Goal: Task Accomplishment & Management: Manage account settings

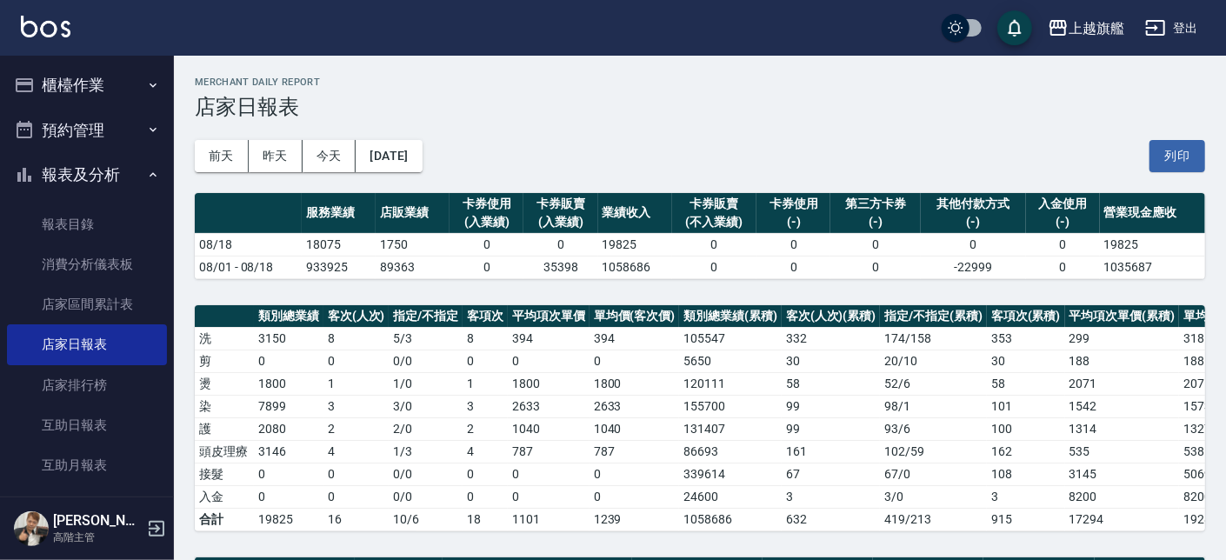
click at [73, 80] on button "櫃檯作業" at bounding box center [87, 85] width 160 height 45
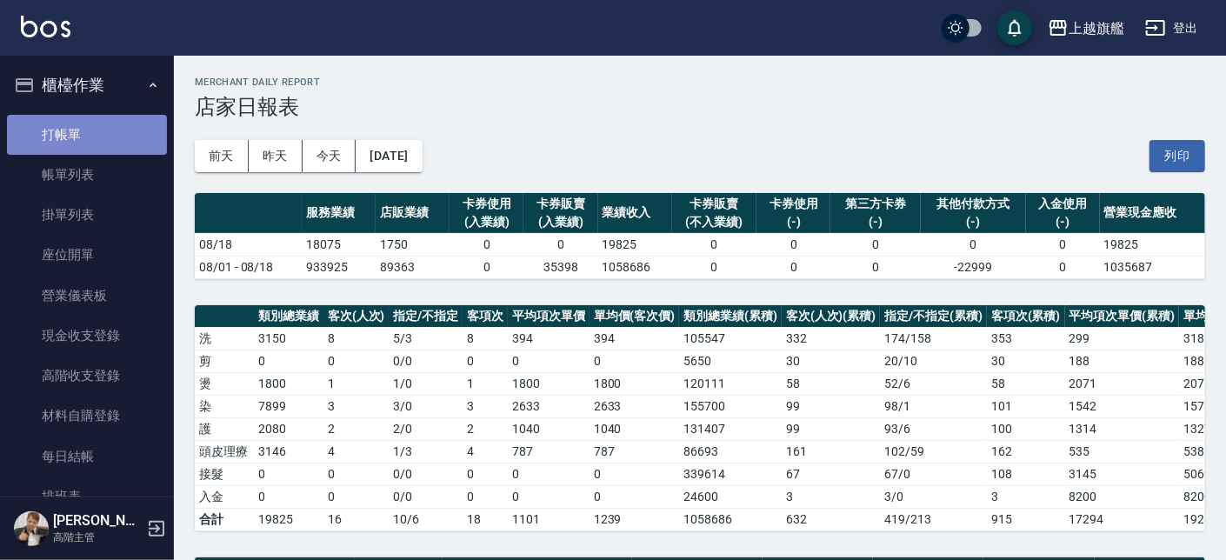
click at [99, 134] on link "打帳單" at bounding box center [87, 135] width 160 height 40
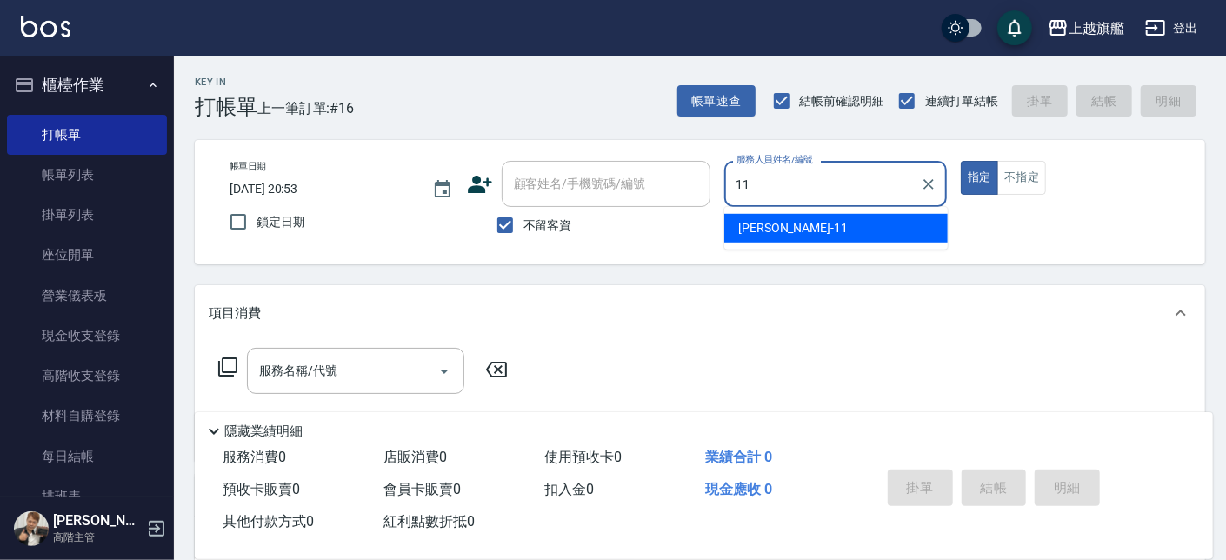
type input "蔡美秀-11"
type button "true"
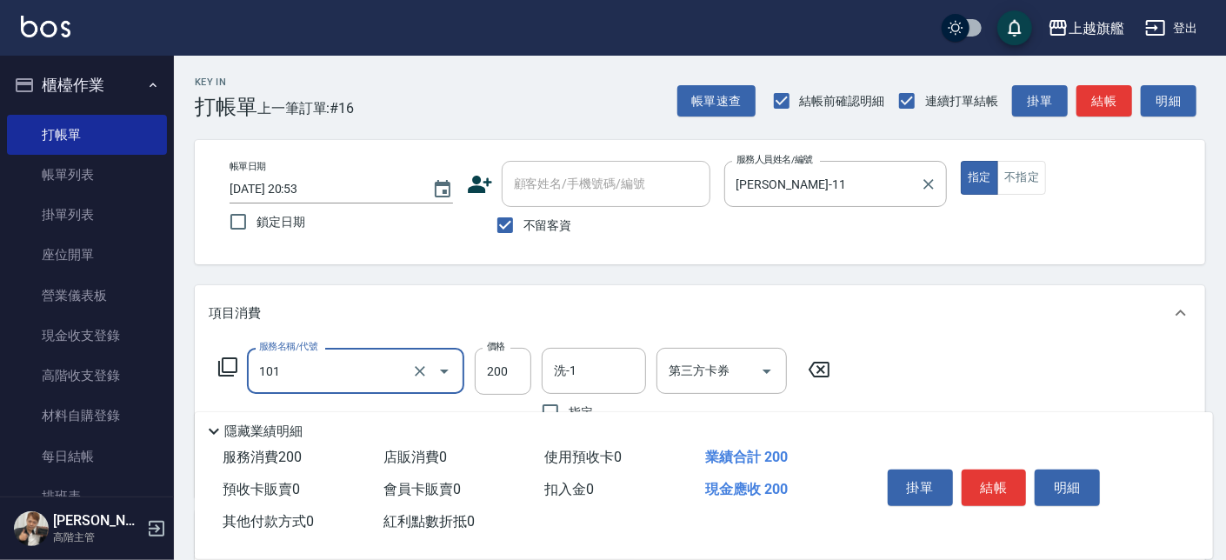
type input "一般洗(101)"
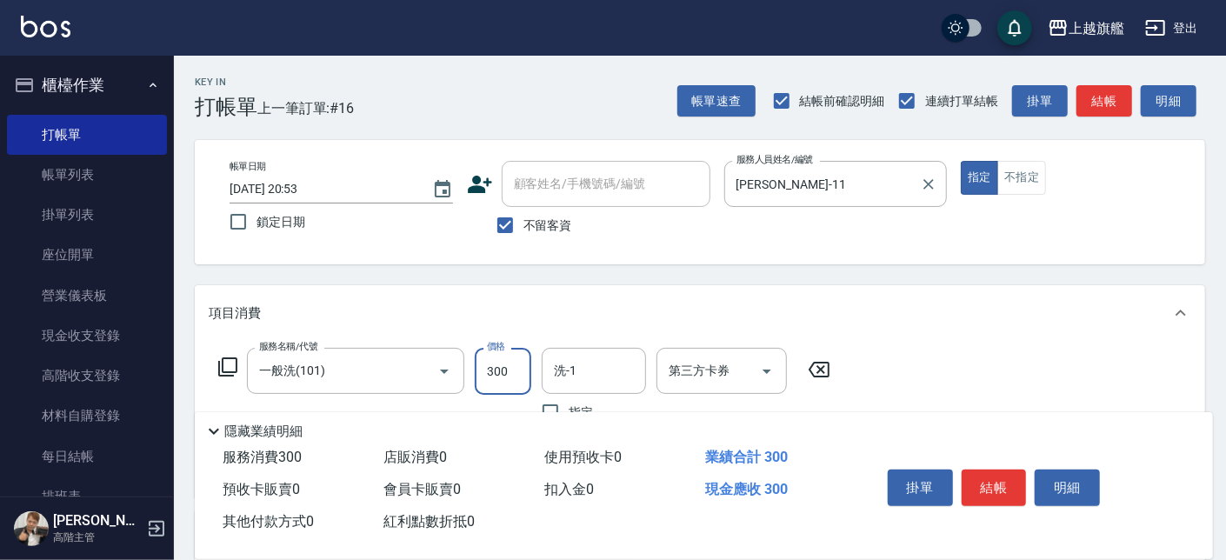
type input "300"
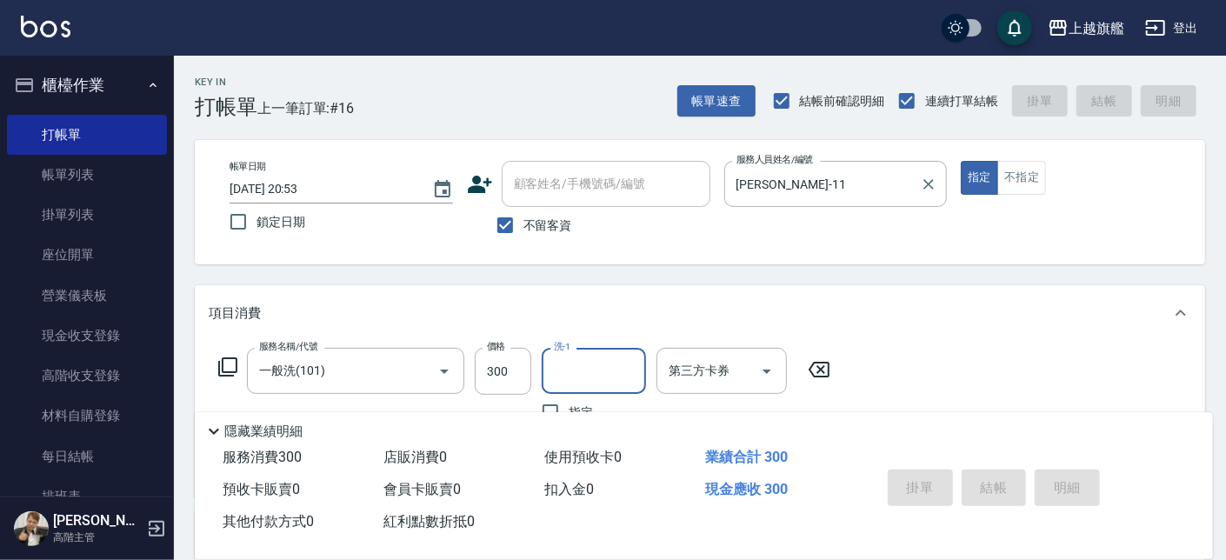
type input "2025/08/18 20:54"
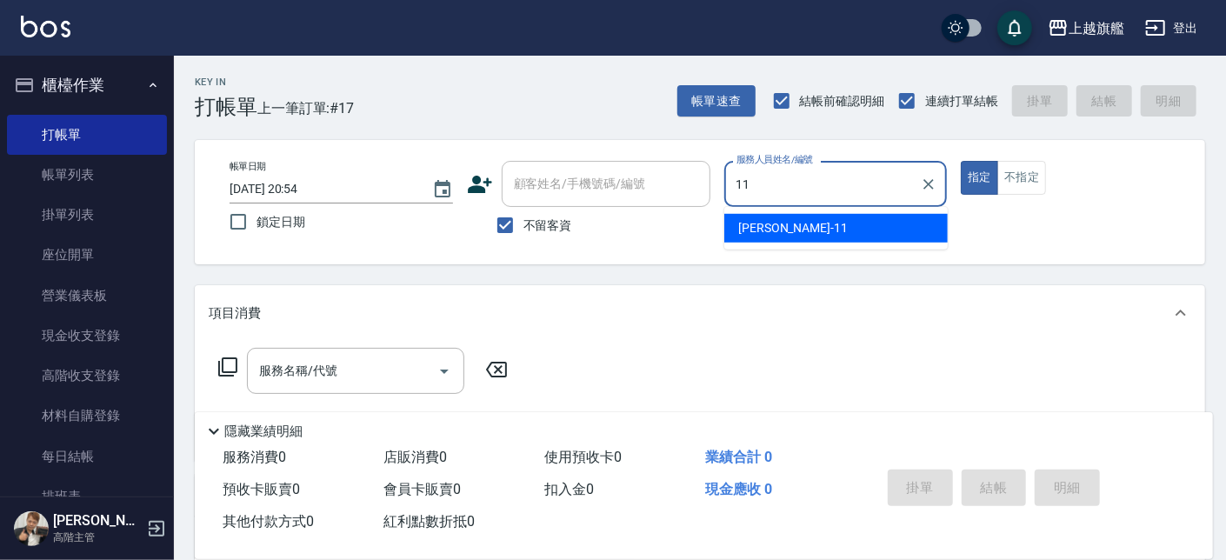
type input "蔡美秀-11"
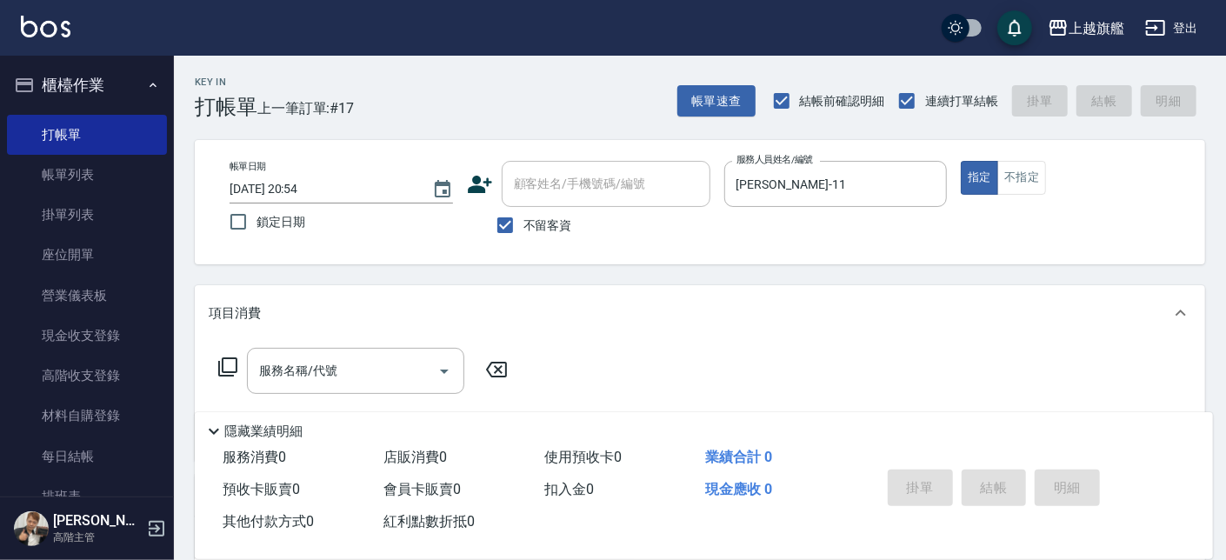
click at [913, 272] on div "Key In 打帳單 上一筆訂單:#17 帳單速查 結帳前確認明細 連續打單結帳 掛單 結帳 明細 帳單日期 2025/08/18 20:54 鎖定日期 顧客…" at bounding box center [700, 431] width 1052 height 751
drag, startPoint x: 342, startPoint y: 356, endPoint x: 350, endPoint y: 364, distance: 12.3
click at [343, 360] on div "服務名稱/代號" at bounding box center [355, 371] width 217 height 46
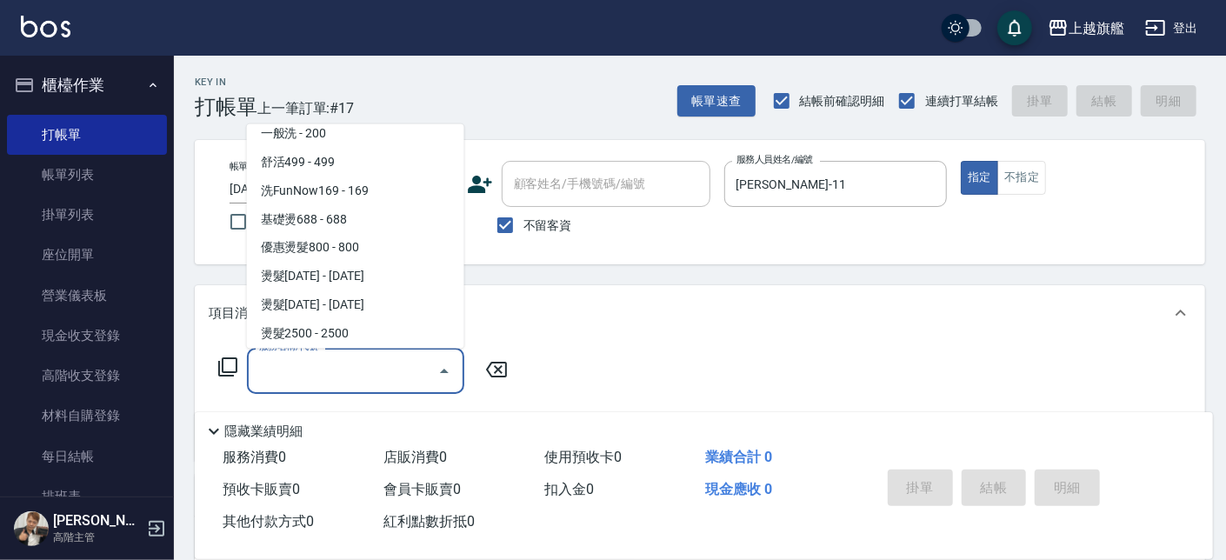
scroll to position [41, 0]
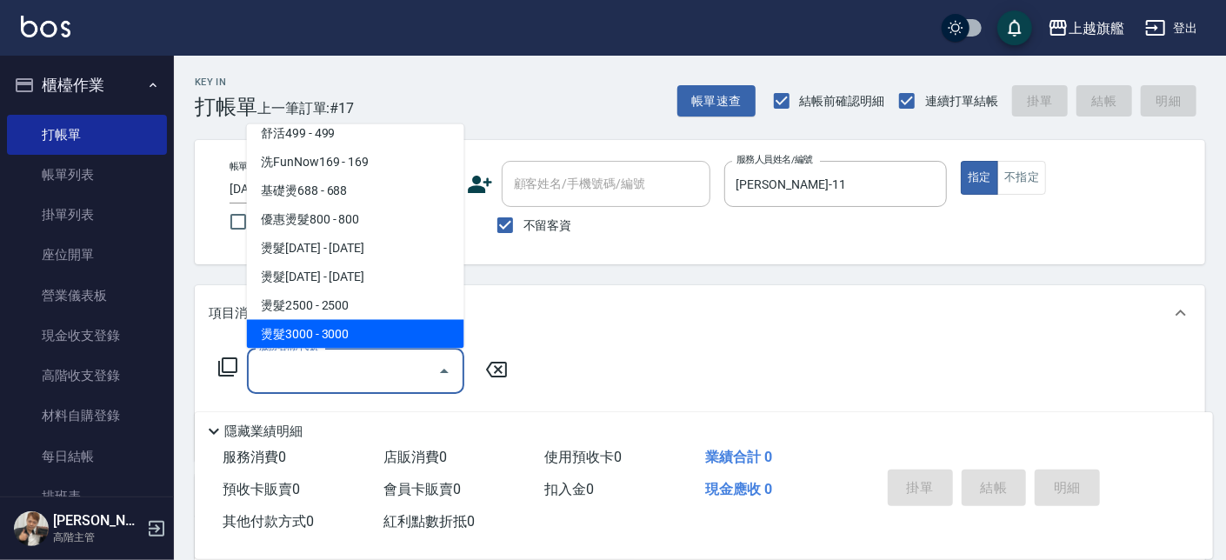
type input "燙髮3000(207)"
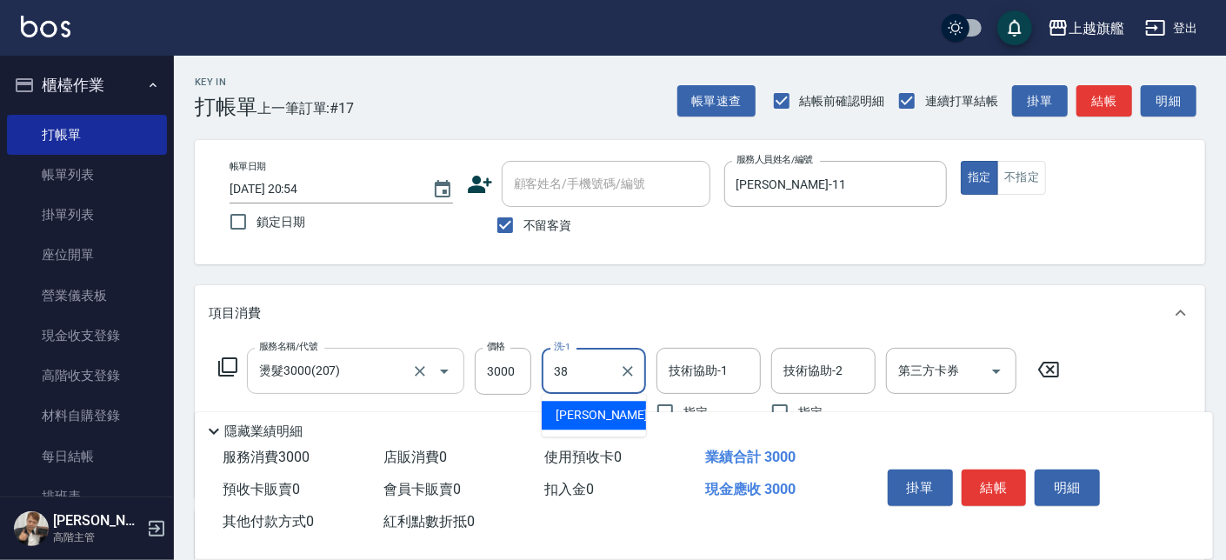
type input "邱靖婷-38"
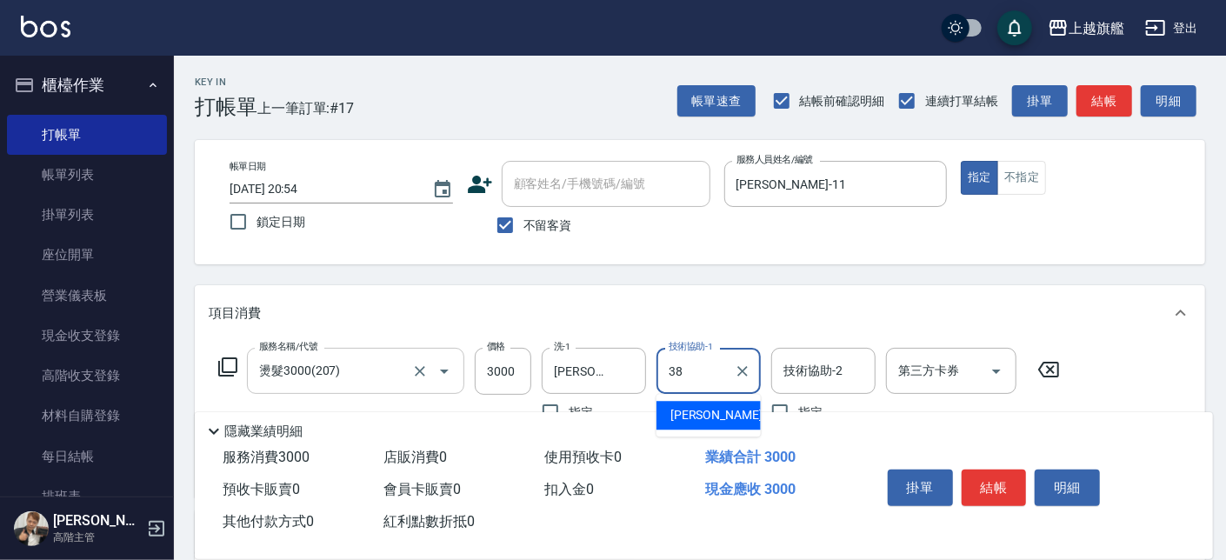
type input "邱靖婷-38"
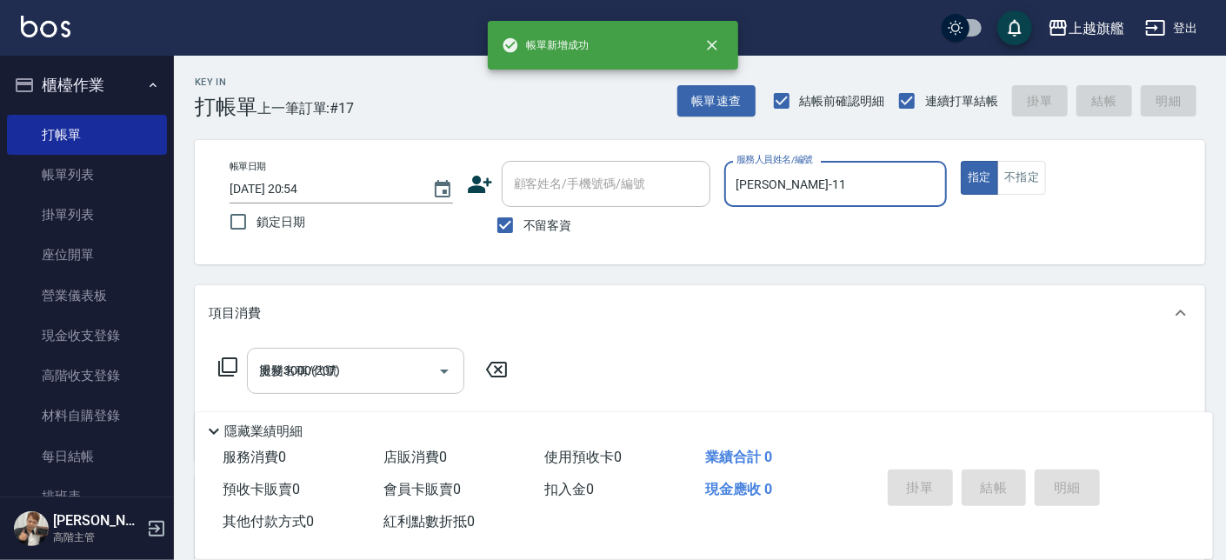
type input "2025/08/18 21:00"
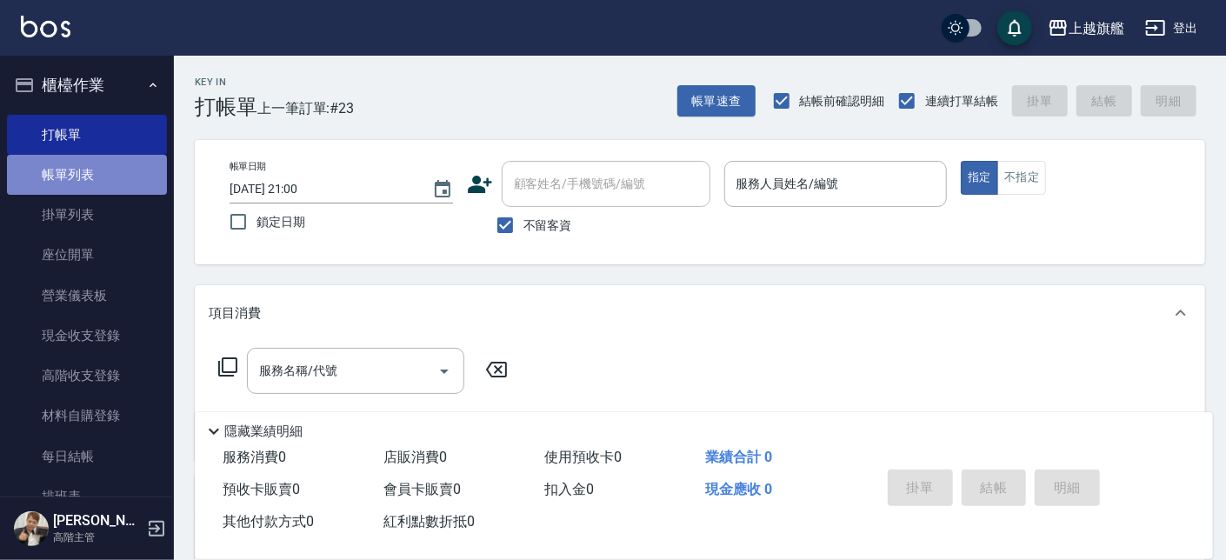
click at [88, 166] on link "帳單列表" at bounding box center [87, 175] width 160 height 40
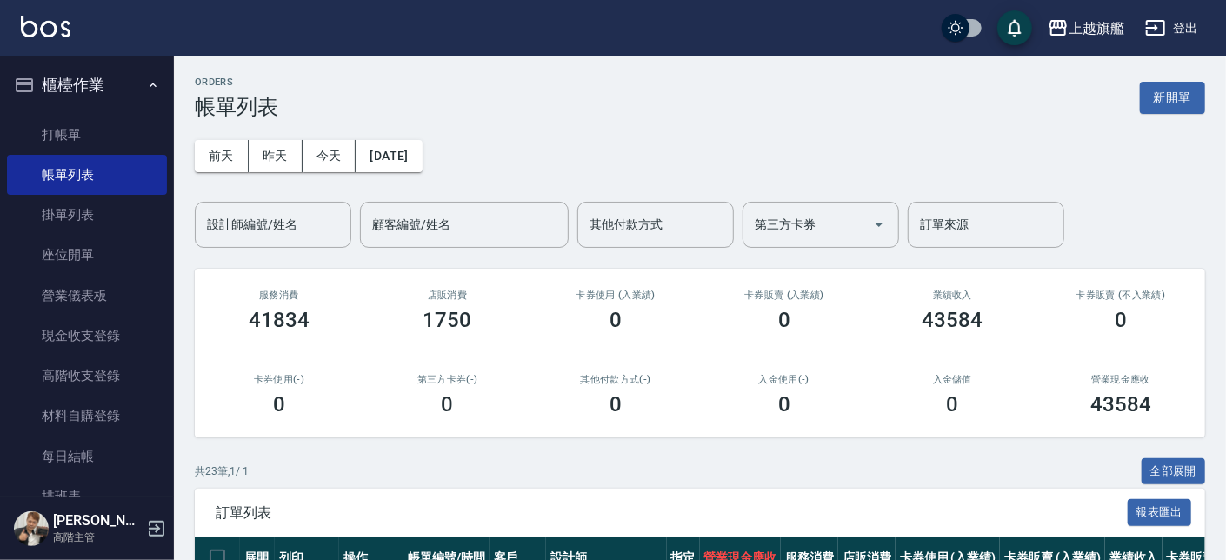
scroll to position [524, 0]
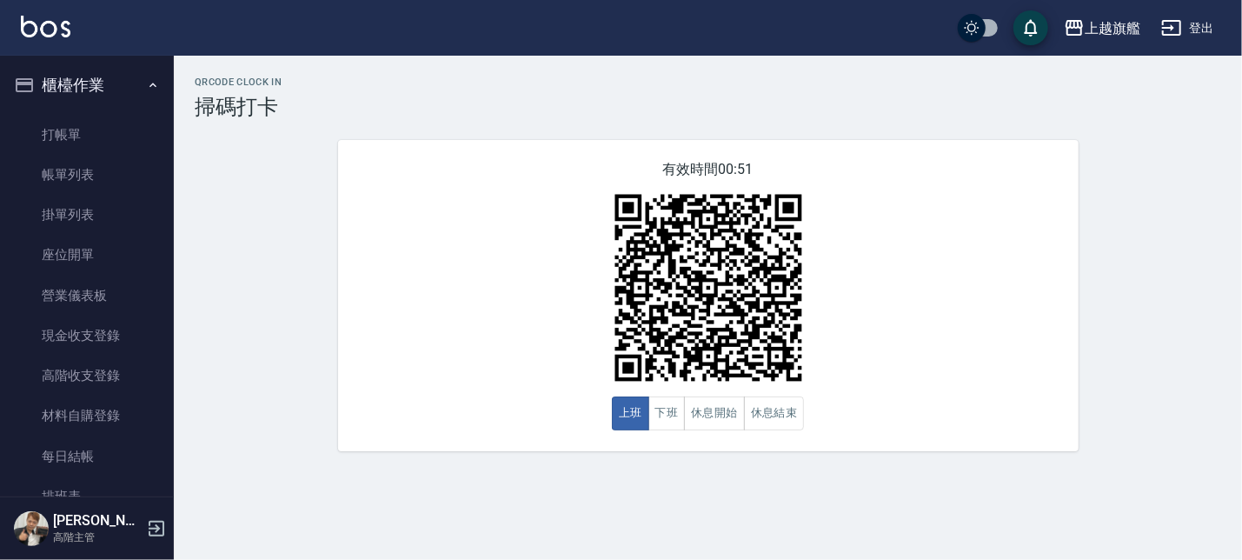
scroll to position [297, 0]
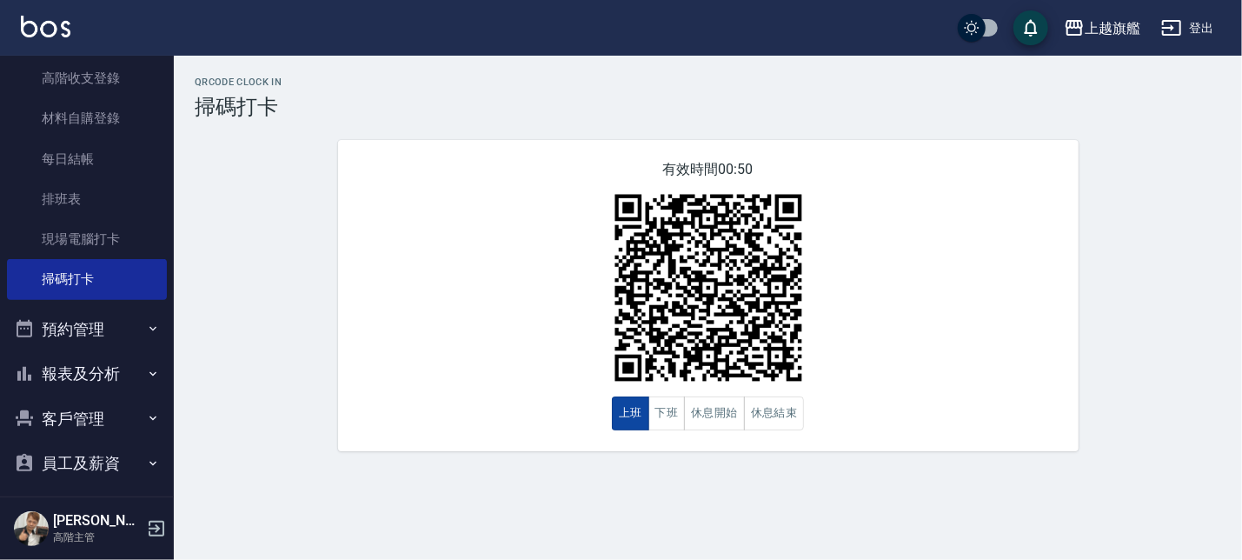
click at [646, 411] on button "上班" at bounding box center [630, 413] width 37 height 34
click at [659, 409] on button "下班" at bounding box center [667, 413] width 37 height 34
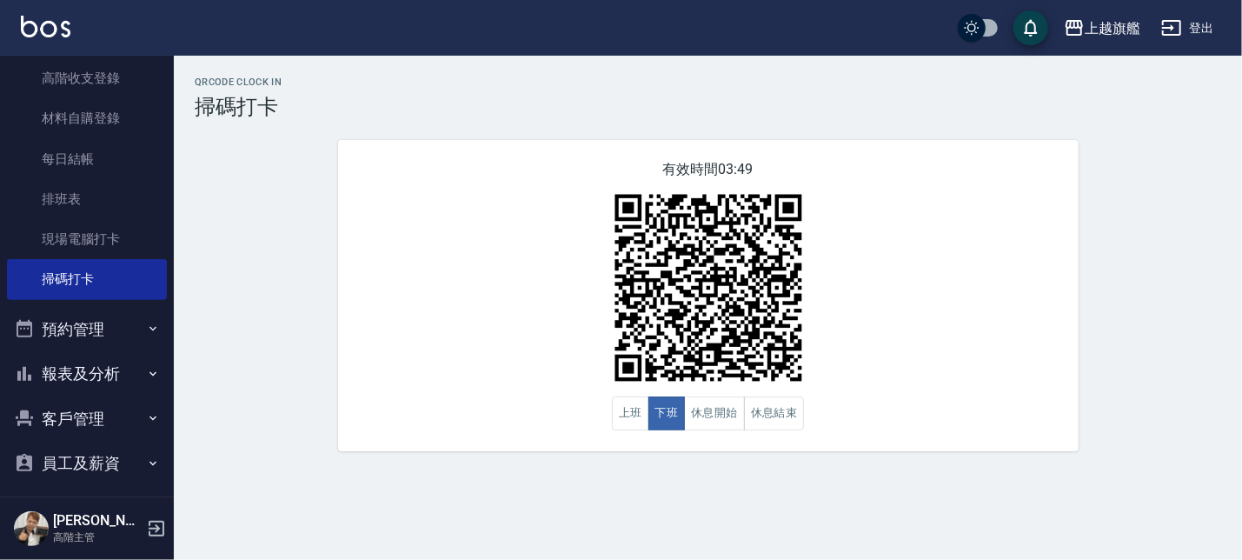
click at [949, 240] on div "有效時間 03:49 上班 下班 休息開始 休息結束" at bounding box center [708, 295] width 741 height 311
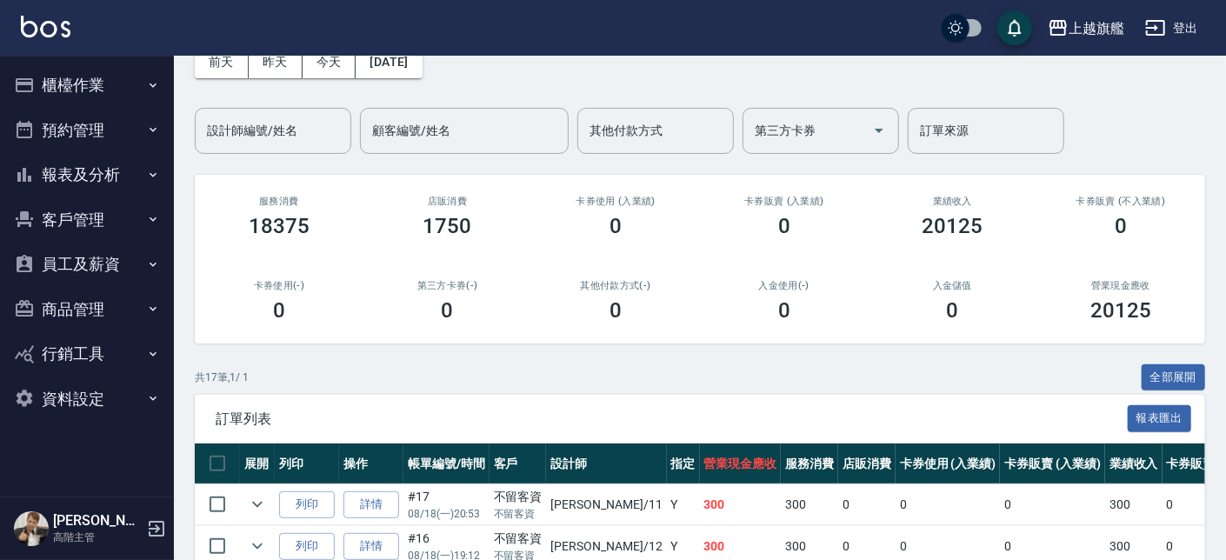
scroll to position [197, 0]
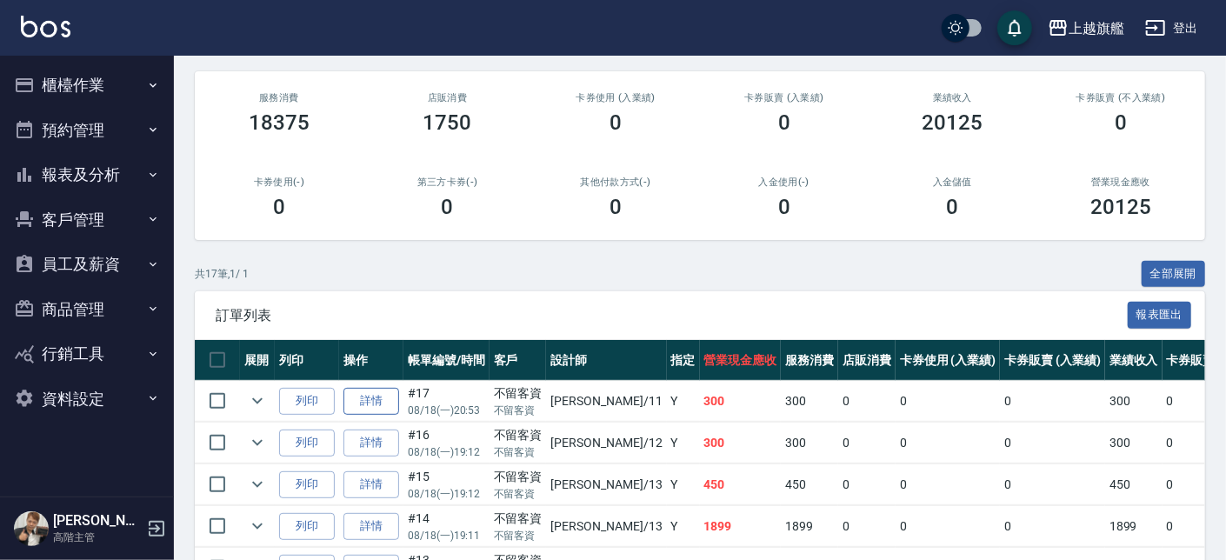
drag, startPoint x: 316, startPoint y: 393, endPoint x: 379, endPoint y: 400, distance: 63.8
click at [380, 403] on tr "列印 詳情 #17 08/18 (一) 20:53 不留客資 不留客資 蔡美秀 /11 Y 300 300 0 0 0 300 0 0 0 0 0" at bounding box center [942, 401] width 1494 height 41
click at [376, 400] on link "詳情" at bounding box center [371, 401] width 56 height 27
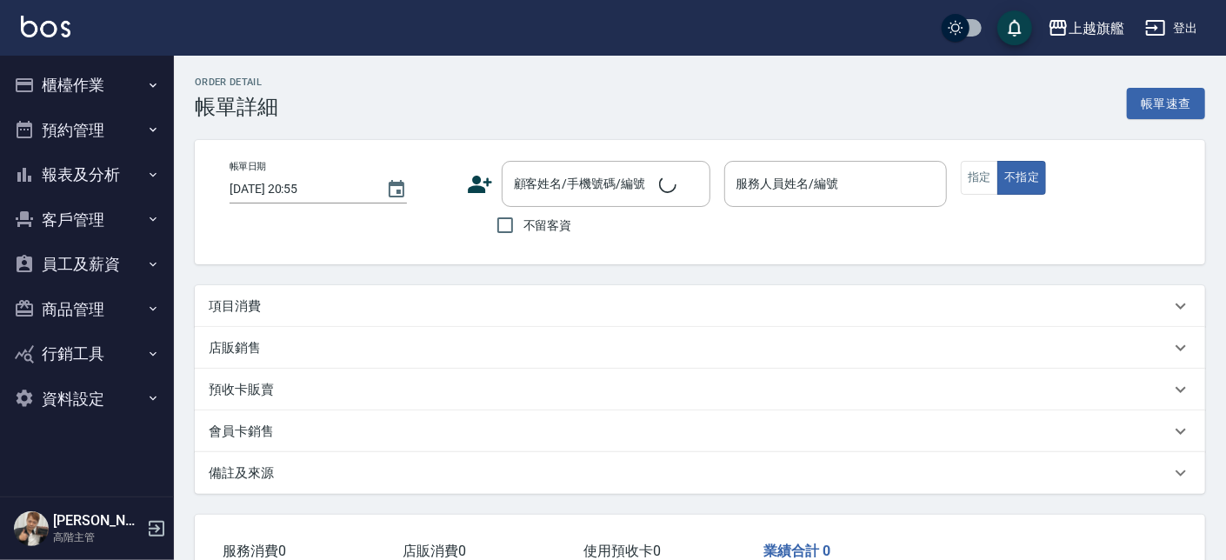
type input "2025/08/18 20:53"
checkbox input "true"
type input "蔡美秀-11"
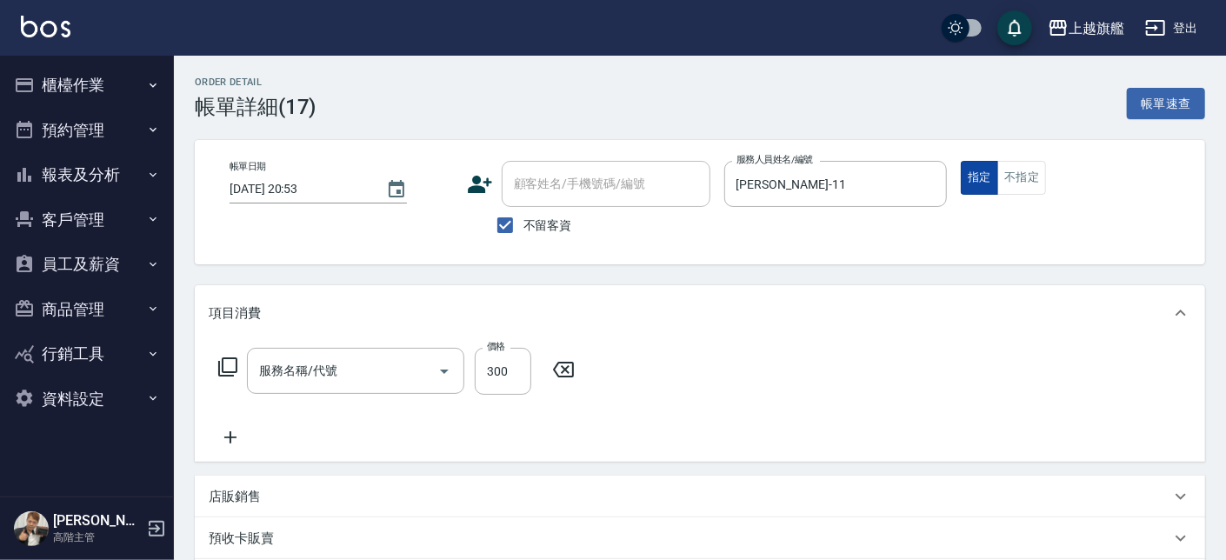
type input "一般洗(101)"
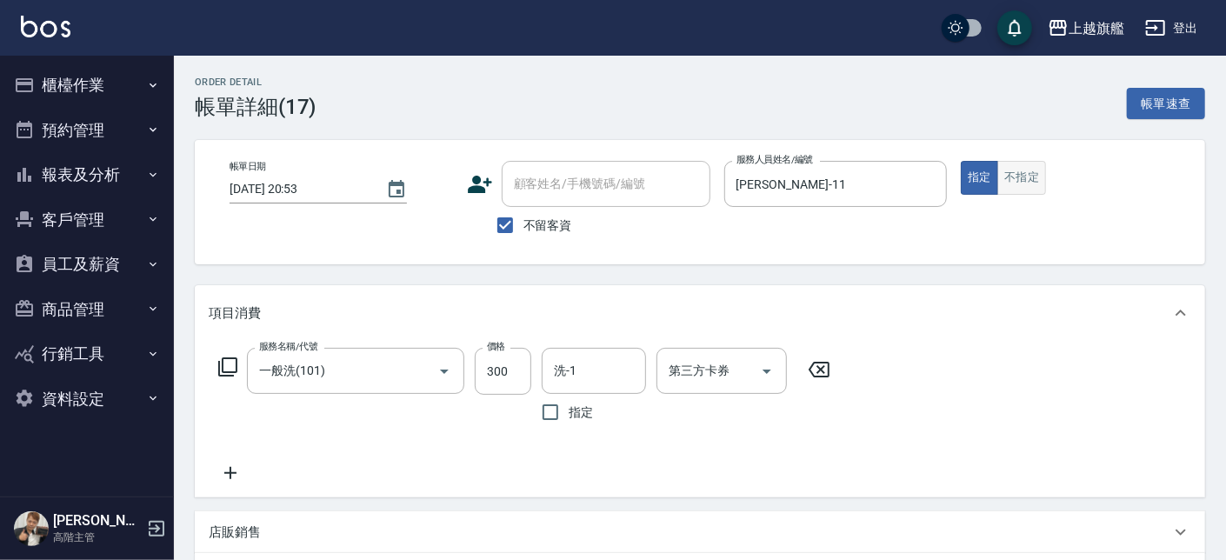
click at [1030, 181] on button "不指定" at bounding box center [1021, 178] width 49 height 34
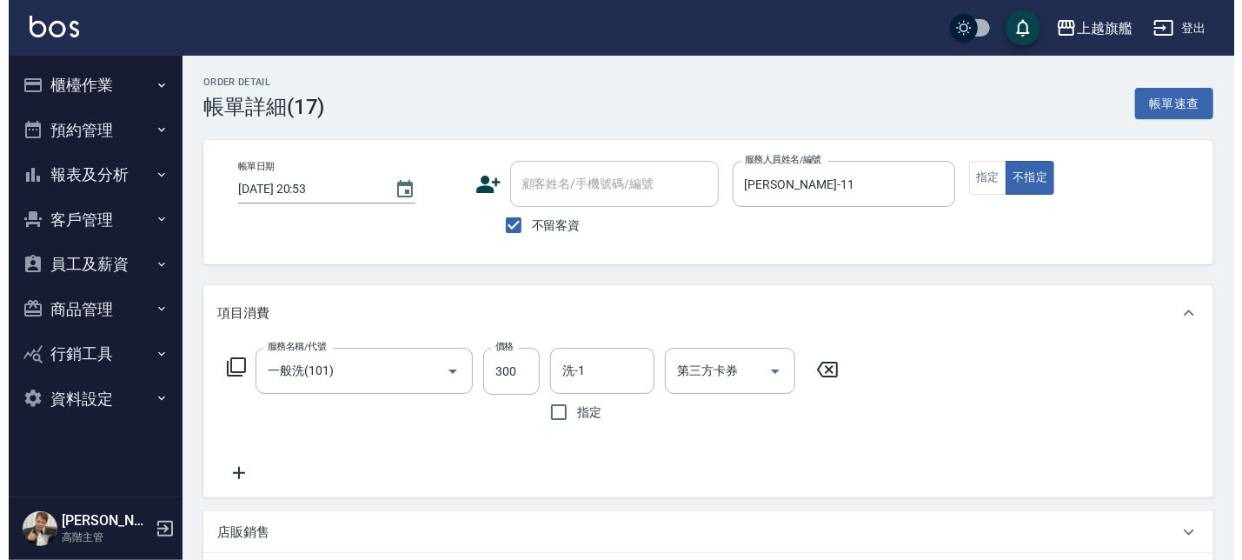
scroll to position [346, 0]
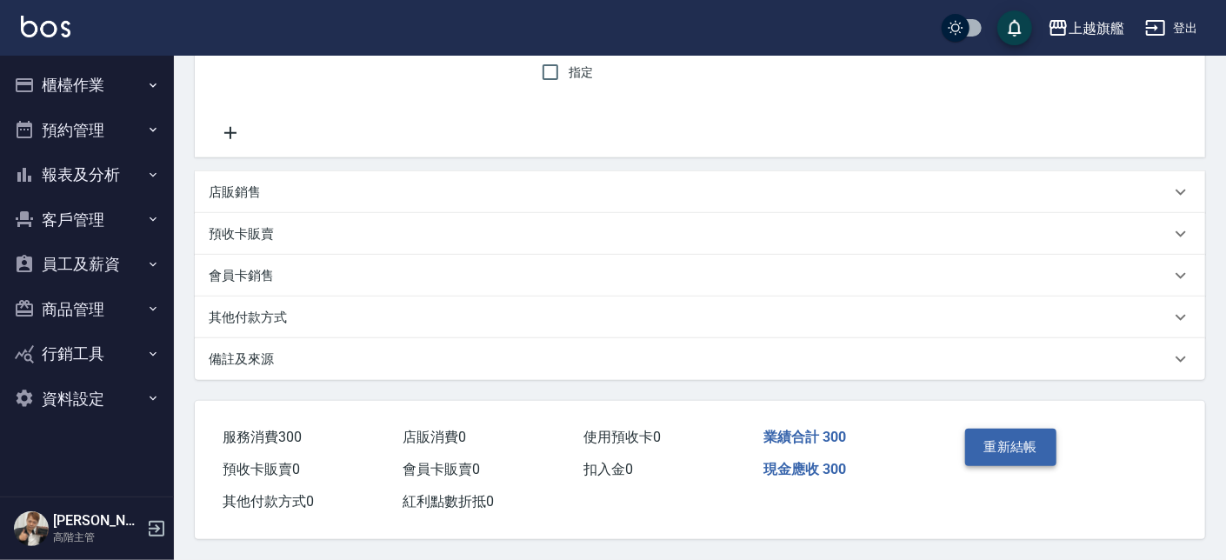
click at [1039, 442] on button "重新結帳" at bounding box center [1011, 447] width 92 height 37
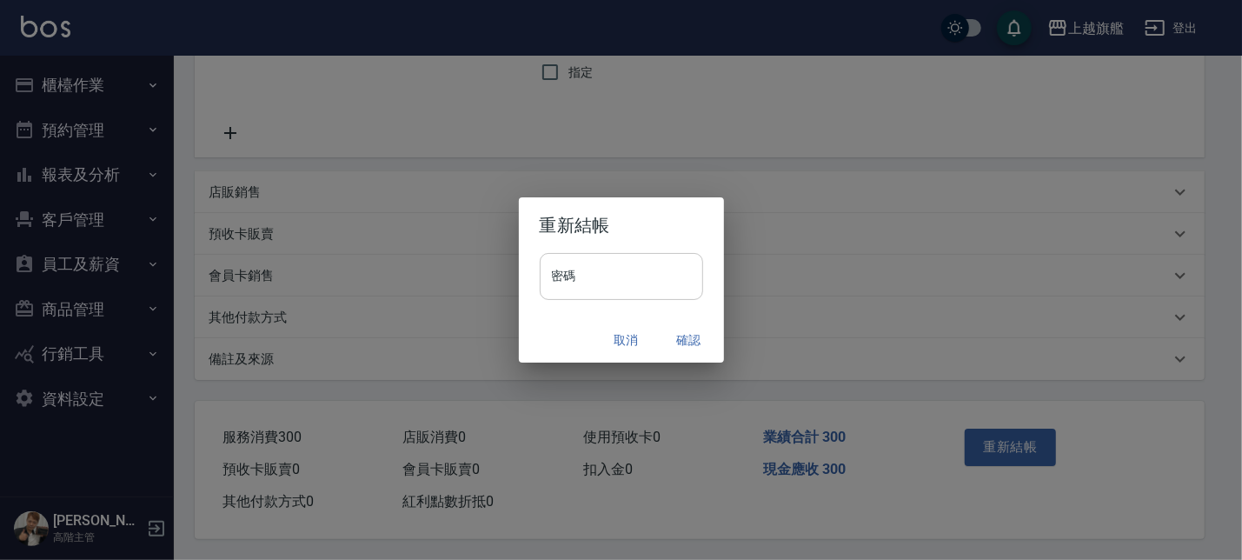
click at [617, 276] on input "密碼" at bounding box center [621, 276] width 163 height 47
type input "*******"
click at [693, 331] on button "確認" at bounding box center [690, 340] width 56 height 32
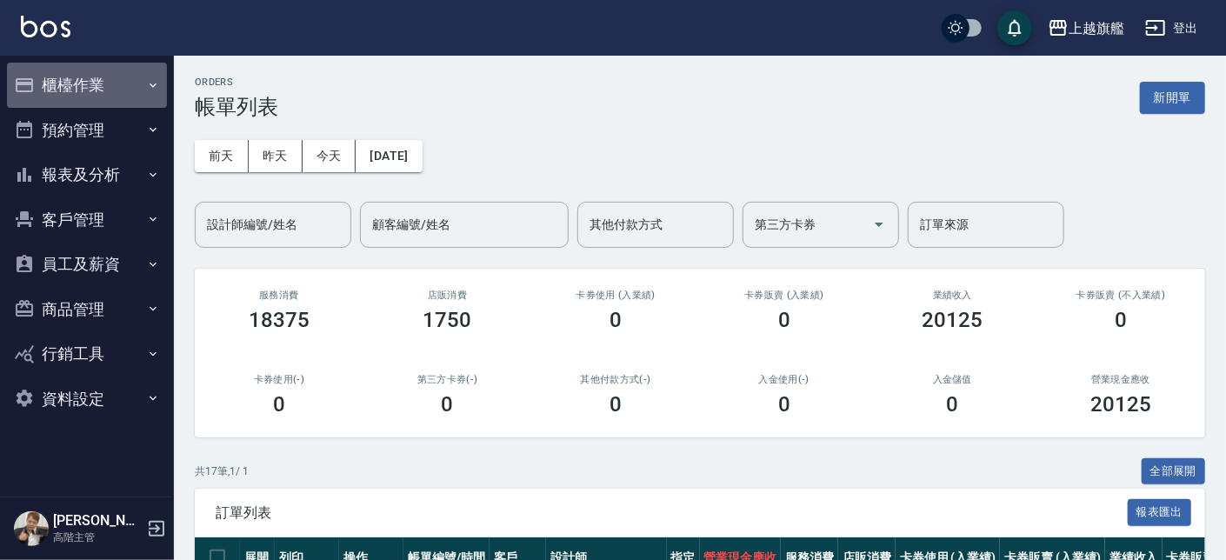
click at [98, 78] on button "櫃檯作業" at bounding box center [87, 85] width 160 height 45
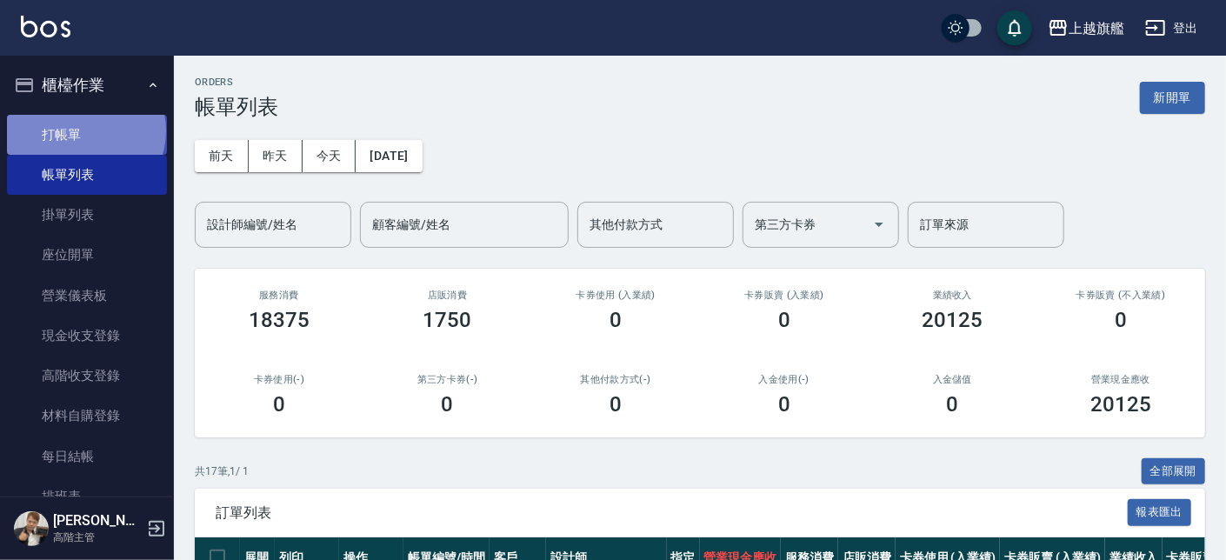
click at [84, 130] on link "打帳單" at bounding box center [87, 135] width 160 height 40
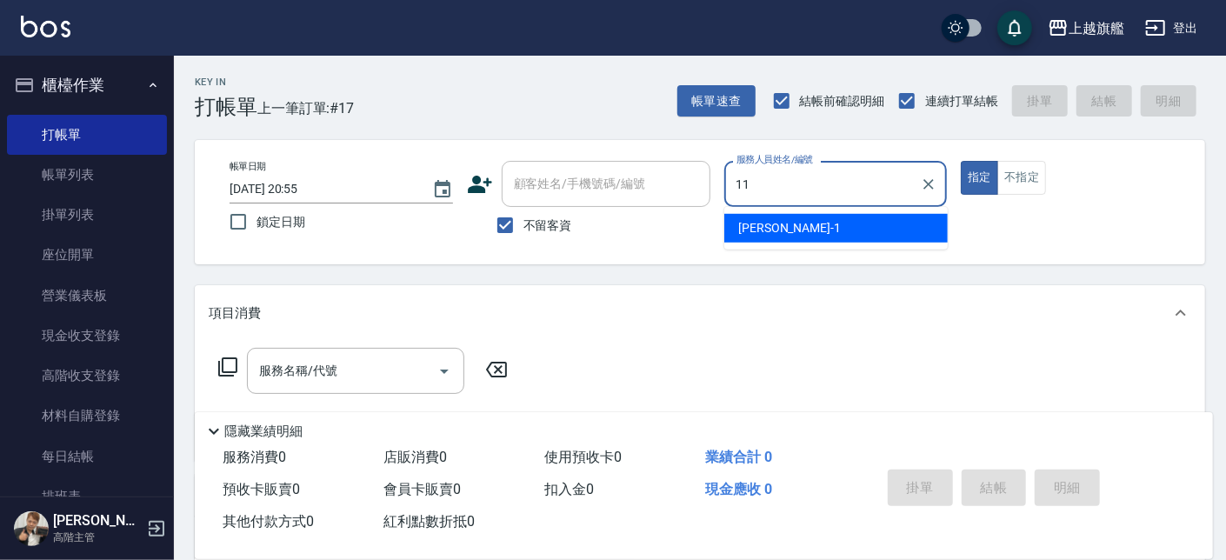
type input "蔡美秀-11"
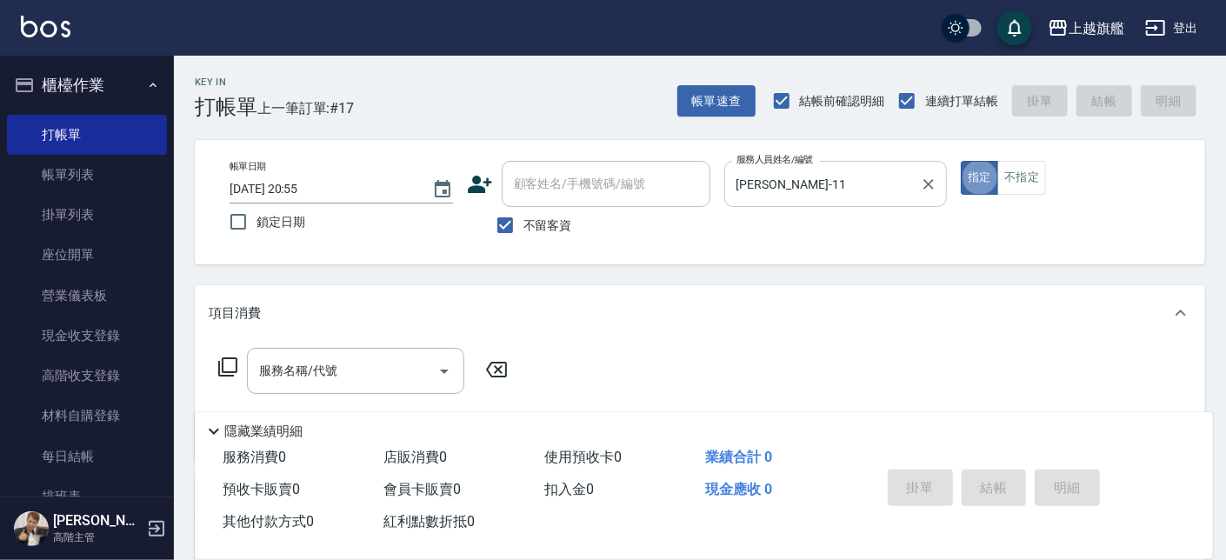
type button "true"
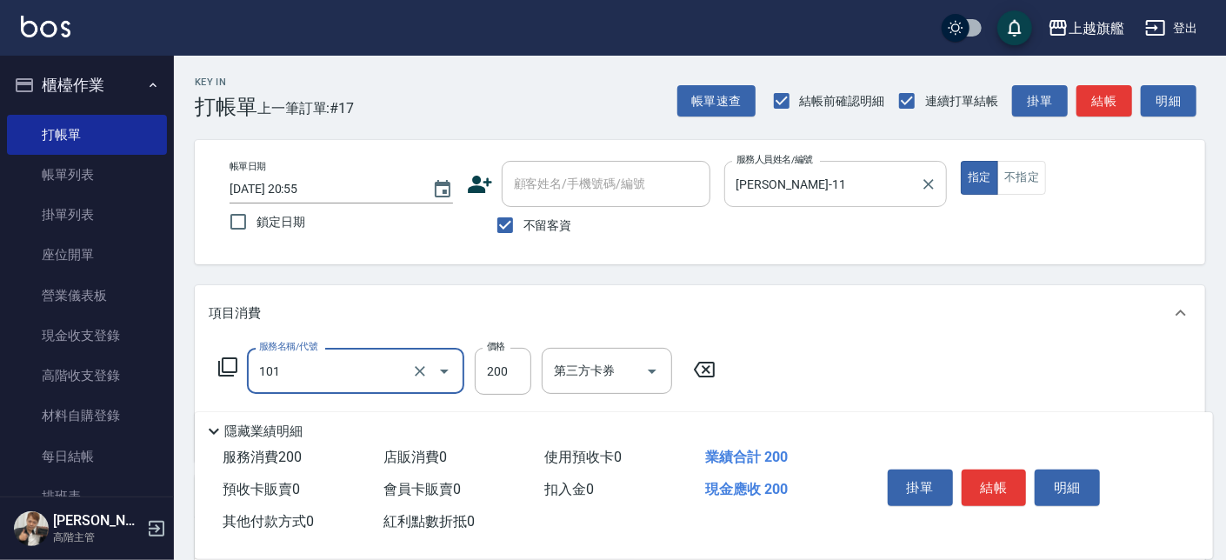
type input "一般洗(101)"
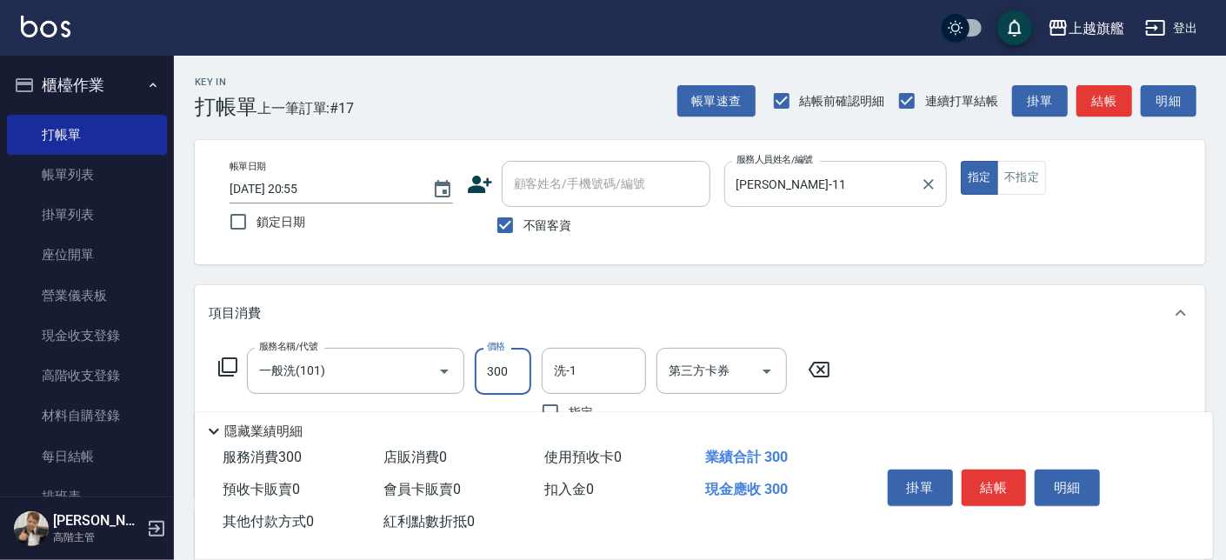
type input "300"
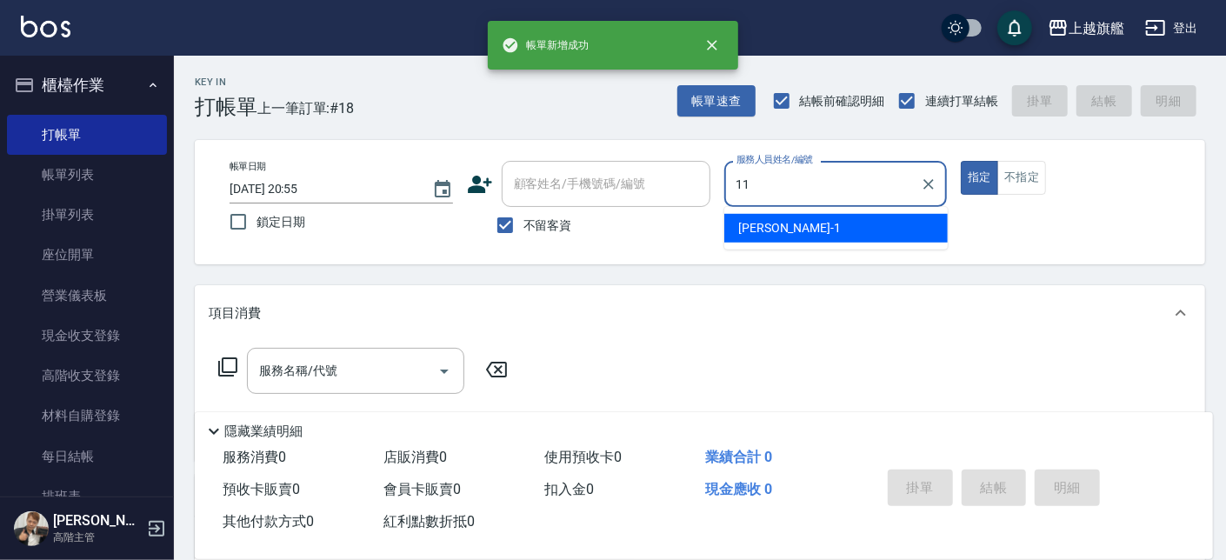
type input "蔡美秀-11"
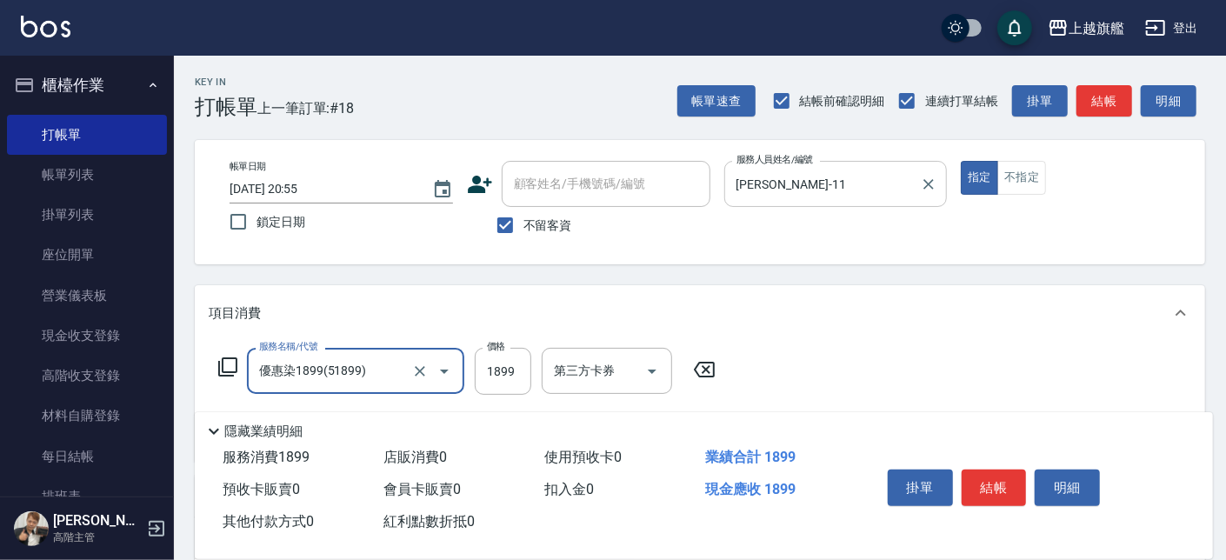
type input "優惠染1899(51899)"
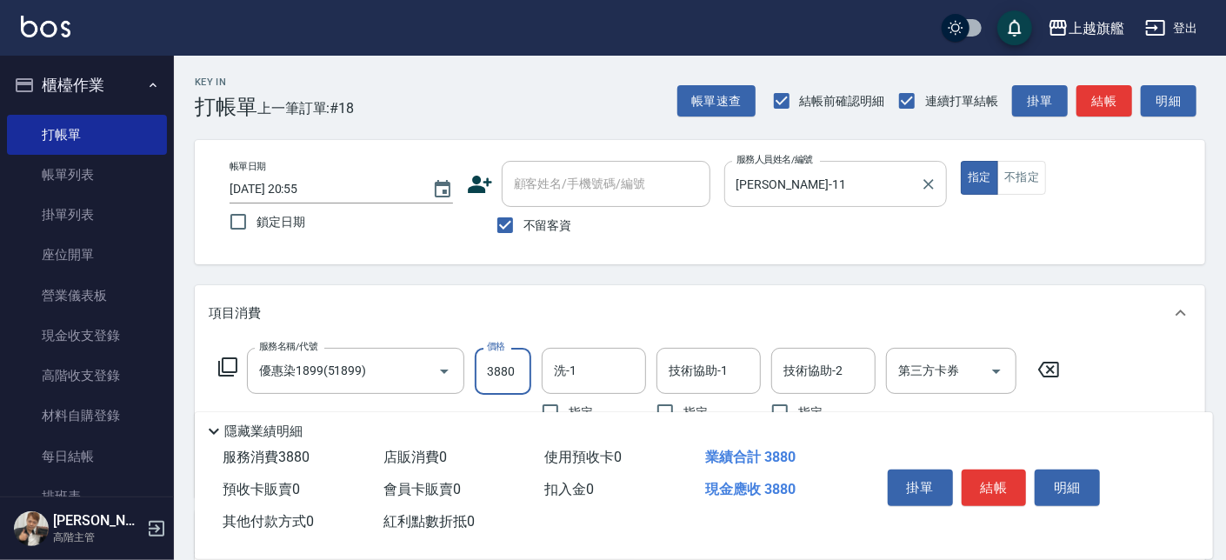
type input "3880"
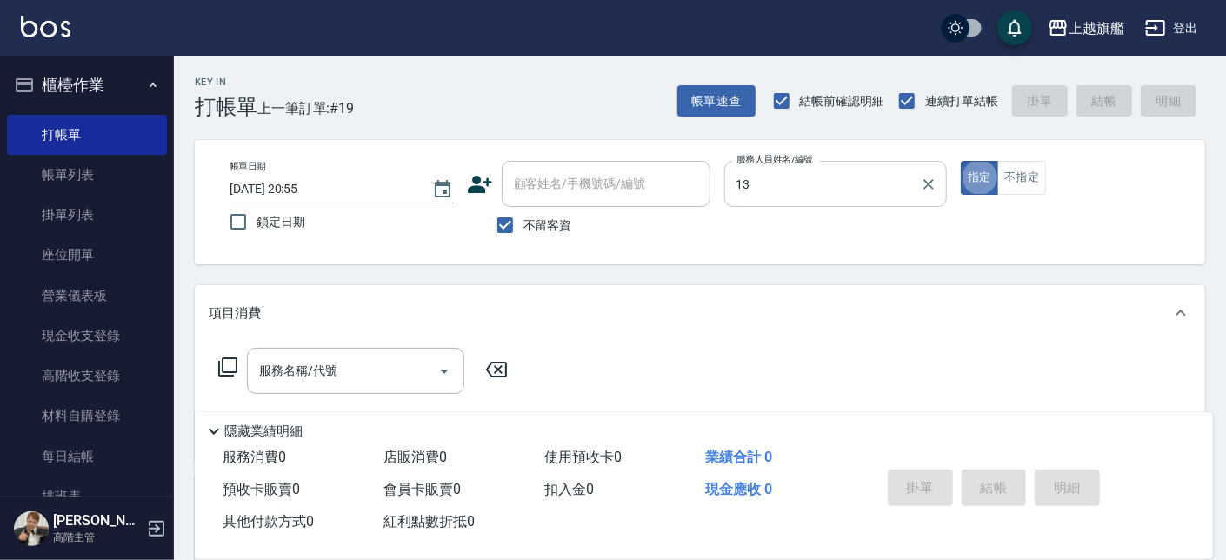
type input "張雅筑-13"
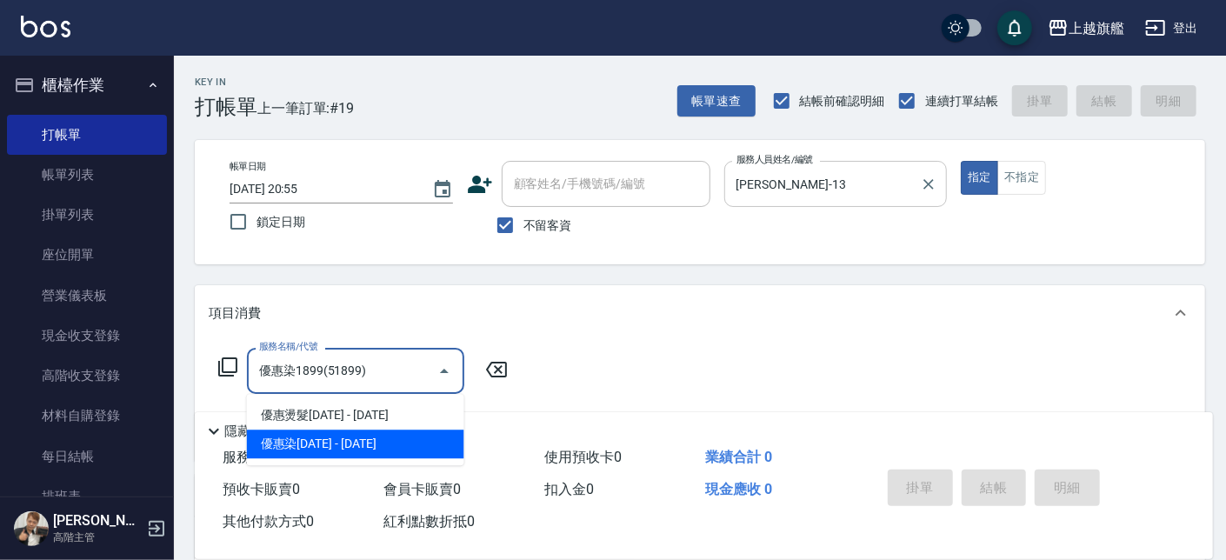
type input "優惠染1899(51899)"
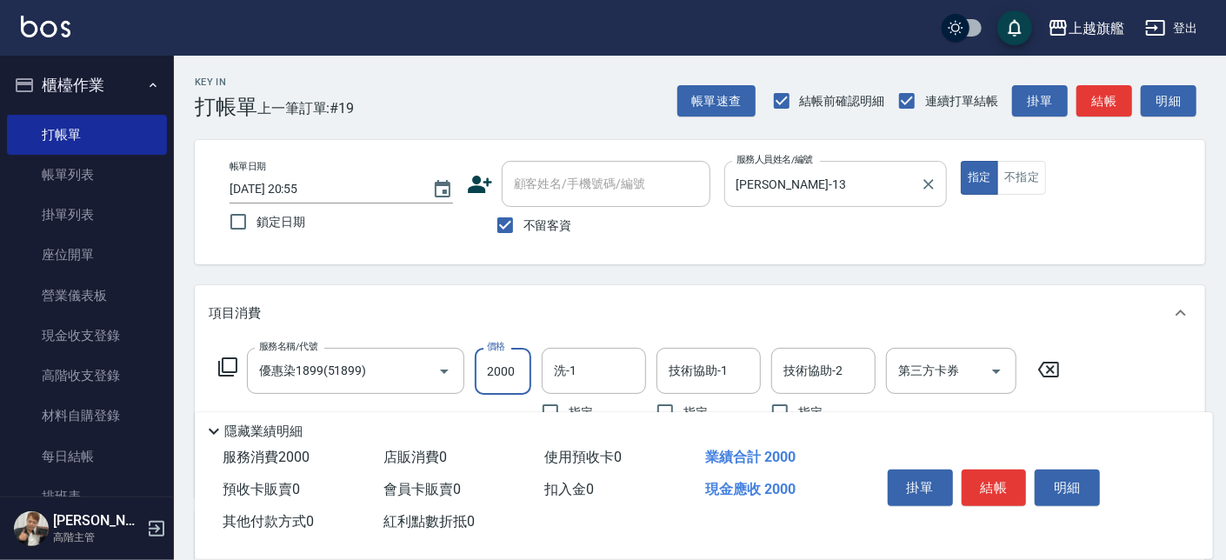
type input "2000"
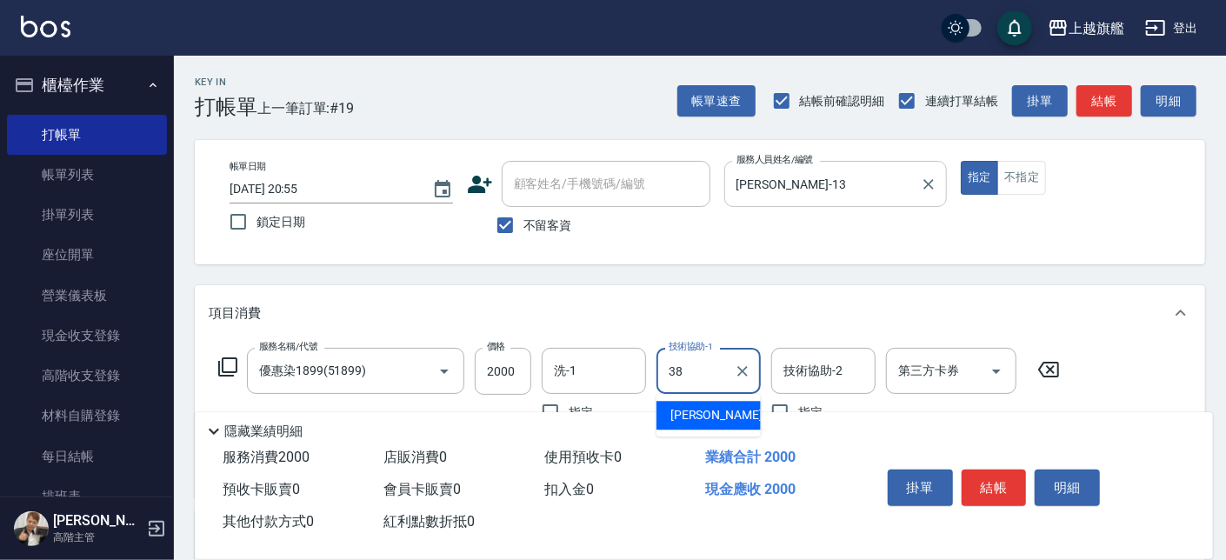
type input "邱靖婷-38"
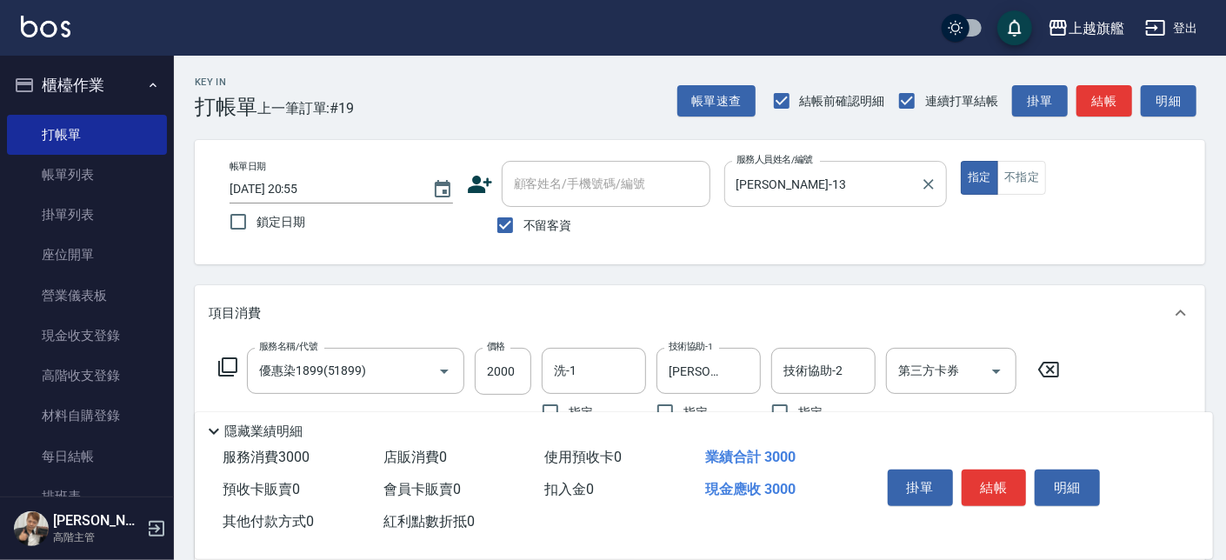
type input "水漾護1000(406)"
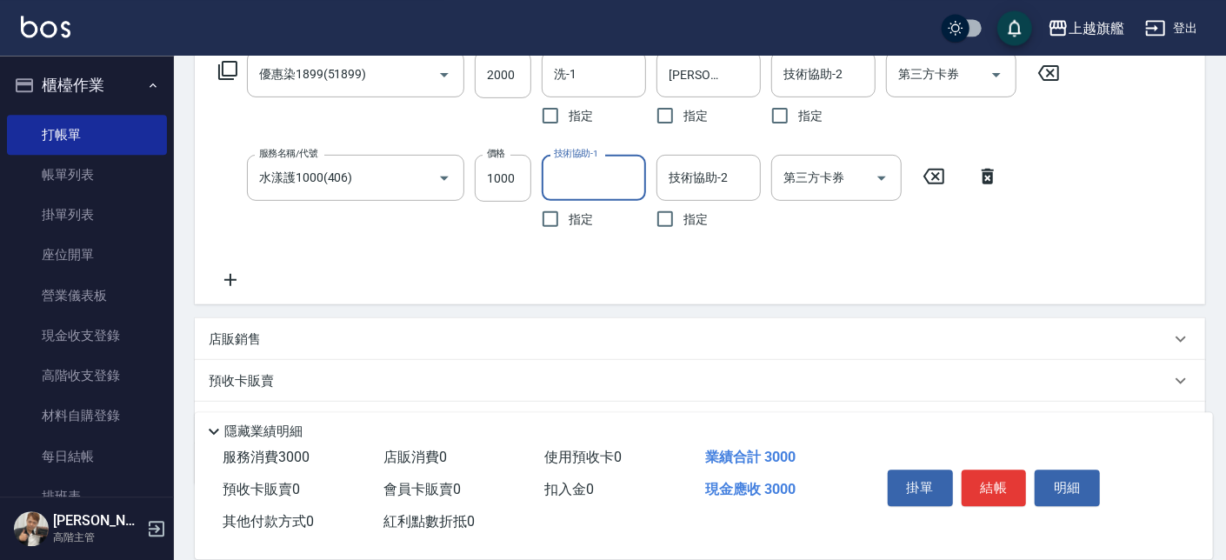
scroll to position [189, 0]
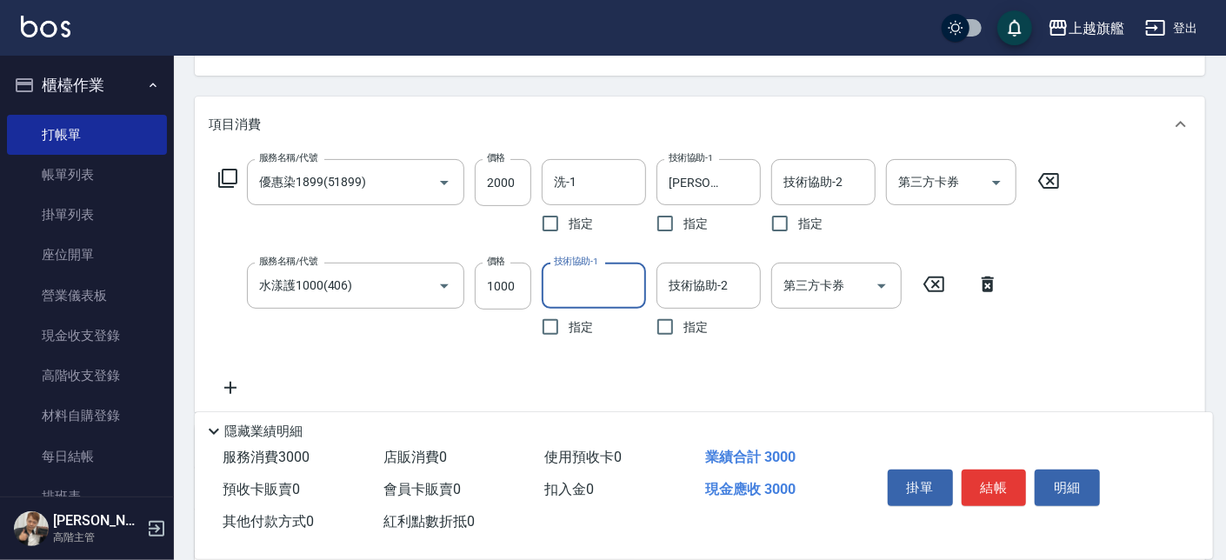
click at [575, 289] on input "技術協助-1" at bounding box center [593, 285] width 89 height 30
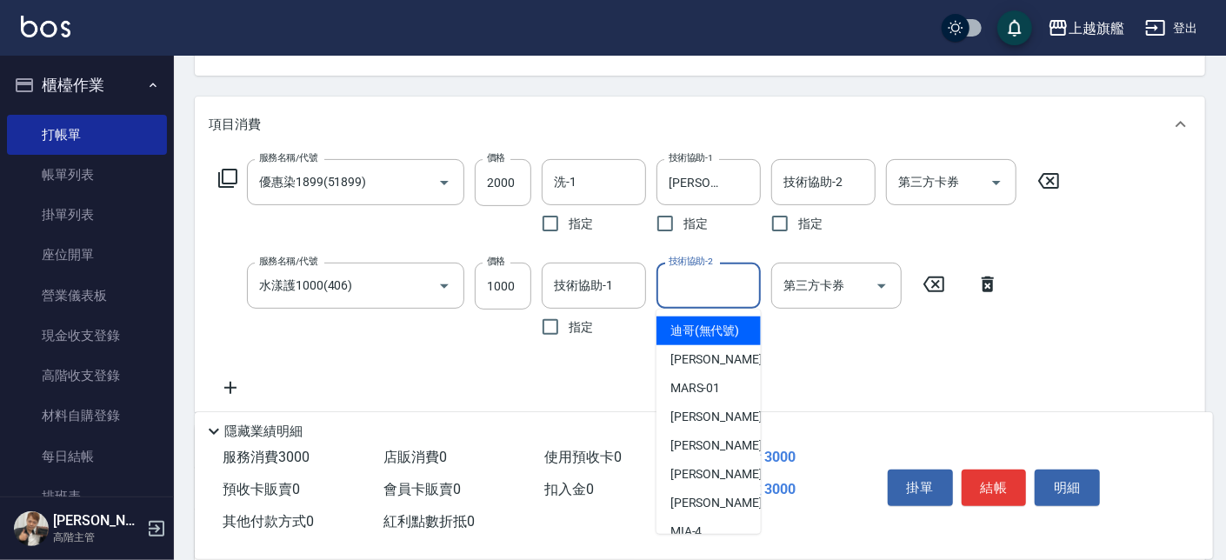
click at [667, 280] on input "技術協助-2" at bounding box center [708, 285] width 89 height 30
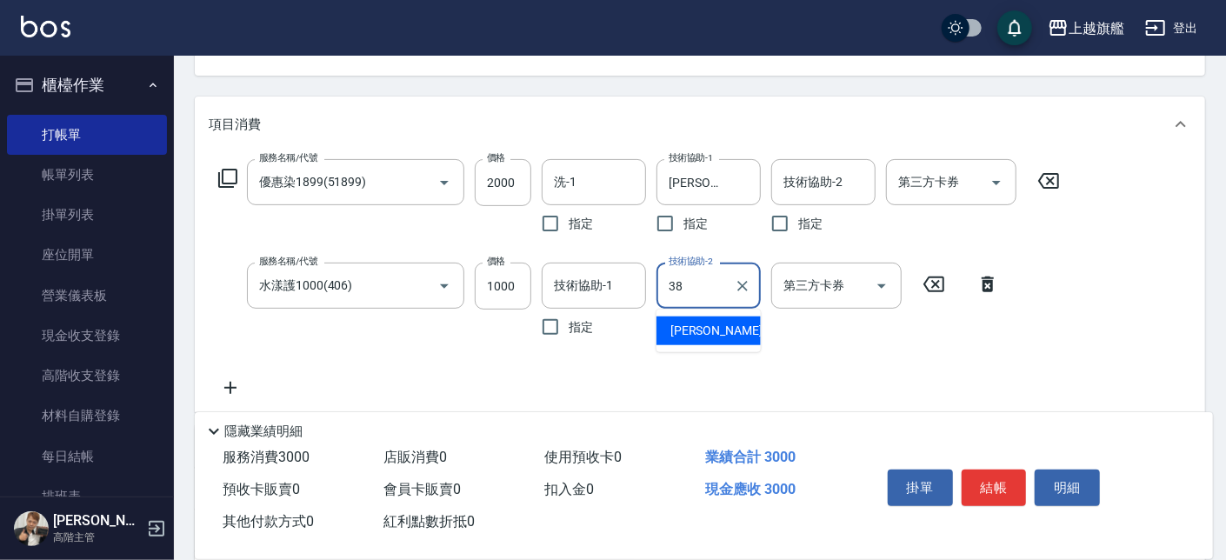
type input "邱靖婷-38"
click at [514, 285] on input "1000" at bounding box center [503, 286] width 57 height 47
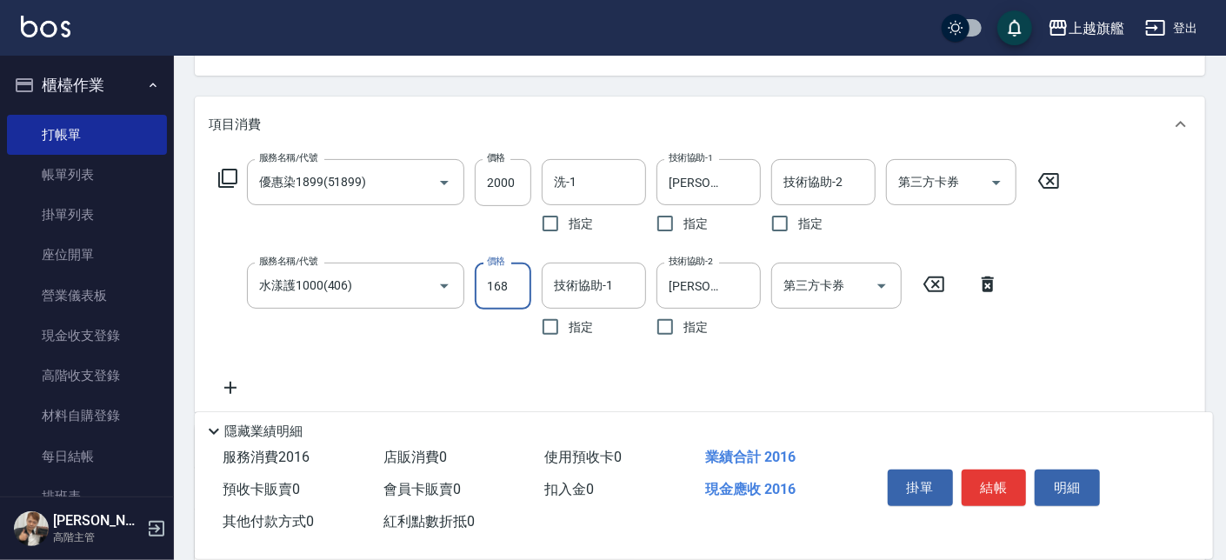
type input "1680"
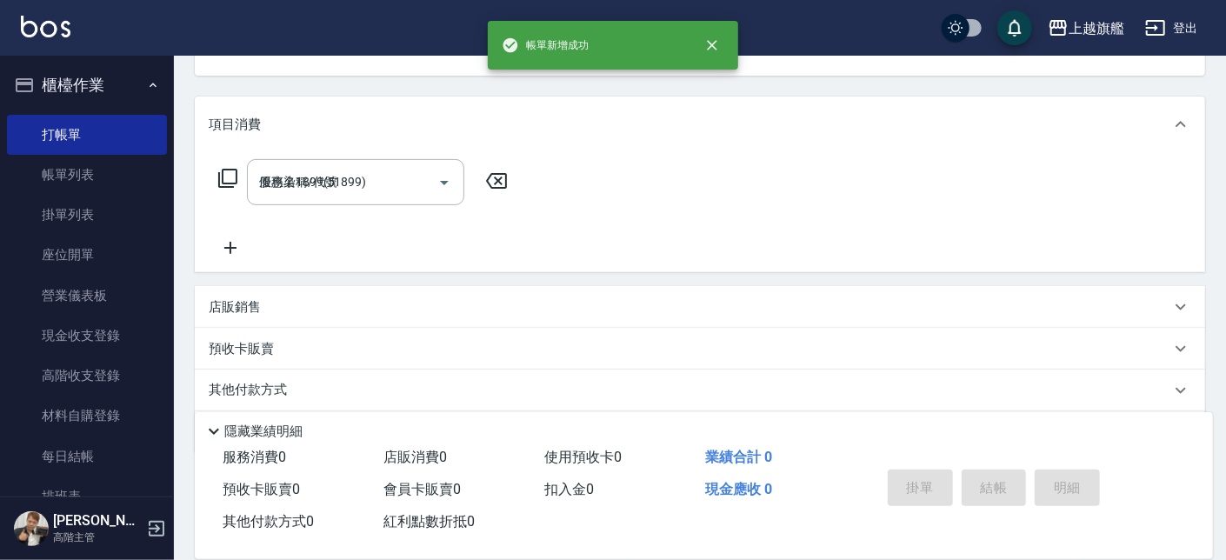
type input "2025/08/18 20:56"
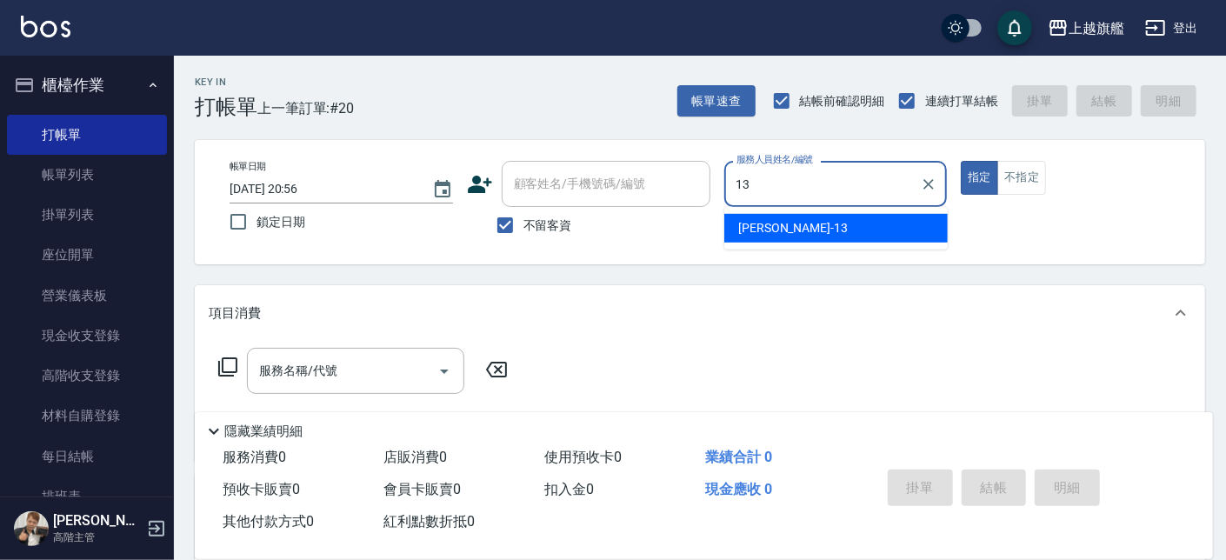
type input "張雅筑-13"
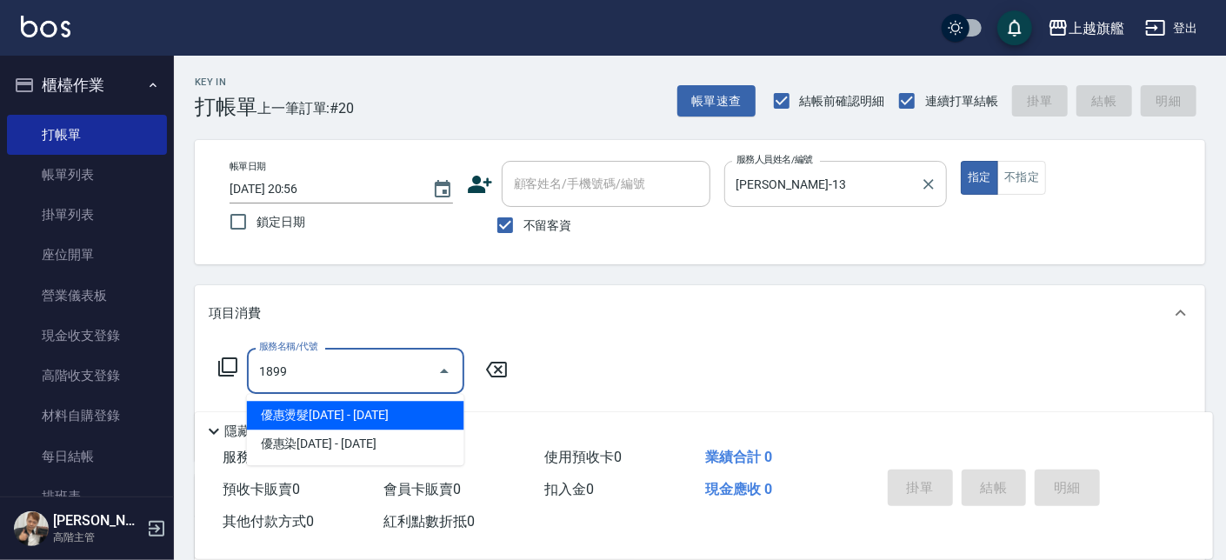
type input "優惠燙髮1899(21899)"
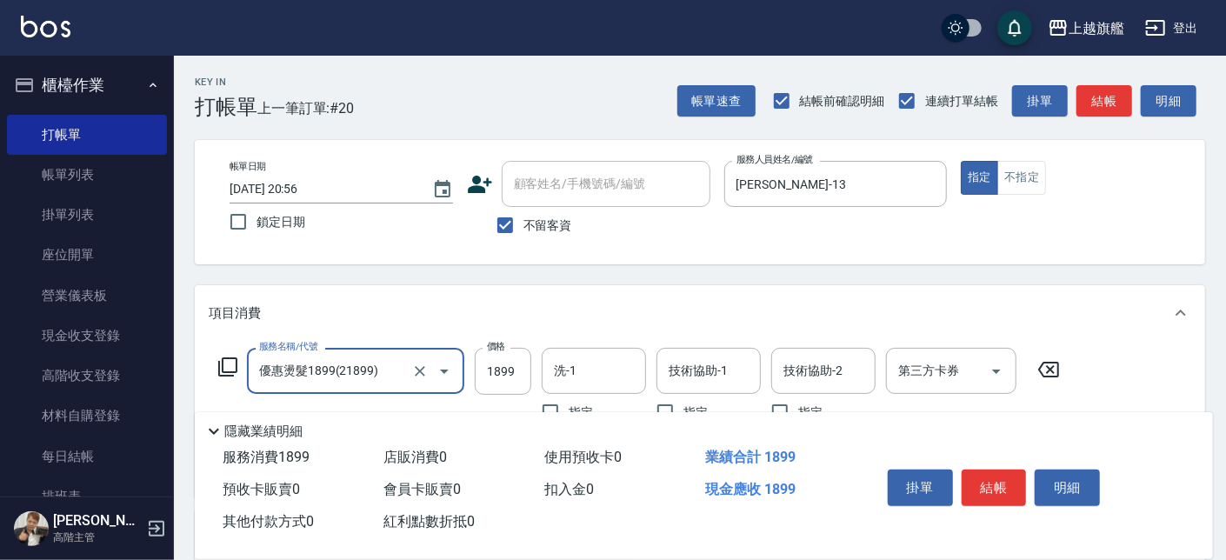
click at [319, 368] on input "優惠燙髮1899(21899)" at bounding box center [331, 371] width 153 height 30
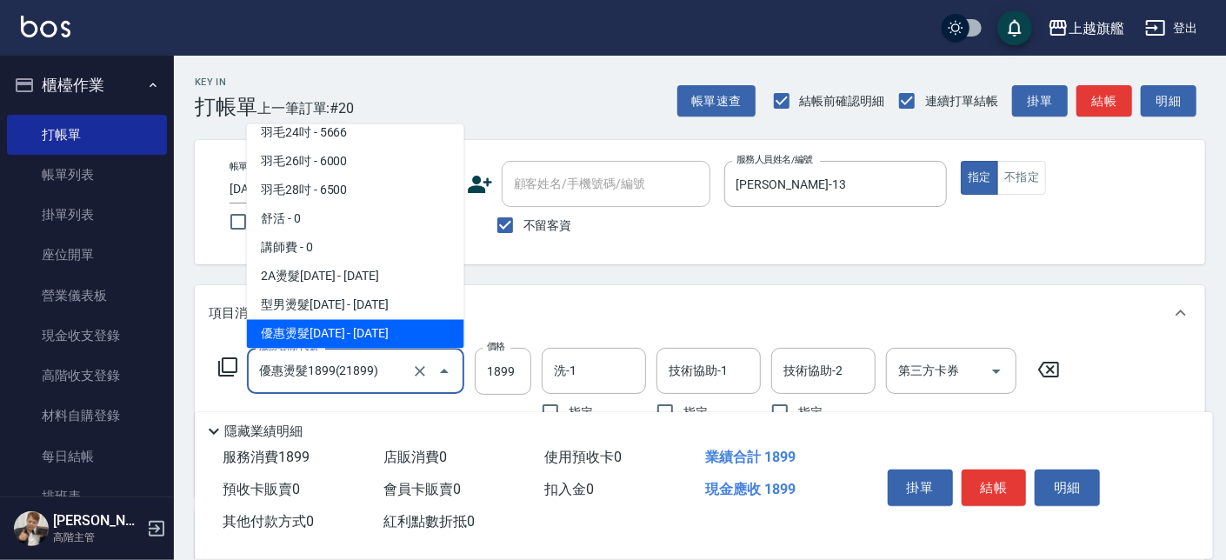
scroll to position [2452, 0]
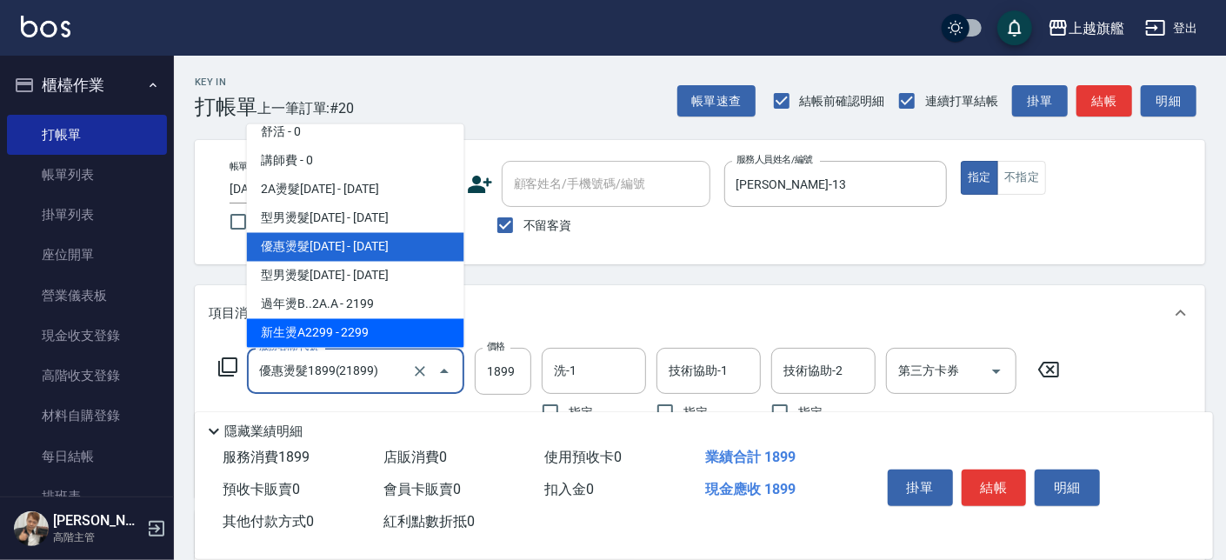
drag, startPoint x: 356, startPoint y: 281, endPoint x: 363, endPoint y: 348, distance: 67.2
click at [363, 348] on ul "一般洗 - 200 舒活499 - 499 洗FunNow169 - 169 基礎燙688 - 688 優惠燙髮800 - 800 燙髮1000 - 1000…" at bounding box center [355, 236] width 217 height 224
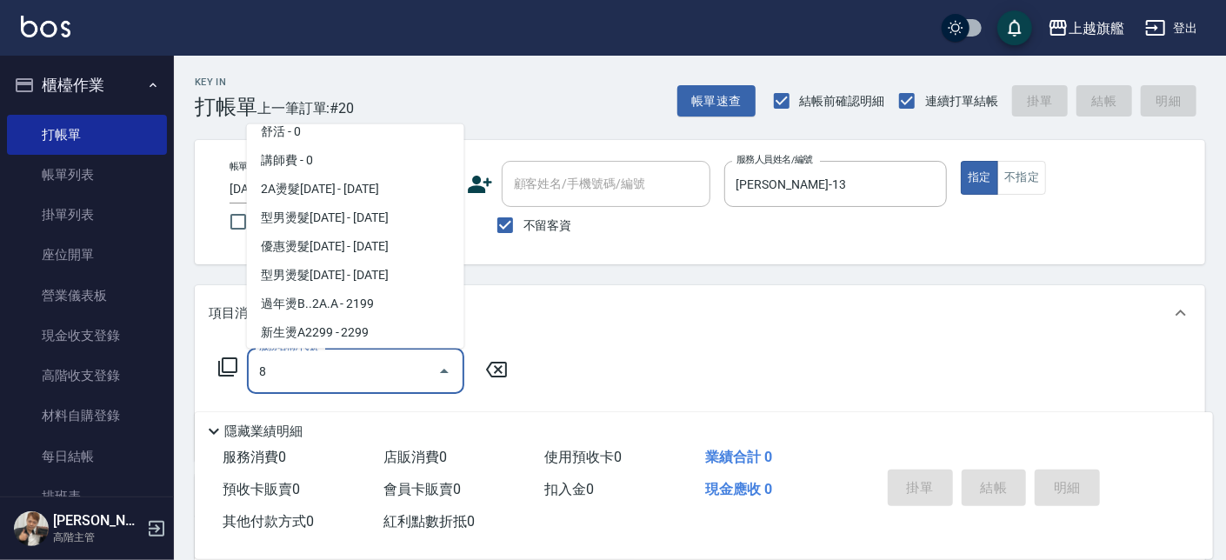
scroll to position [0, 0]
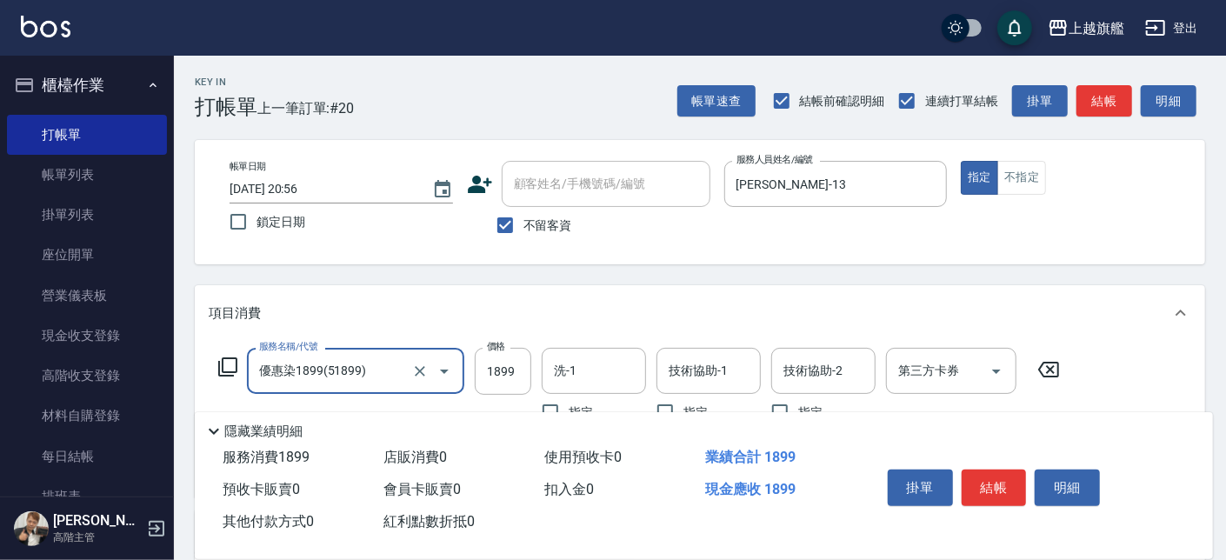
type input "優惠染1899(51899)"
type input "2399"
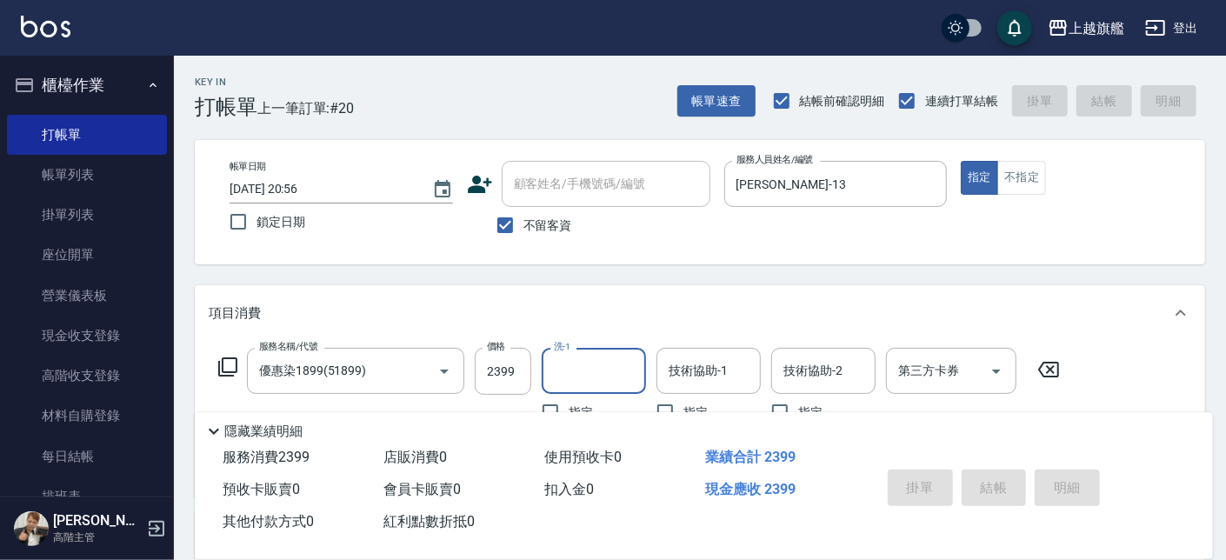
type input "2025/08/18 20:57"
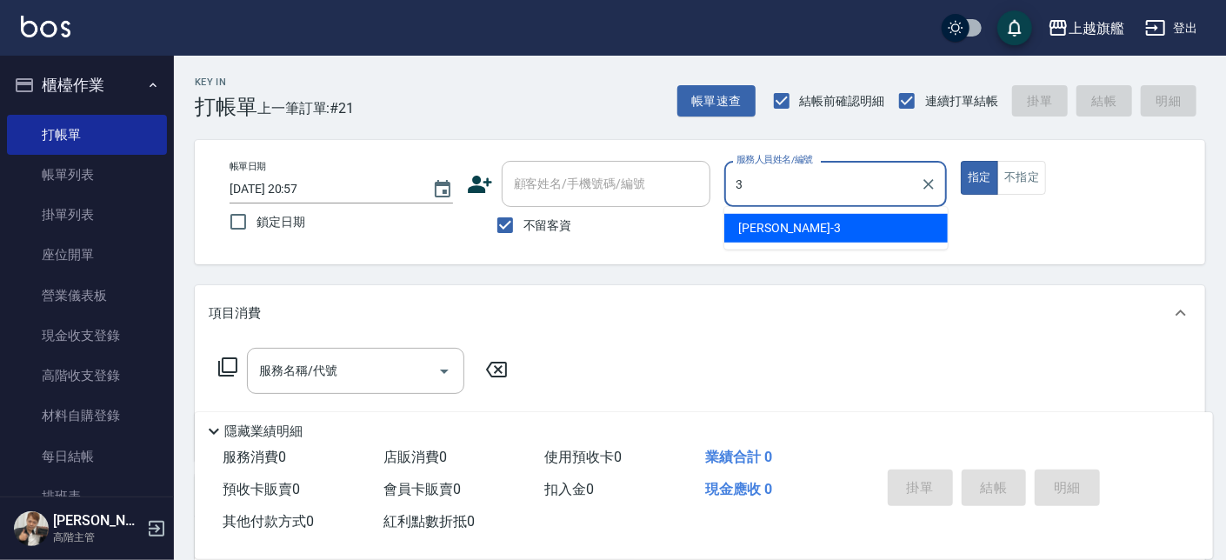
type input "謝雅婷-3"
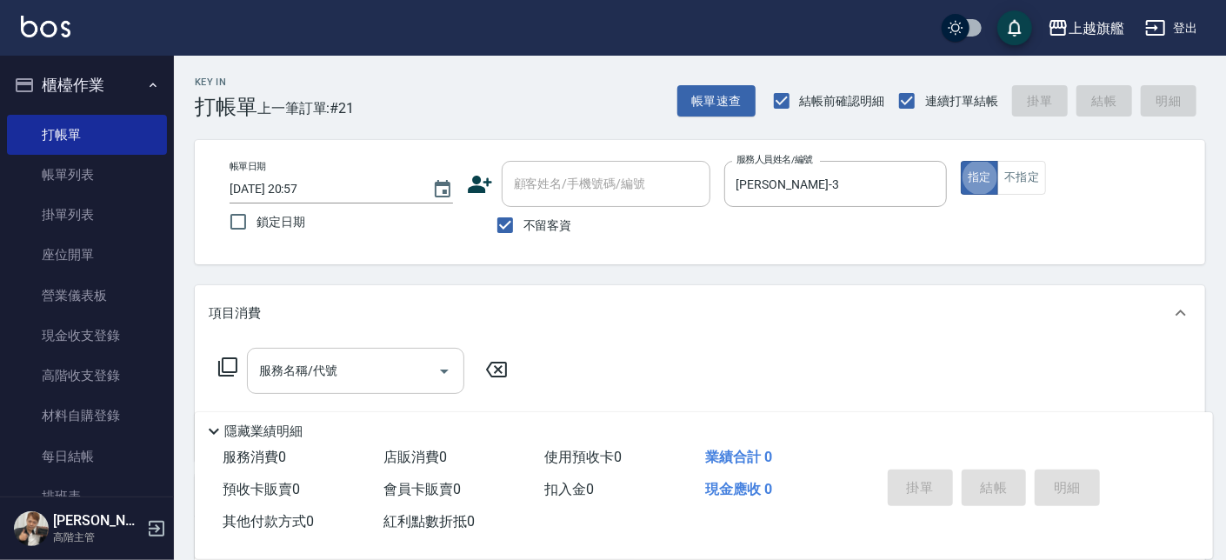
click at [353, 372] on input "服務名稱/代號" at bounding box center [343, 371] width 176 height 30
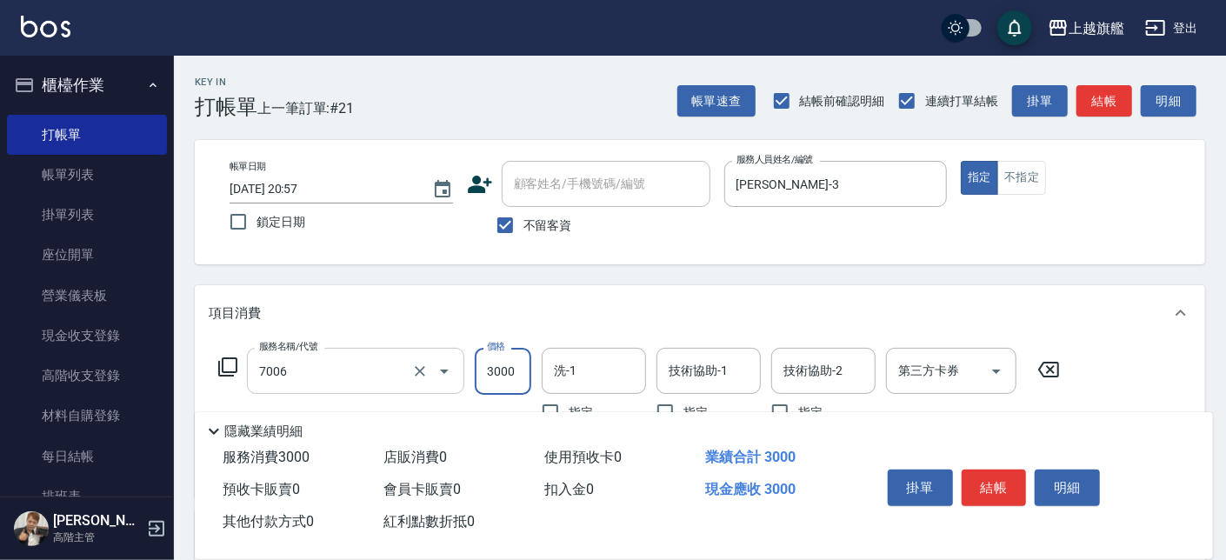
type input "重整(7006)"
click at [506, 366] on input "350" at bounding box center [503, 371] width 57 height 47
click at [509, 372] on input "350" at bounding box center [503, 371] width 57 height 47
type input "3500"
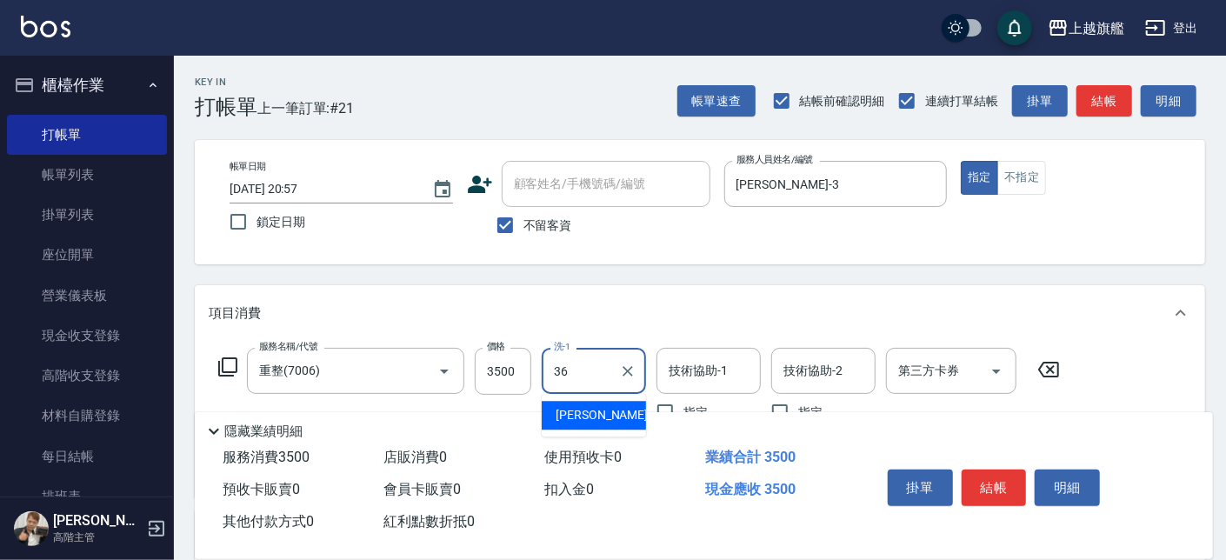
type input "蔡秉諶-36"
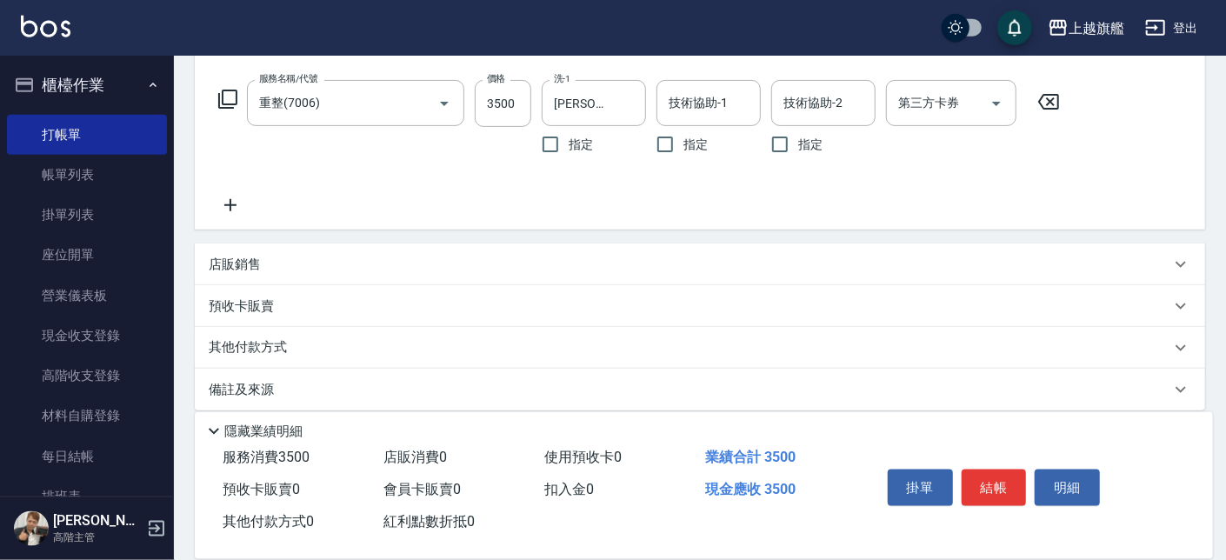
scroll to position [283, 0]
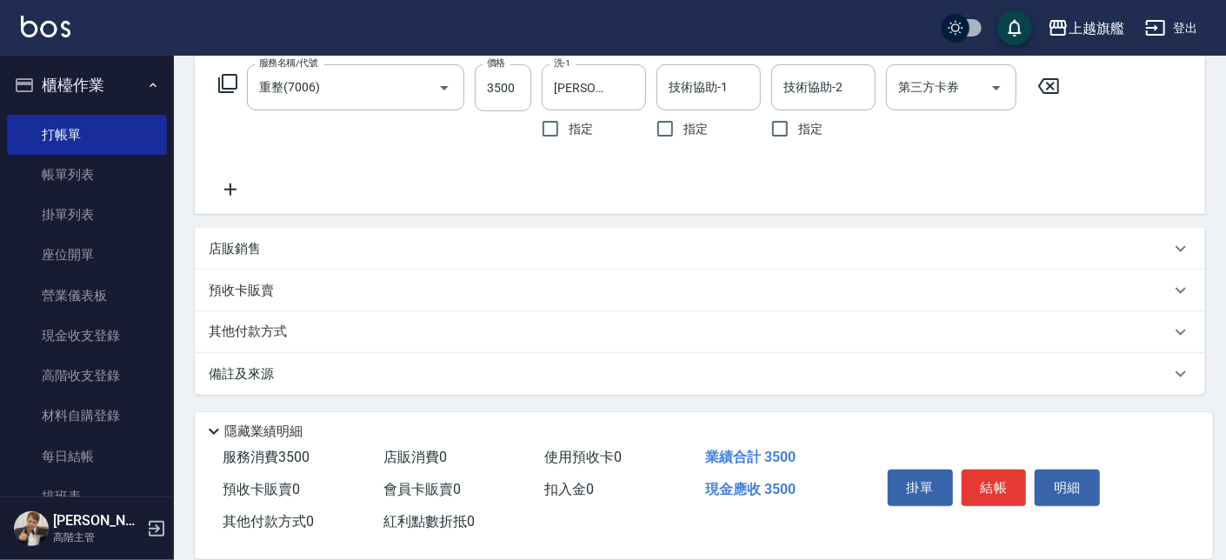
click at [246, 185] on icon at bounding box center [230, 189] width 43 height 21
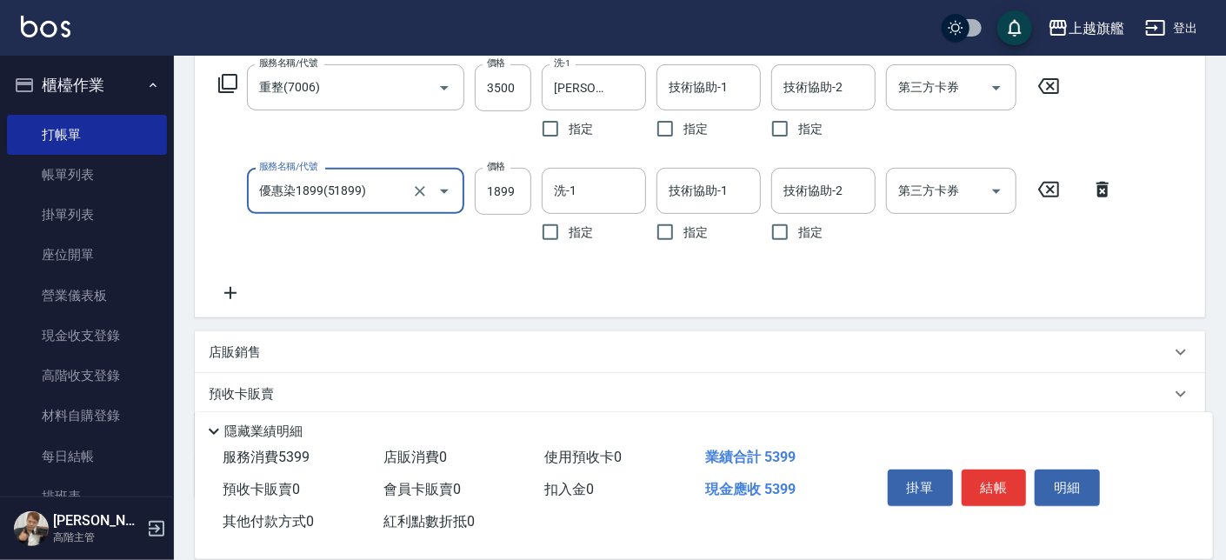
type input "優惠染1899(51899)"
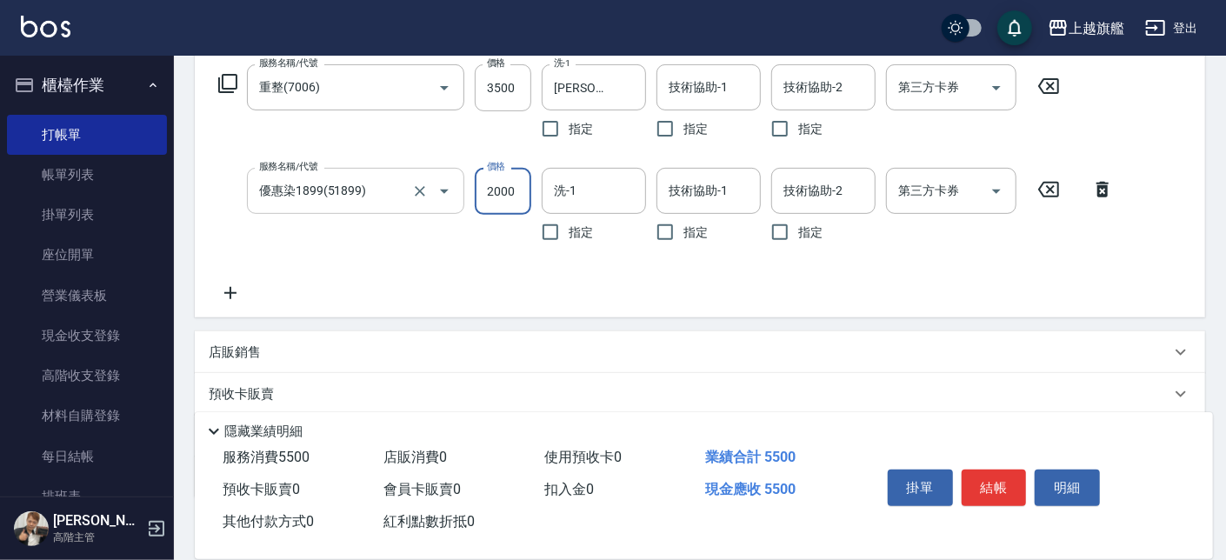
type input "2000"
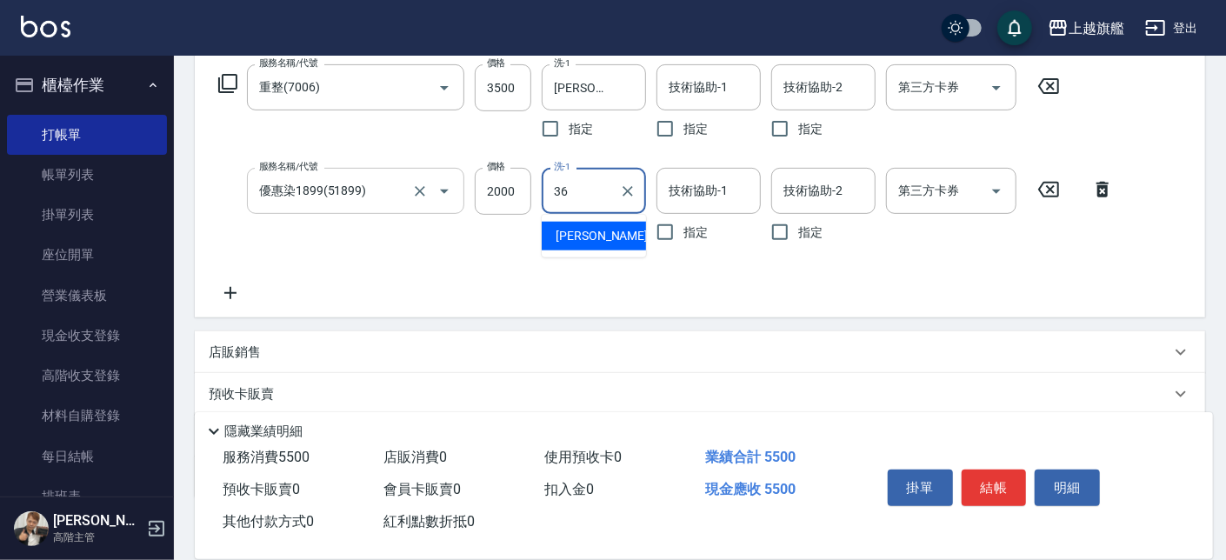
type input "蔡秉諶-36"
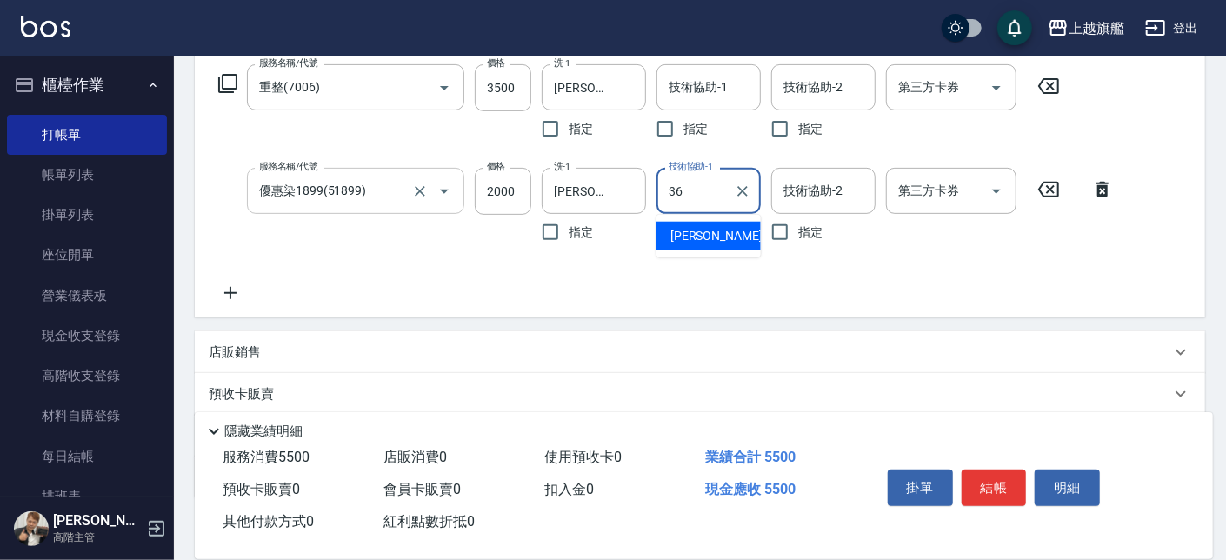
type input "蔡秉諶-36"
click at [624, 189] on icon "Clear" at bounding box center [627, 191] width 10 height 10
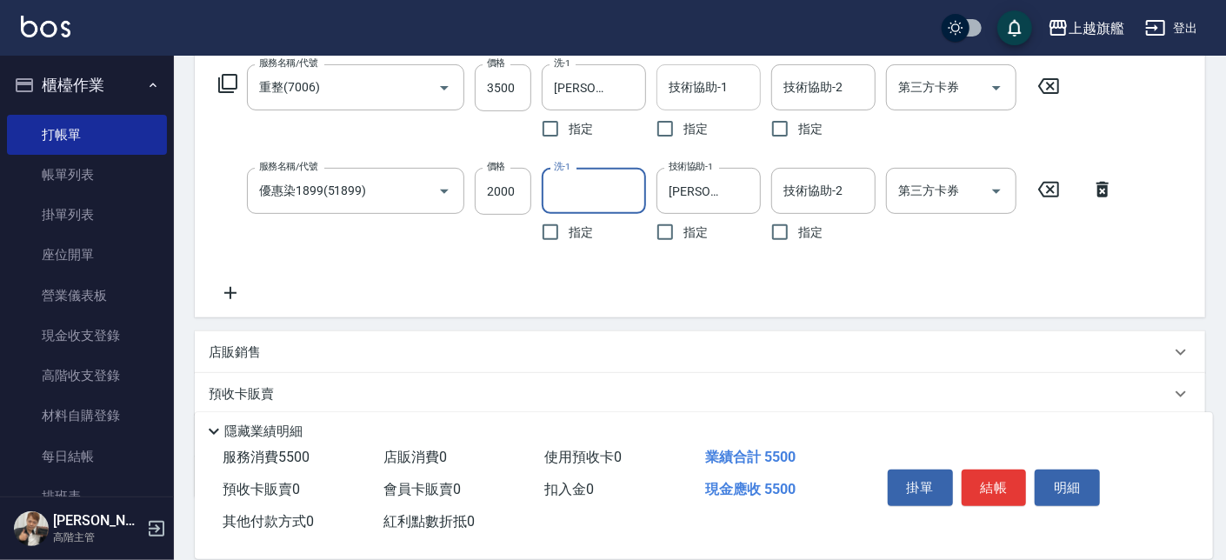
click at [673, 77] on input "技術協助-1" at bounding box center [708, 87] width 89 height 30
type input "蔡秉諶-36"
drag, startPoint x: 629, startPoint y: 84, endPoint x: 516, endPoint y: 168, distance: 140.5
click at [629, 85] on icon "Clear" at bounding box center [627, 87] width 17 height 17
click at [230, 289] on icon at bounding box center [230, 293] width 12 height 12
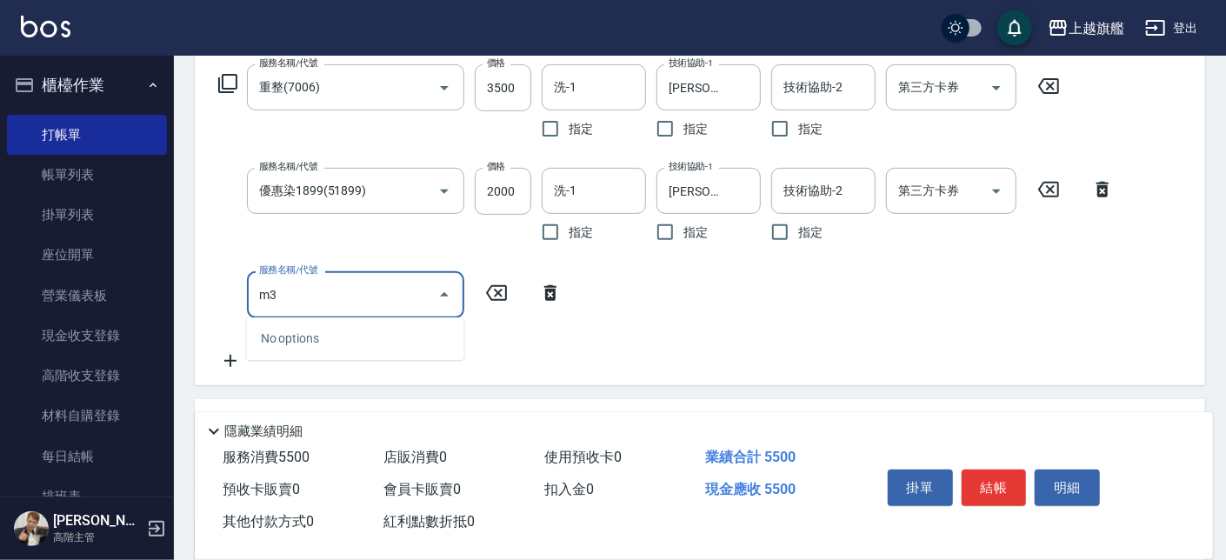
type input "m"
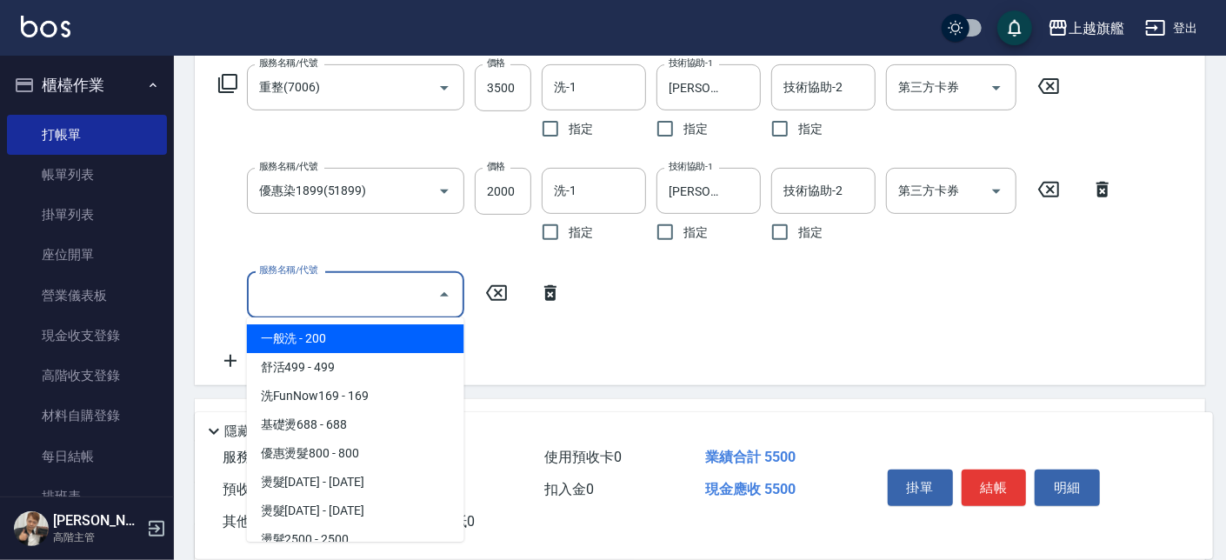
type input "ㄐ"
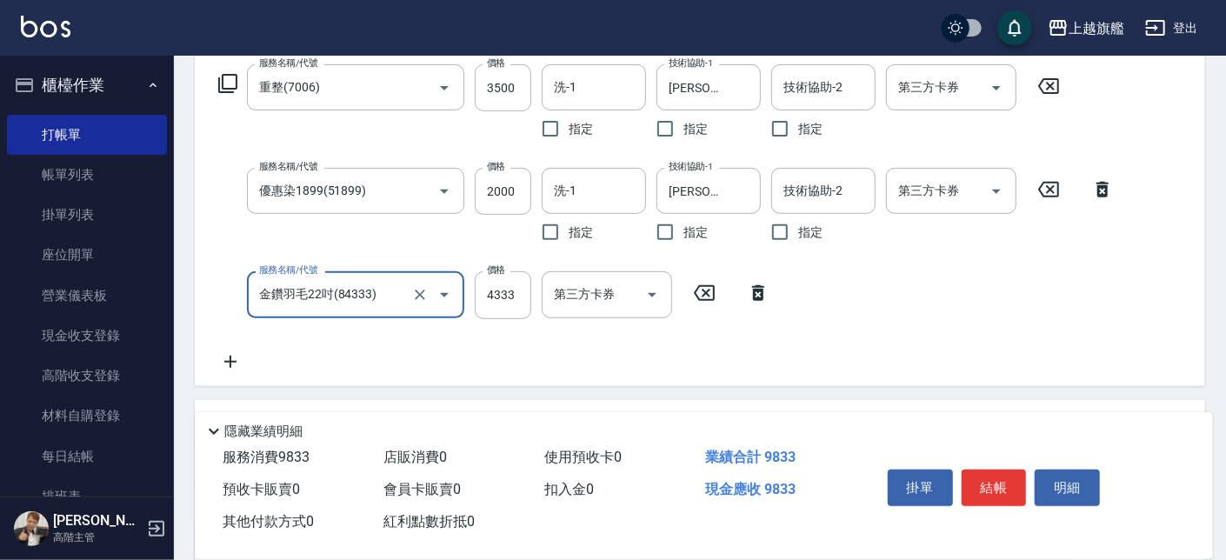
type input "金鑽羽毛22吋(84333)"
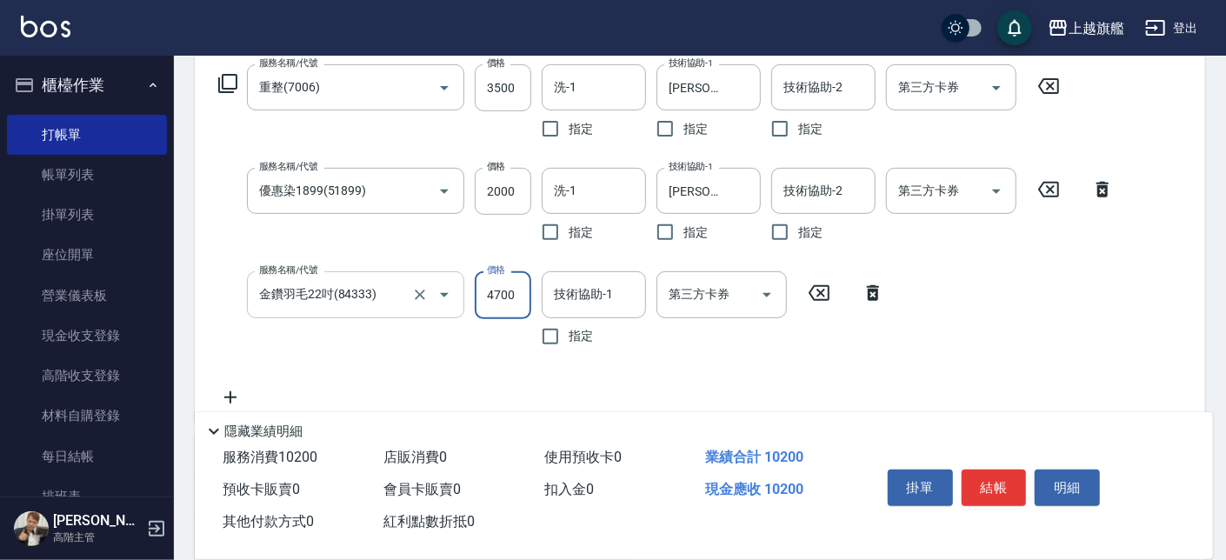
type input "4700"
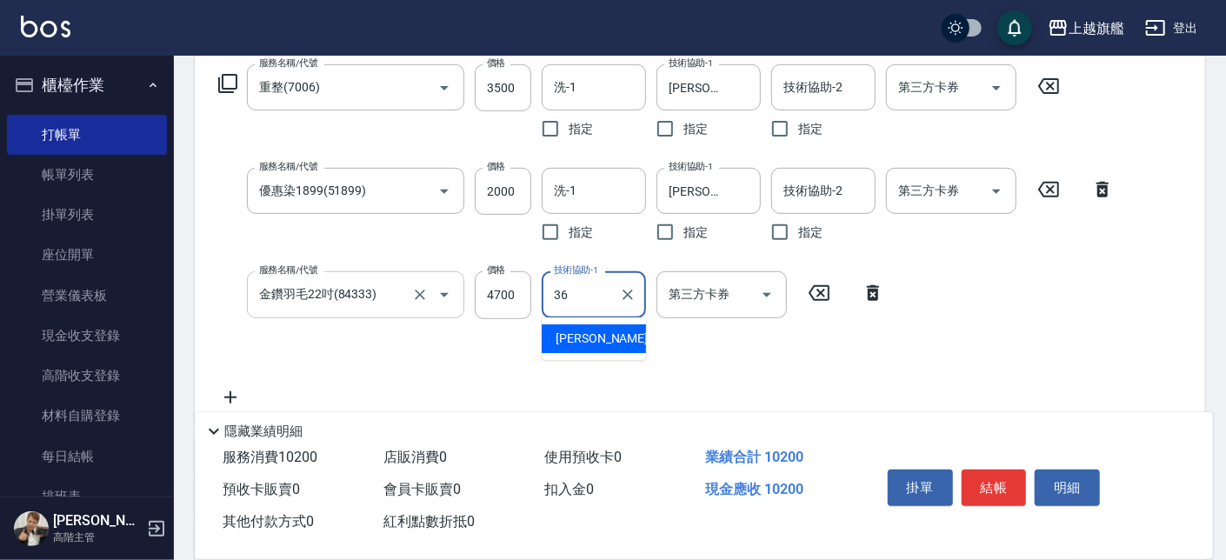
type input "蔡秉諶-36"
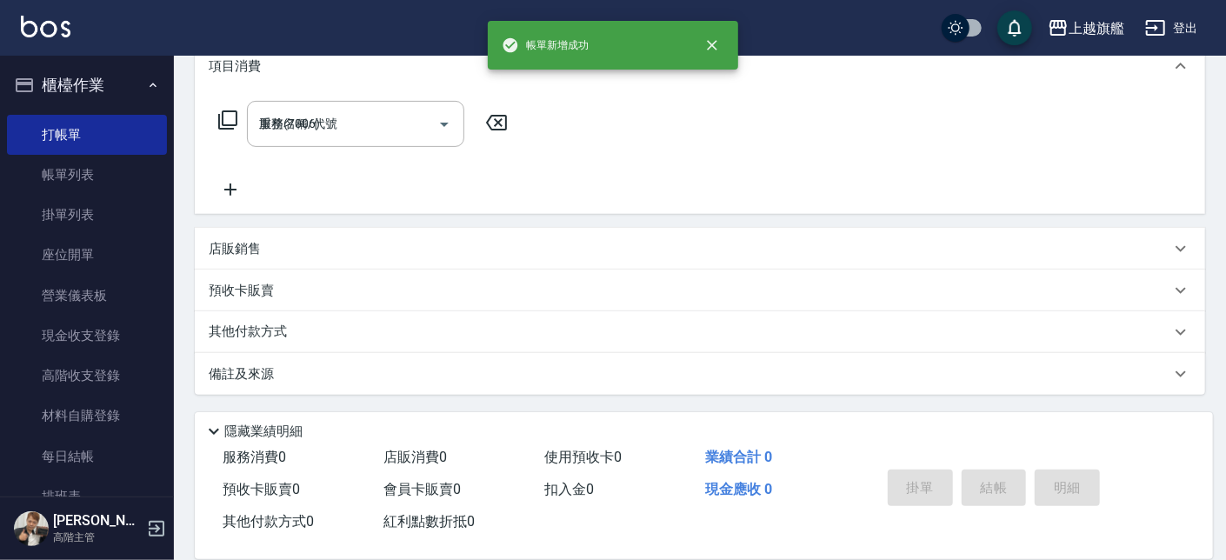
type input "2025/08/18 20:59"
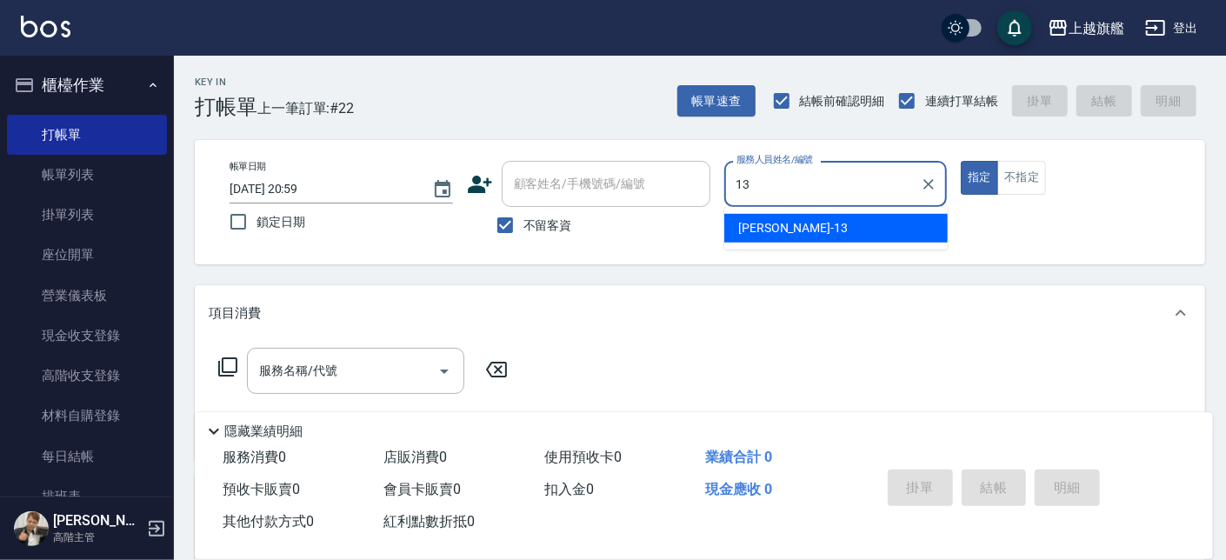
type input "張雅筑-13"
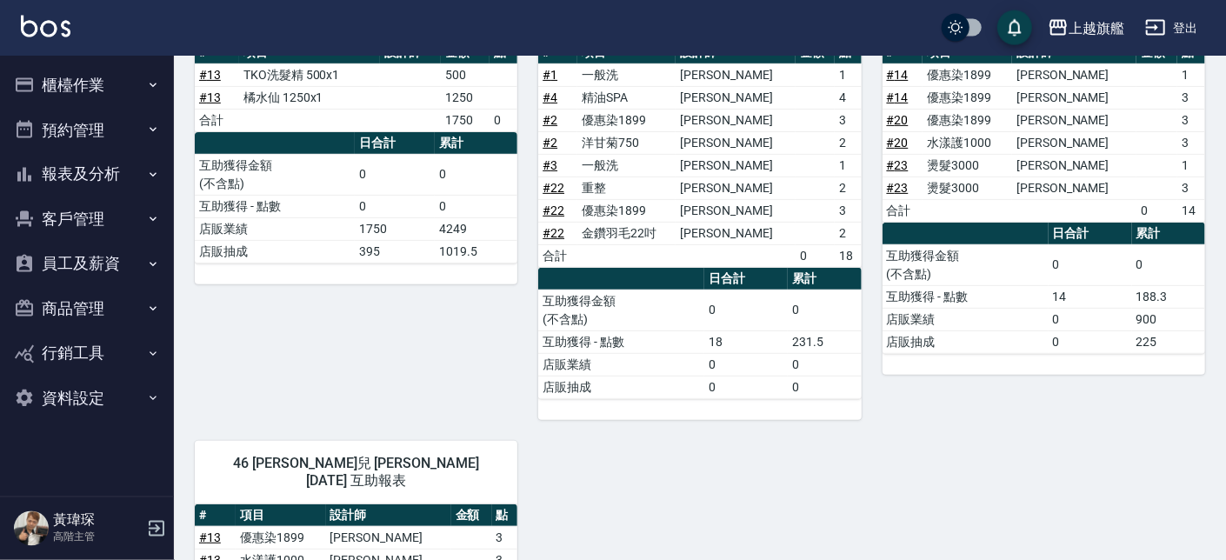
scroll to position [255, 0]
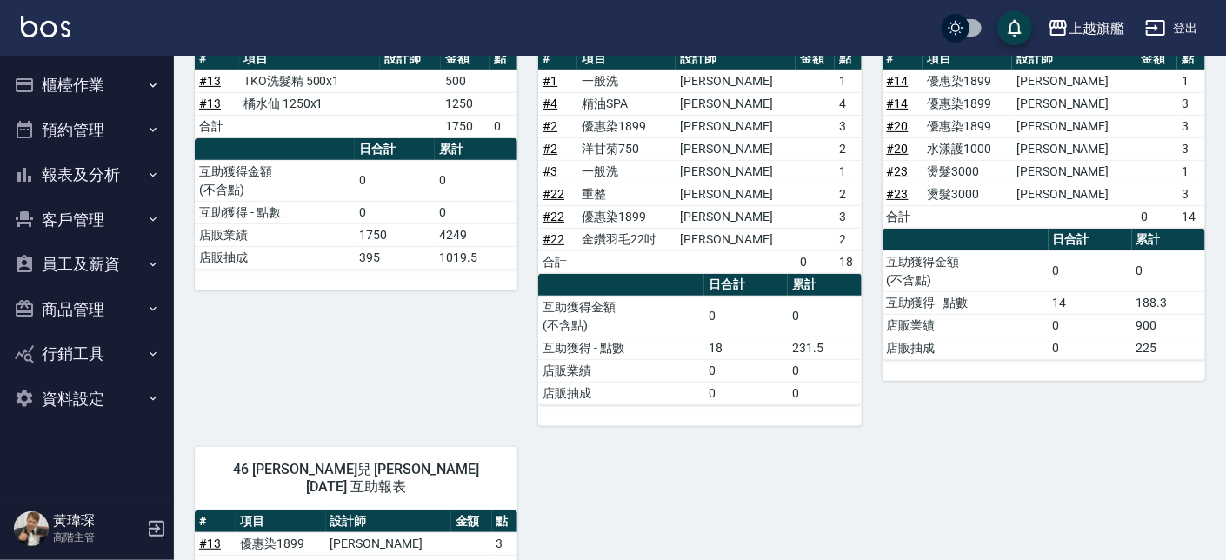
click at [896, 201] on link "# 23" at bounding box center [898, 194] width 22 height 14
click at [655, 302] on td "互助獲得金額 (不含點)" at bounding box center [621, 316] width 166 height 41
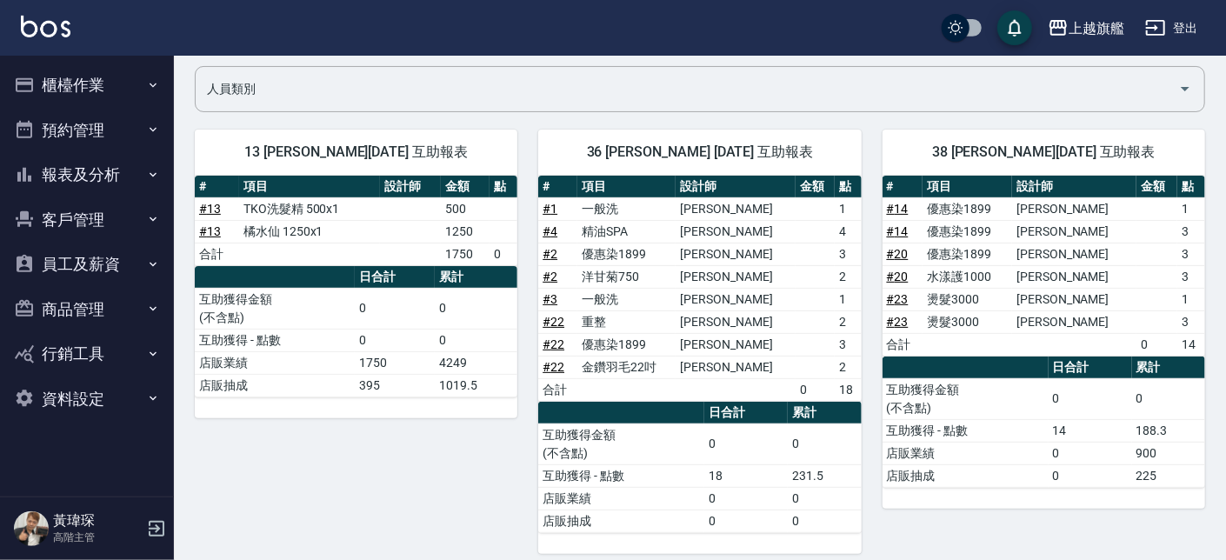
scroll to position [453, 0]
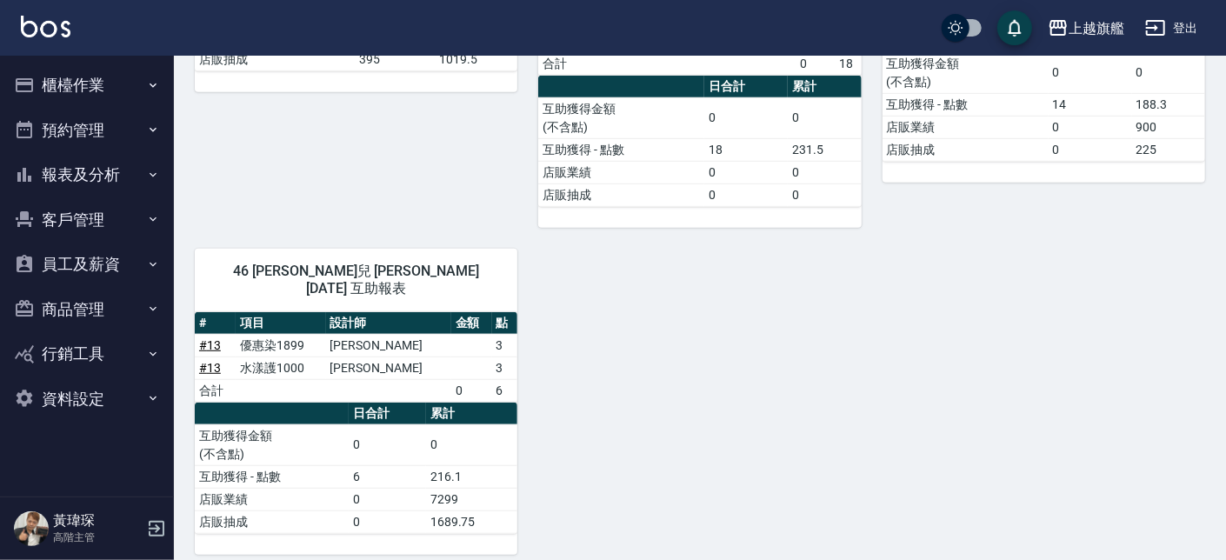
click at [217, 361] on link "# 13" at bounding box center [210, 368] width 22 height 14
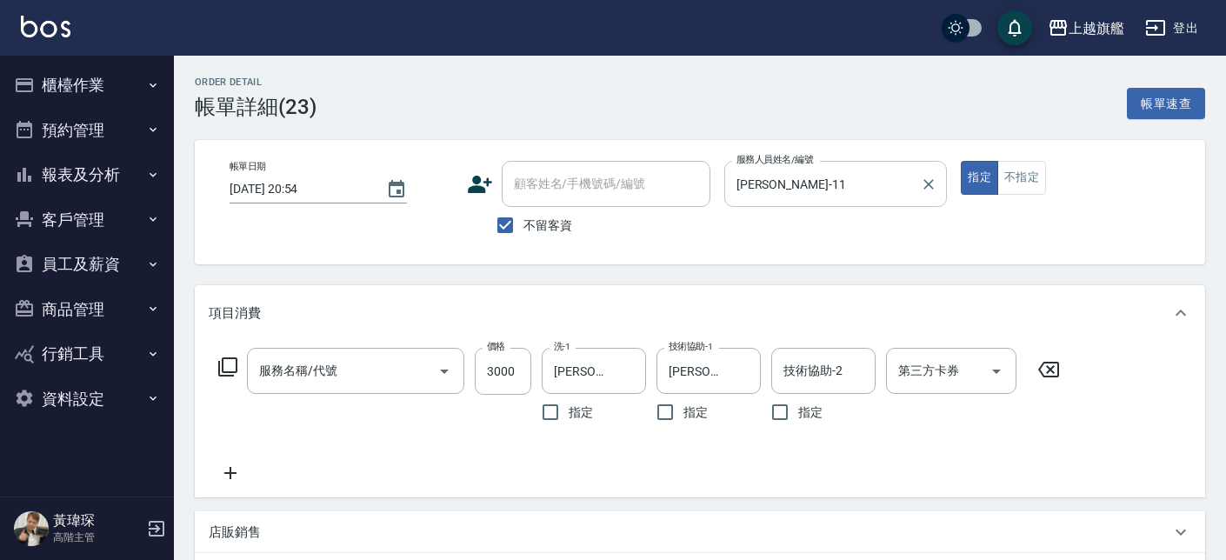
type input "燙髮3000(207)"
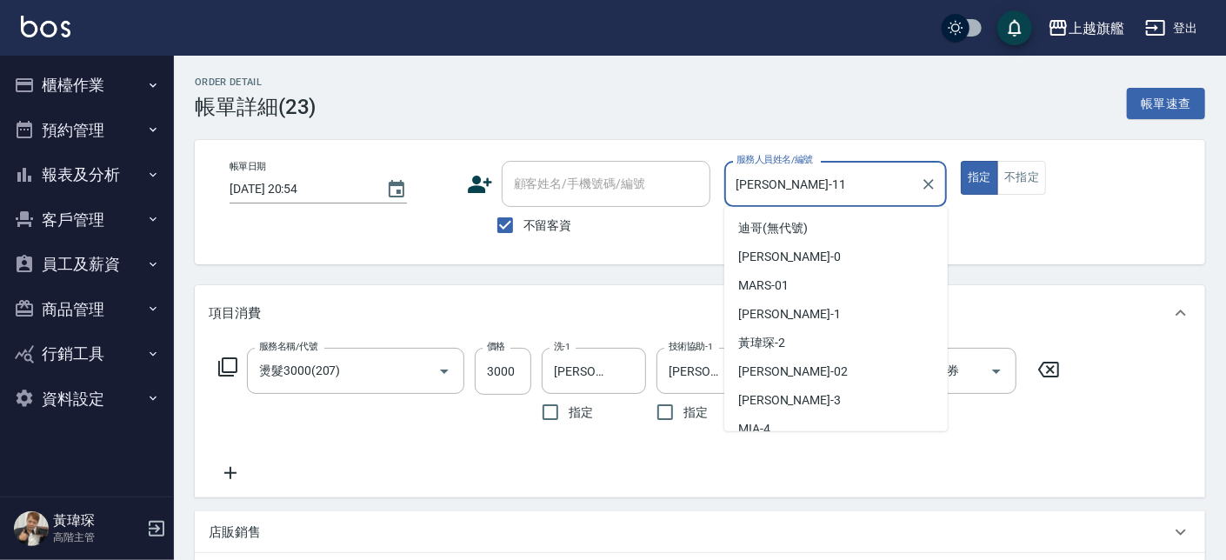
click at [848, 190] on input "蔡美秀-11" at bounding box center [823, 184] width 182 height 30
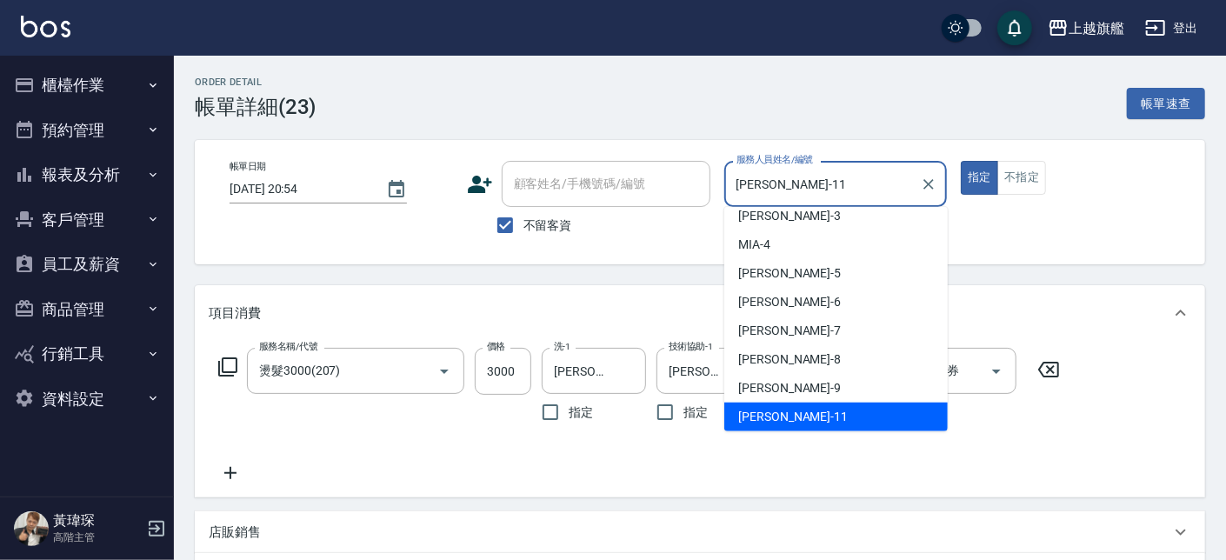
drag, startPoint x: 855, startPoint y: 176, endPoint x: 658, endPoint y: 183, distance: 197.5
click at [732, 183] on input "蔡美秀-11" at bounding box center [823, 184] width 182 height 30
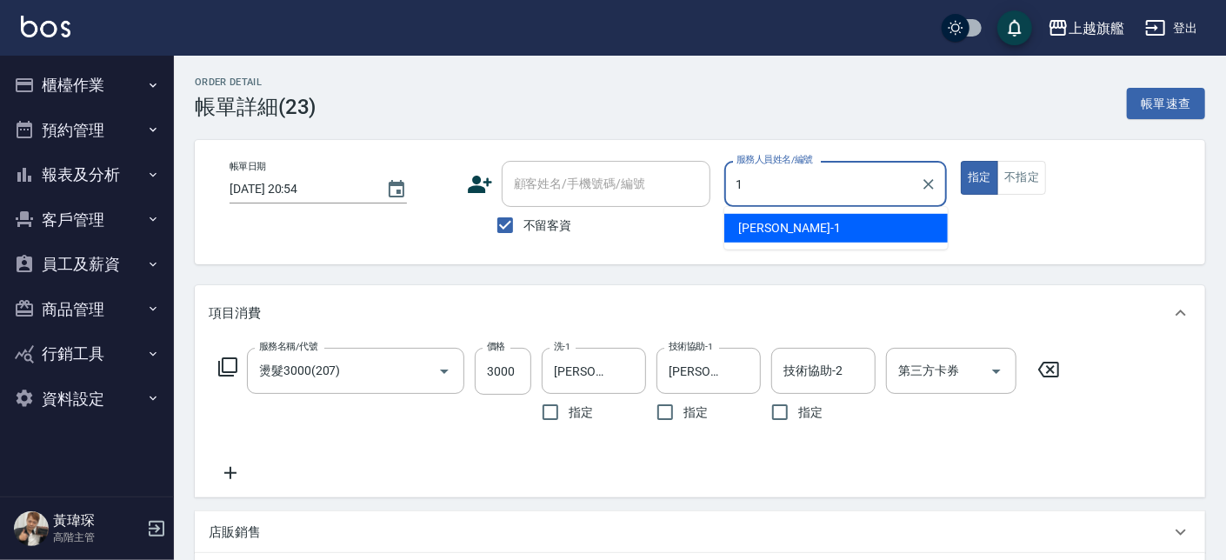
scroll to position [0, 0]
type input "[PERSON_NAME]-13"
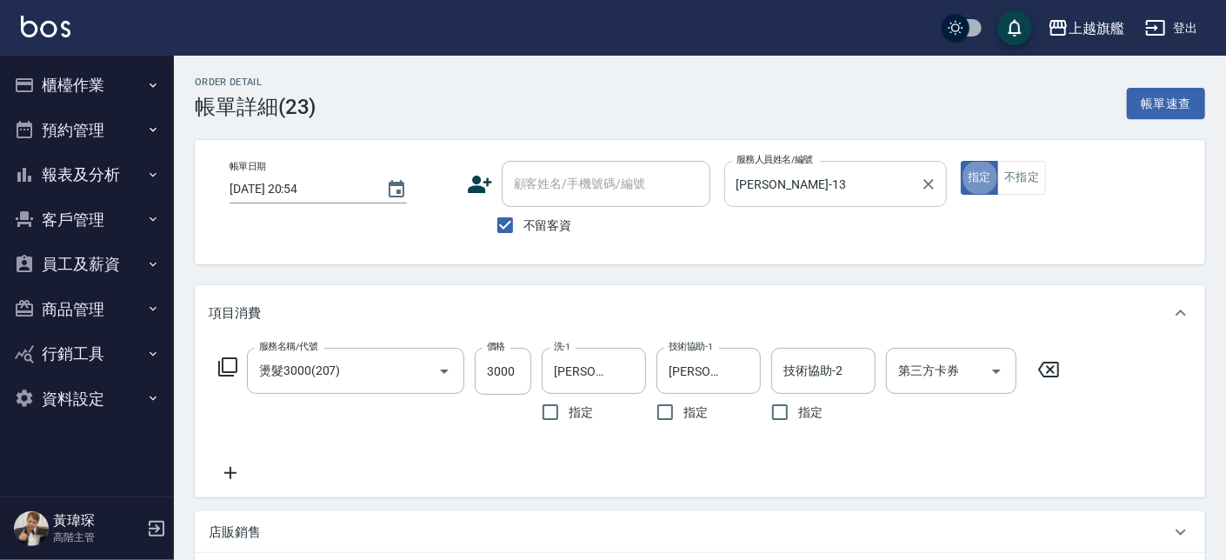
type button "true"
click at [1006, 226] on div "帳單日期 2025/08/18 20:54 顧客姓名/手機號碼/編號 顧客姓名/手機號碼/編號 不留客資 服務人員姓名/編號 張雅筑-13 服務人員姓名/編號…" at bounding box center [700, 202] width 968 height 83
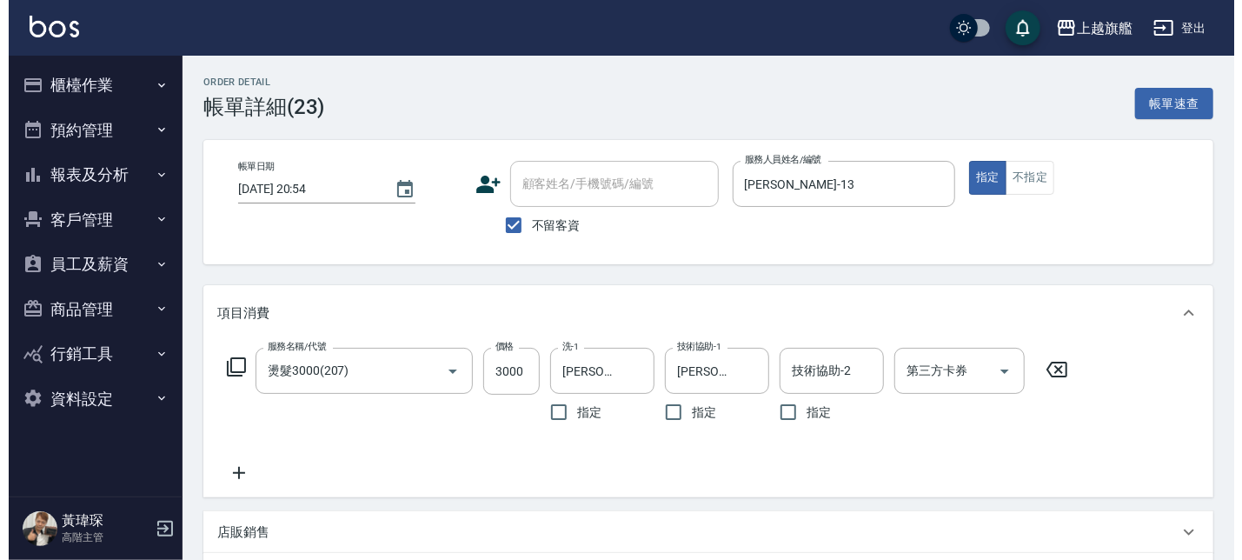
scroll to position [346, 0]
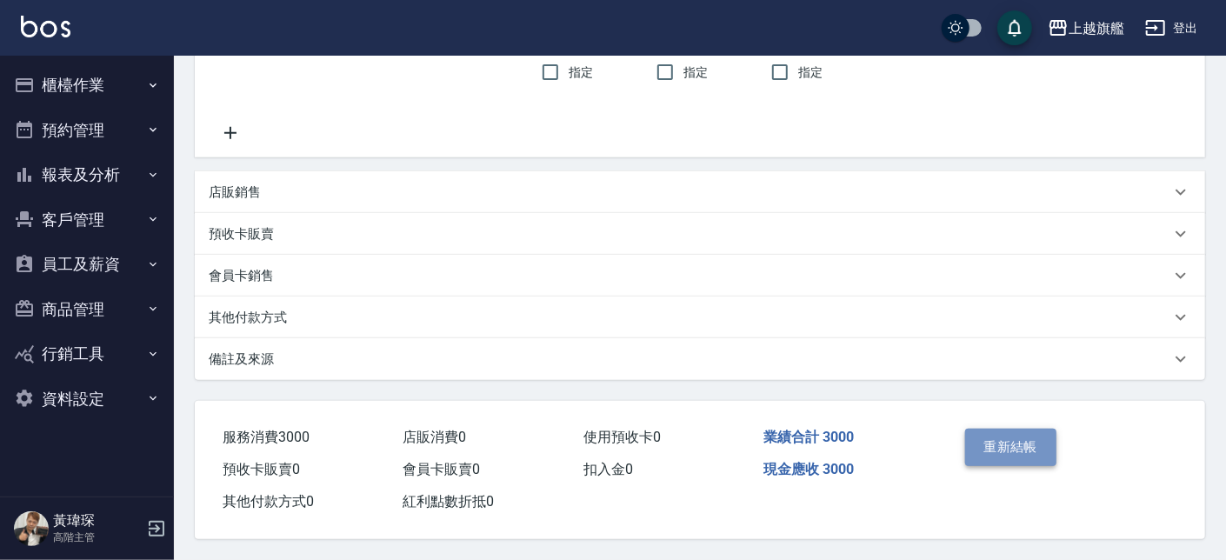
click at [1030, 449] on button "重新結帳" at bounding box center [1011, 447] width 92 height 37
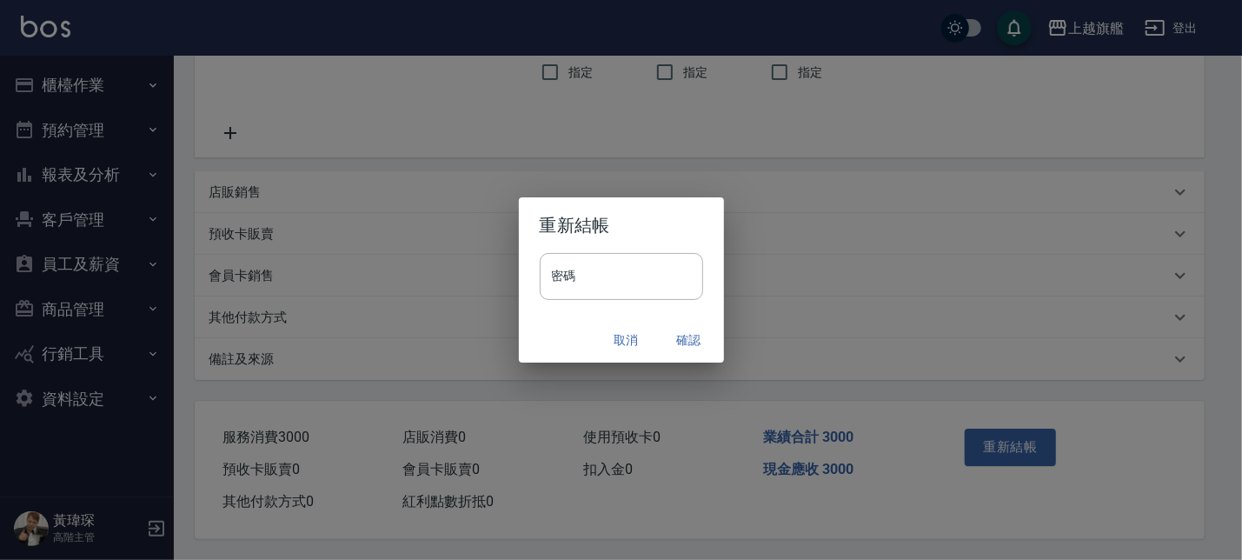
click at [619, 250] on h2 "重新結帳" at bounding box center [621, 225] width 205 height 56
click at [630, 266] on input "密碼" at bounding box center [621, 276] width 163 height 47
type input "*******"
click at [691, 352] on button "確認" at bounding box center [690, 340] width 56 height 32
click at [689, 340] on div "取消 確認" at bounding box center [621, 340] width 205 height 46
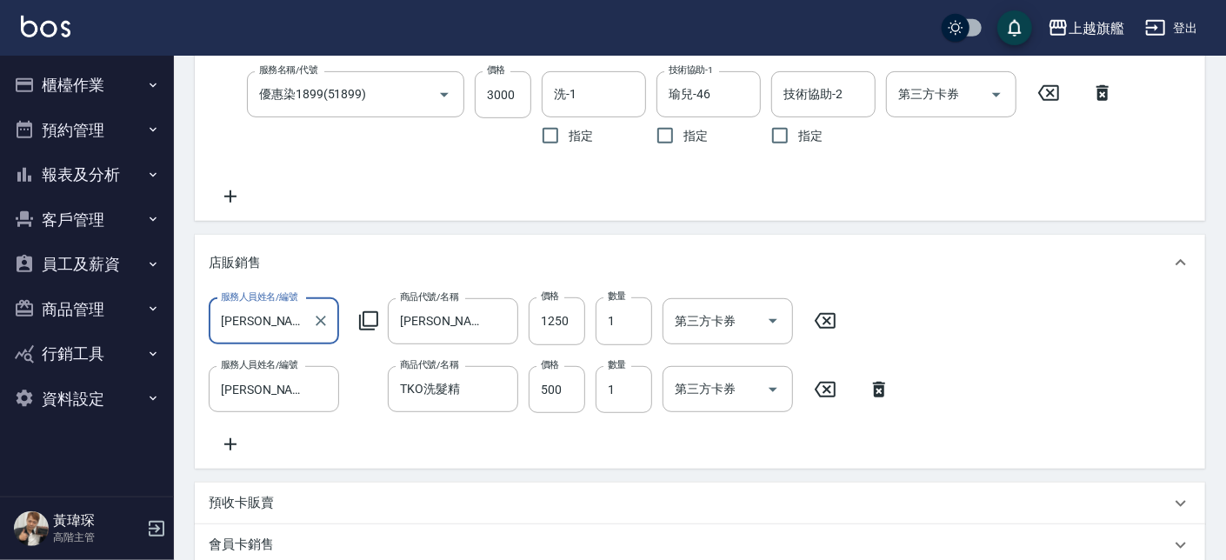
scroll to position [516, 0]
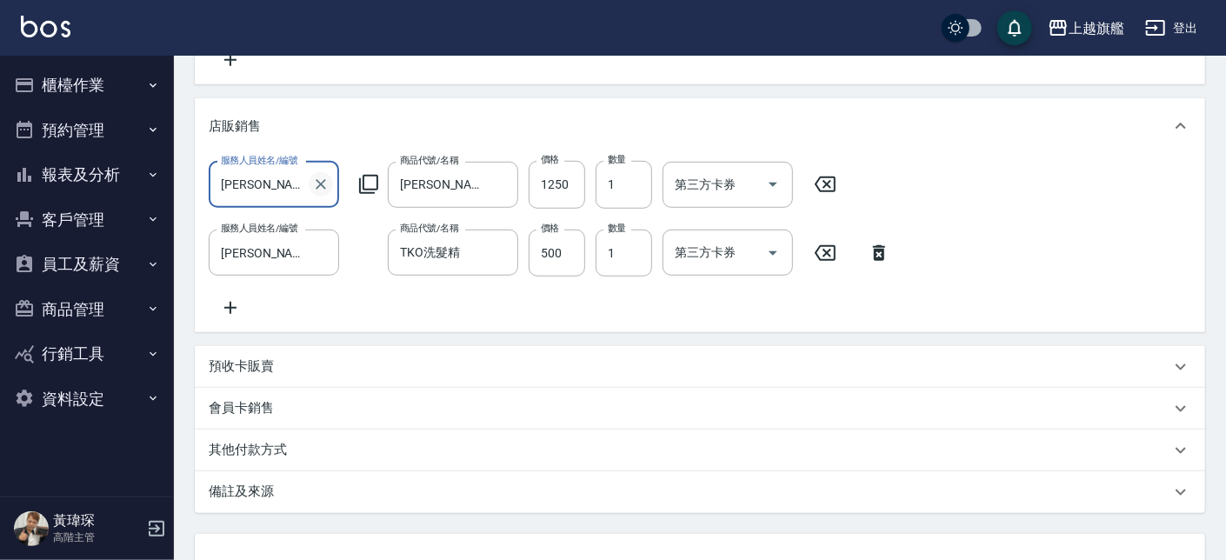
drag, startPoint x: 325, startPoint y: 183, endPoint x: 306, endPoint y: 185, distance: 19.3
click at [323, 183] on icon "Clear" at bounding box center [320, 184] width 17 height 17
type input "瑜兒-46"
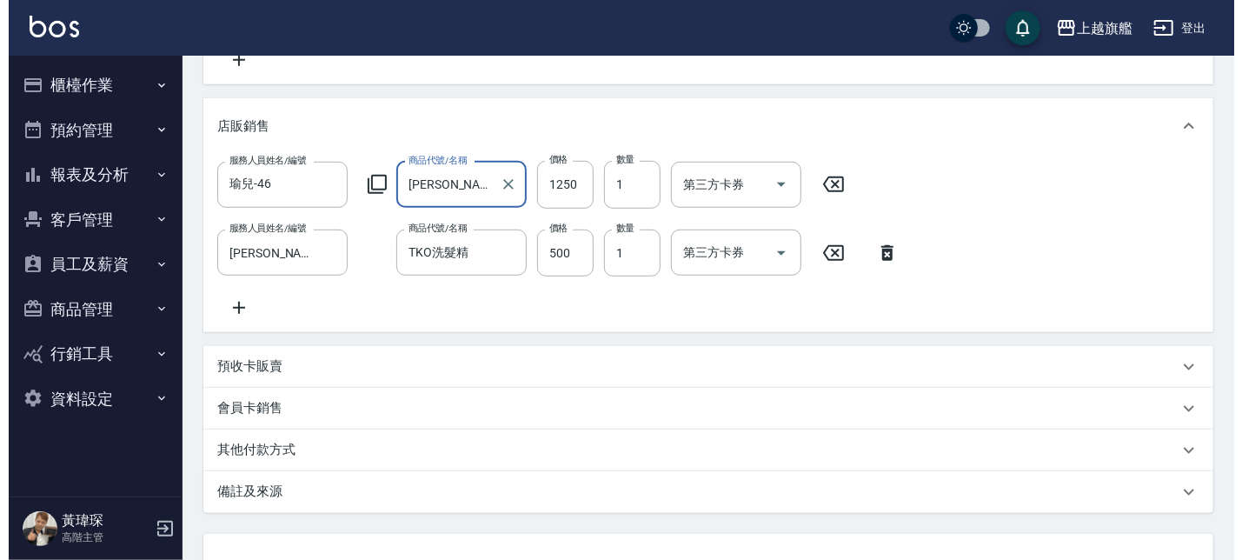
scroll to position [671, 0]
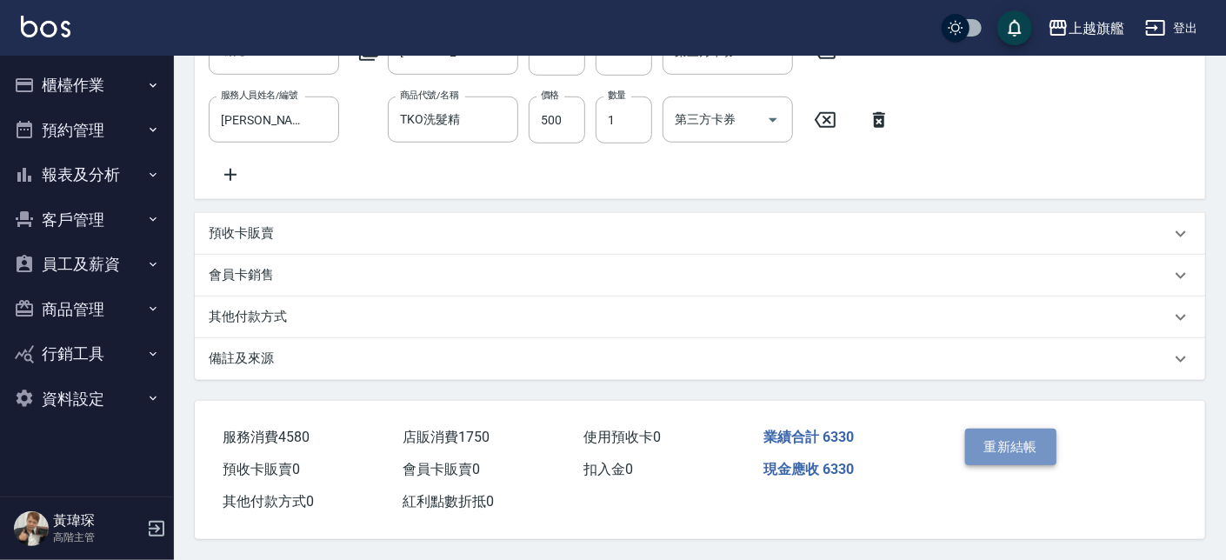
click at [1021, 441] on button "重新結帳" at bounding box center [1011, 447] width 92 height 37
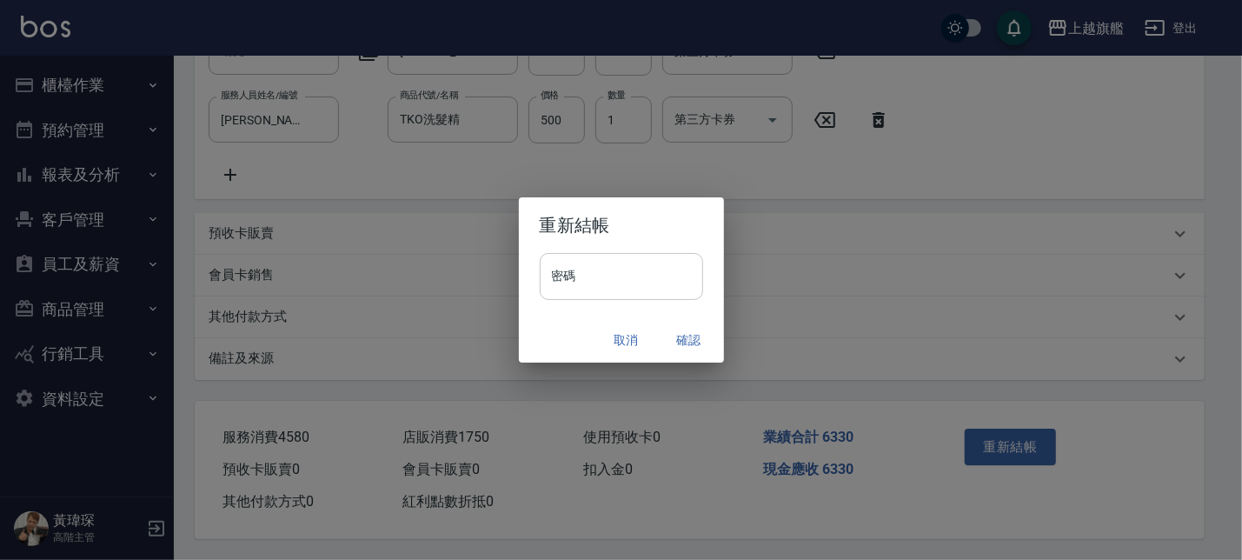
drag, startPoint x: 648, startPoint y: 247, endPoint x: 647, endPoint y: 261, distance: 13.9
click at [649, 253] on div "重新結帳 密碼 密碼 取消 確認" at bounding box center [621, 280] width 205 height 166
click at [647, 263] on input "密碼" at bounding box center [621, 276] width 163 height 47
type input "*******"
click at [702, 342] on button "確認" at bounding box center [690, 340] width 56 height 32
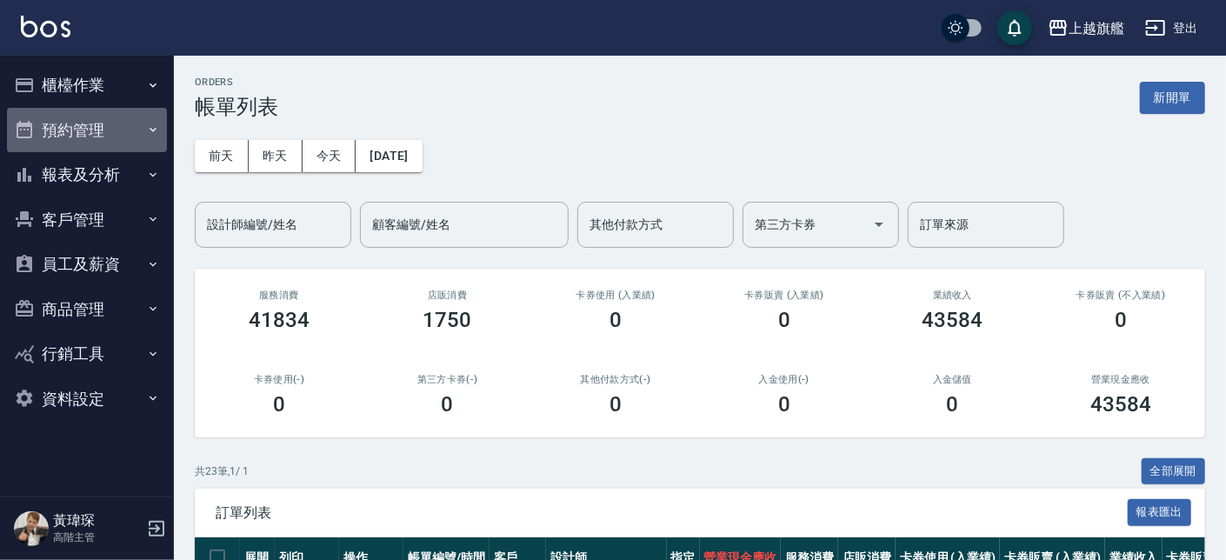
click at [78, 111] on button "預約管理" at bounding box center [87, 130] width 160 height 45
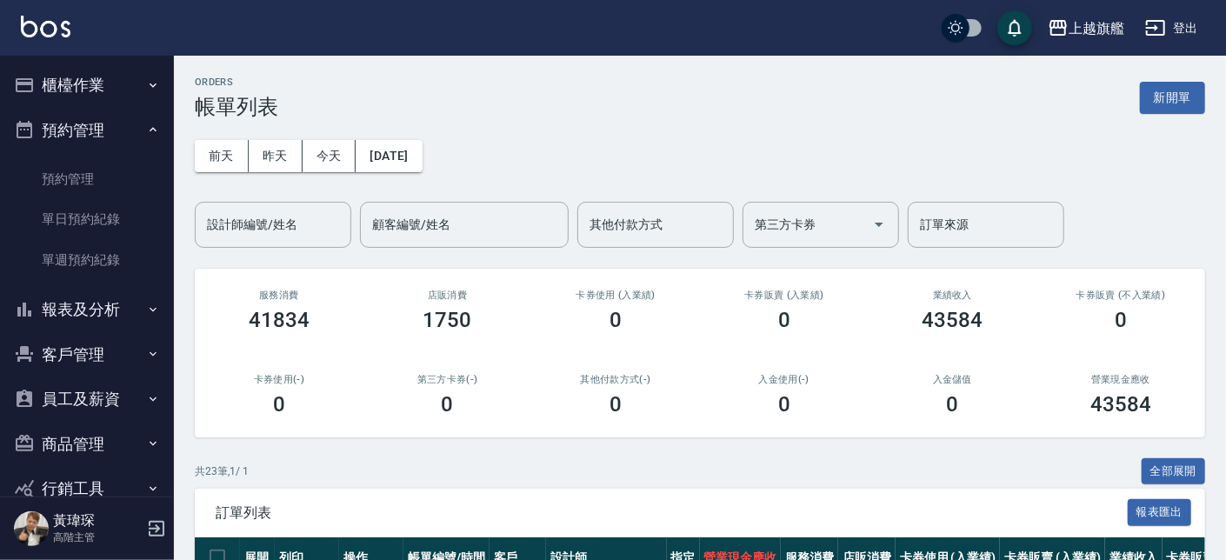
click at [71, 97] on button "櫃檯作業" at bounding box center [87, 85] width 160 height 45
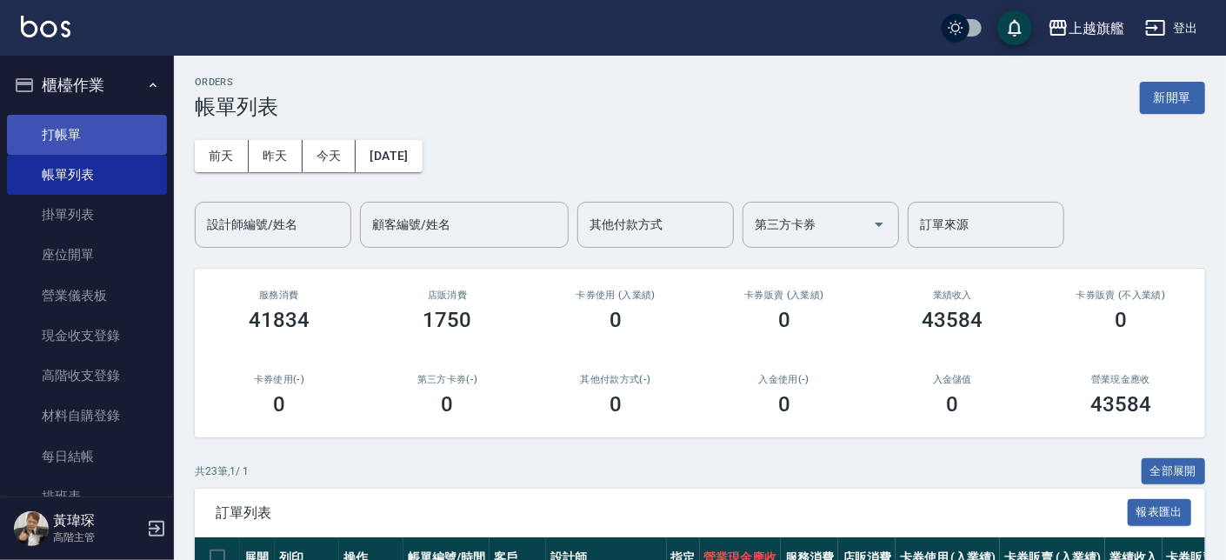
click at [77, 147] on link "打帳單" at bounding box center [87, 135] width 160 height 40
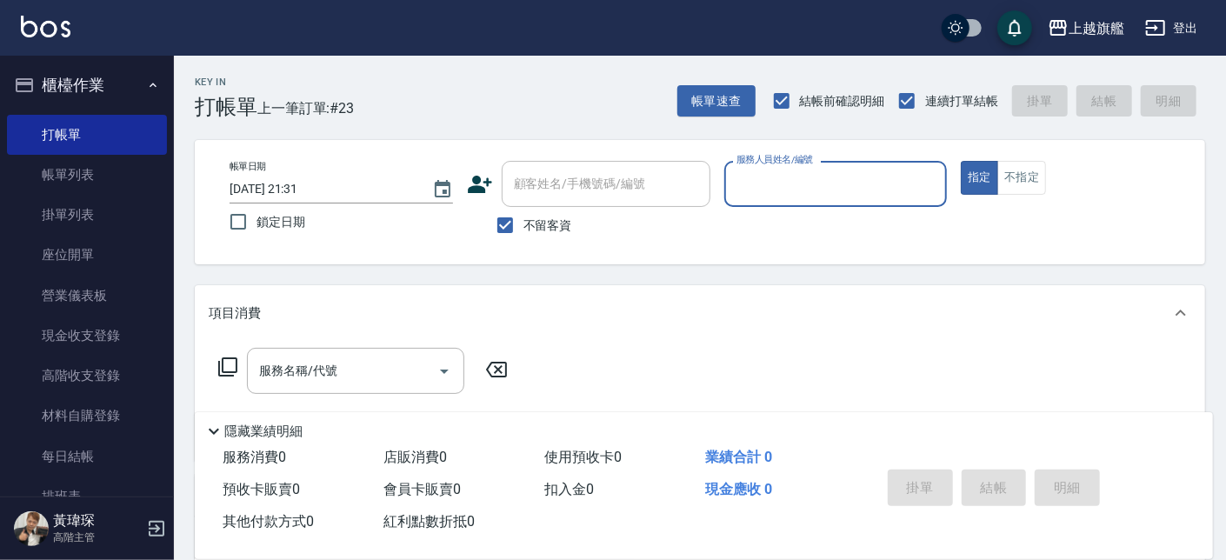
click at [835, 182] on input "服務人員姓名/編號" at bounding box center [836, 184] width 208 height 30
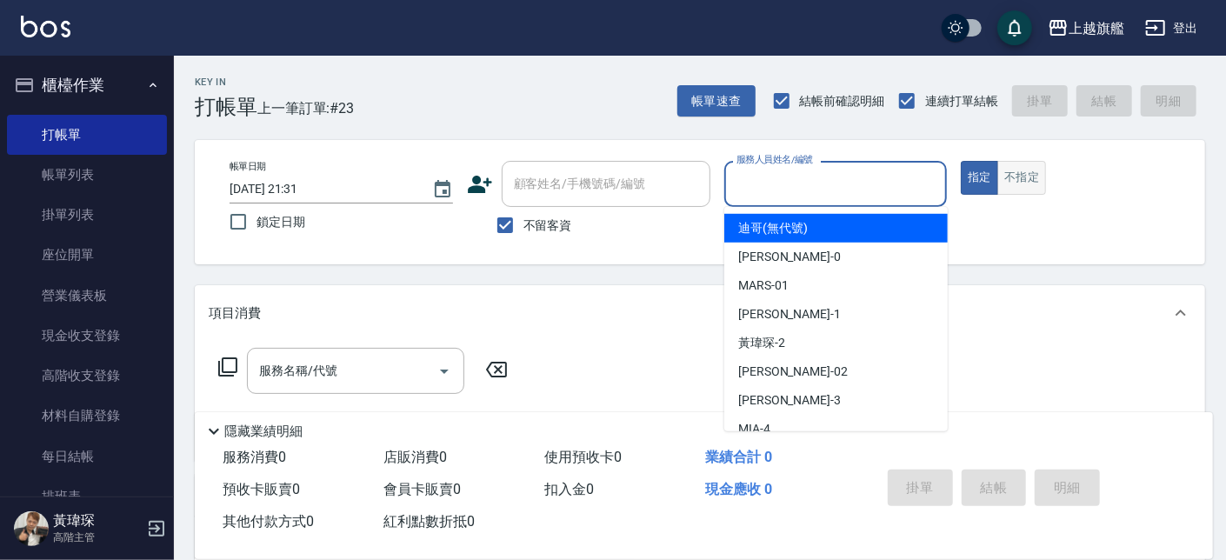
click at [1000, 176] on button "不指定" at bounding box center [1021, 178] width 49 height 34
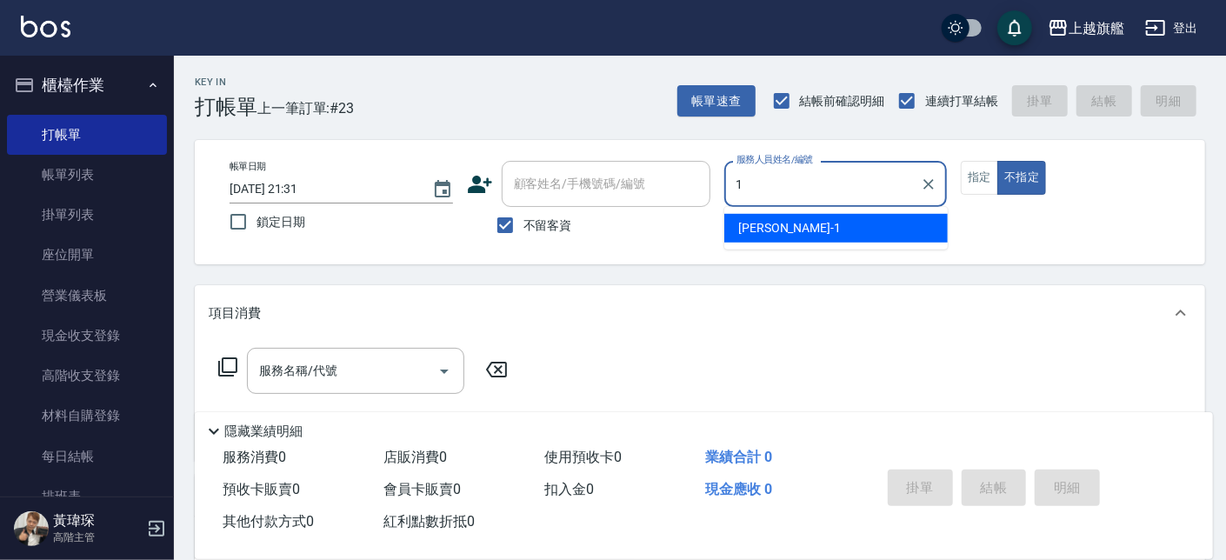
click at [875, 196] on input "1" at bounding box center [823, 184] width 182 height 30
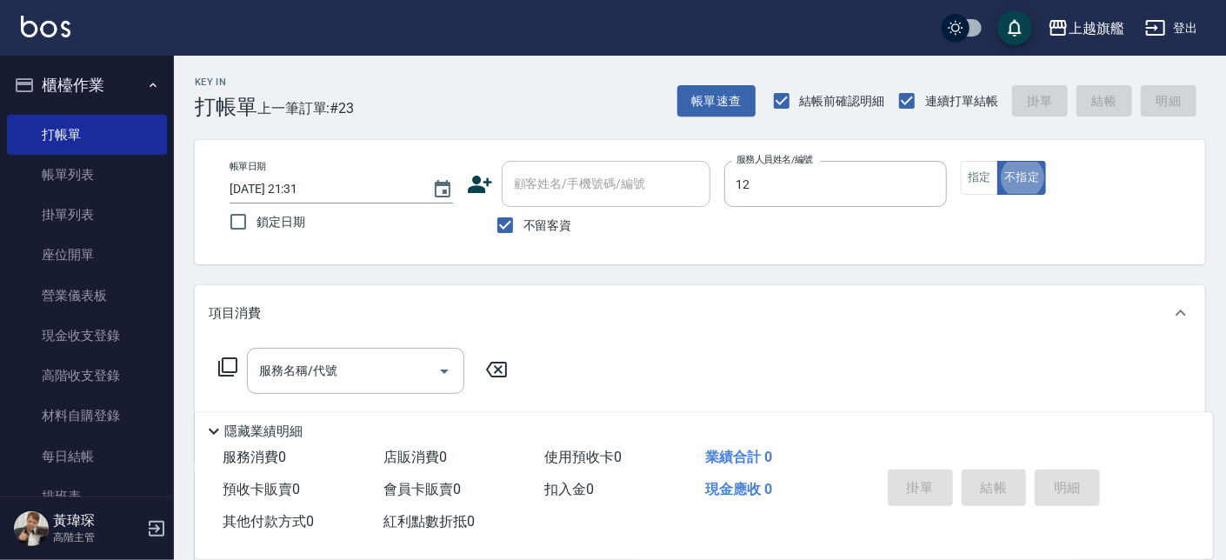
type input "[PERSON_NAME]-12"
type button "false"
click at [379, 384] on input "服務名稱/代號" at bounding box center [343, 371] width 176 height 30
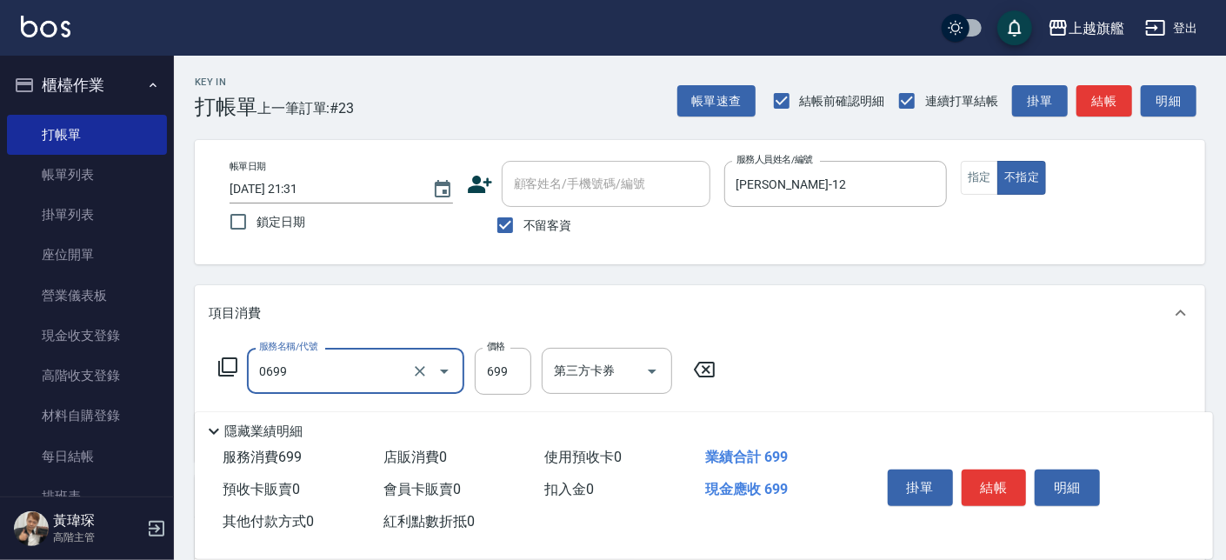
type input "精油SPA(0699)"
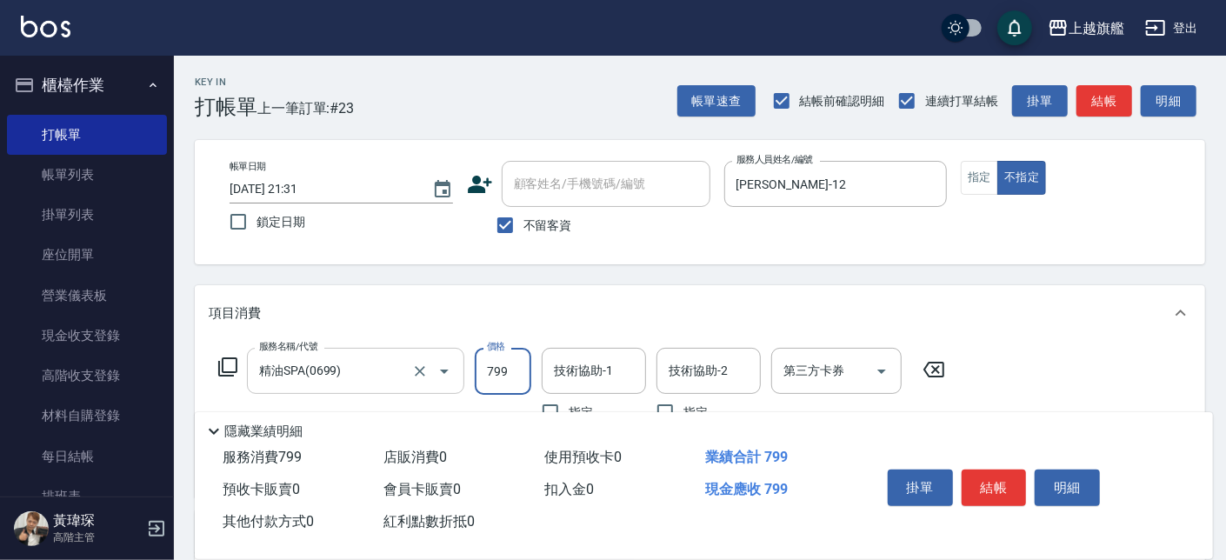
type input "799"
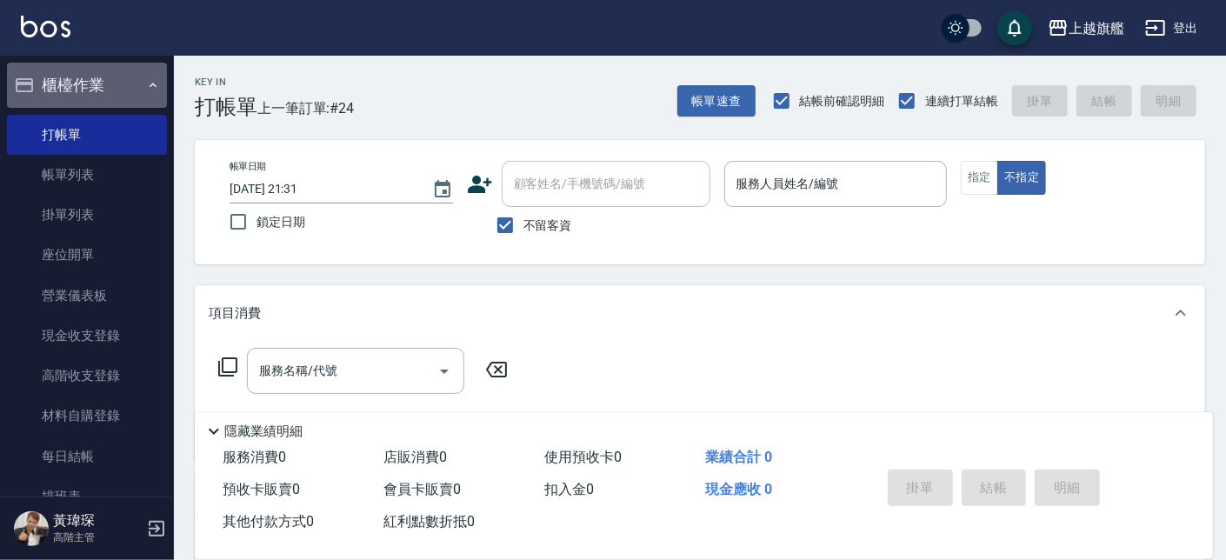
click at [91, 82] on button "櫃檯作業" at bounding box center [87, 85] width 160 height 45
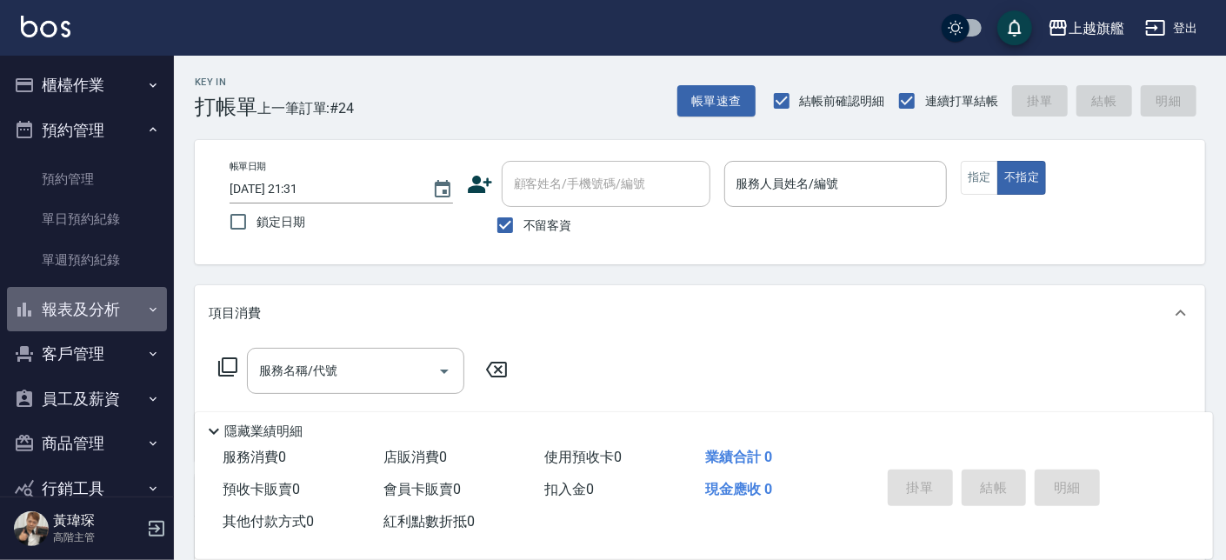
drag, startPoint x: 109, startPoint y: 309, endPoint x: 109, endPoint y: 321, distance: 11.3
click at [110, 309] on button "報表及分析" at bounding box center [87, 309] width 160 height 45
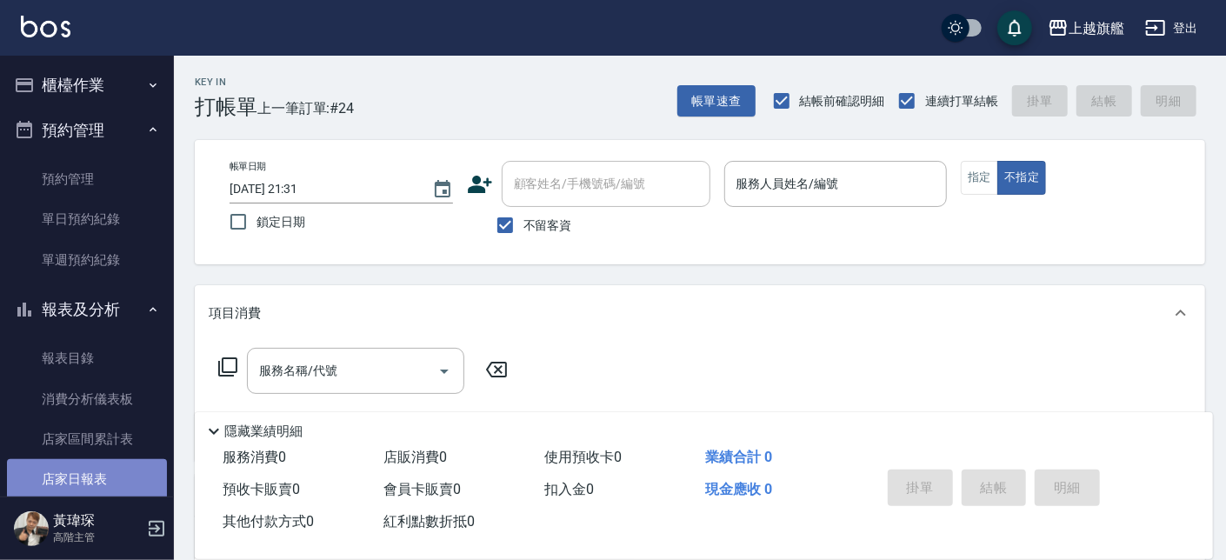
click at [117, 465] on link "店家日報表" at bounding box center [87, 479] width 160 height 40
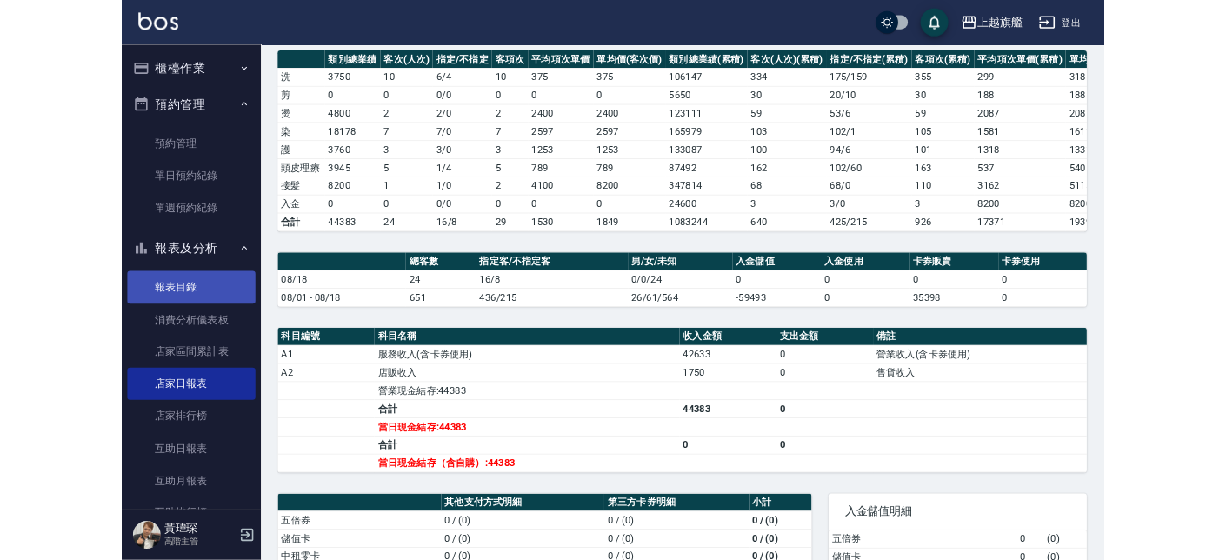
scroll to position [43, 0]
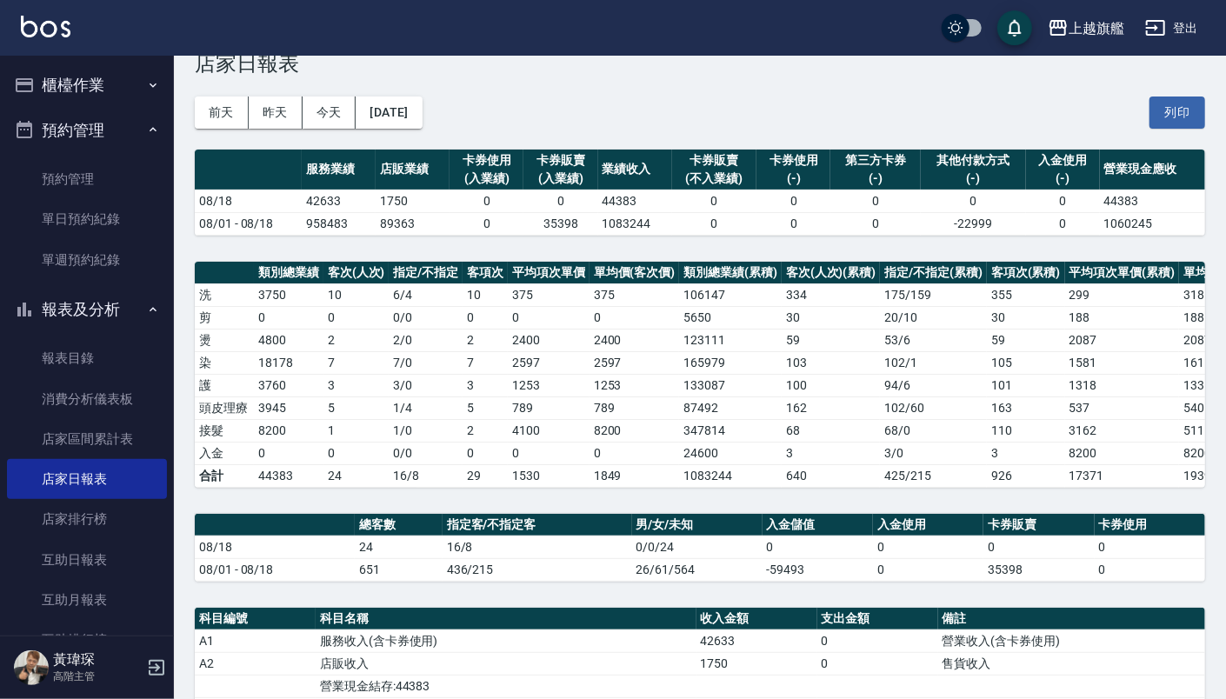
click at [56, 128] on button "預約管理" at bounding box center [87, 130] width 160 height 45
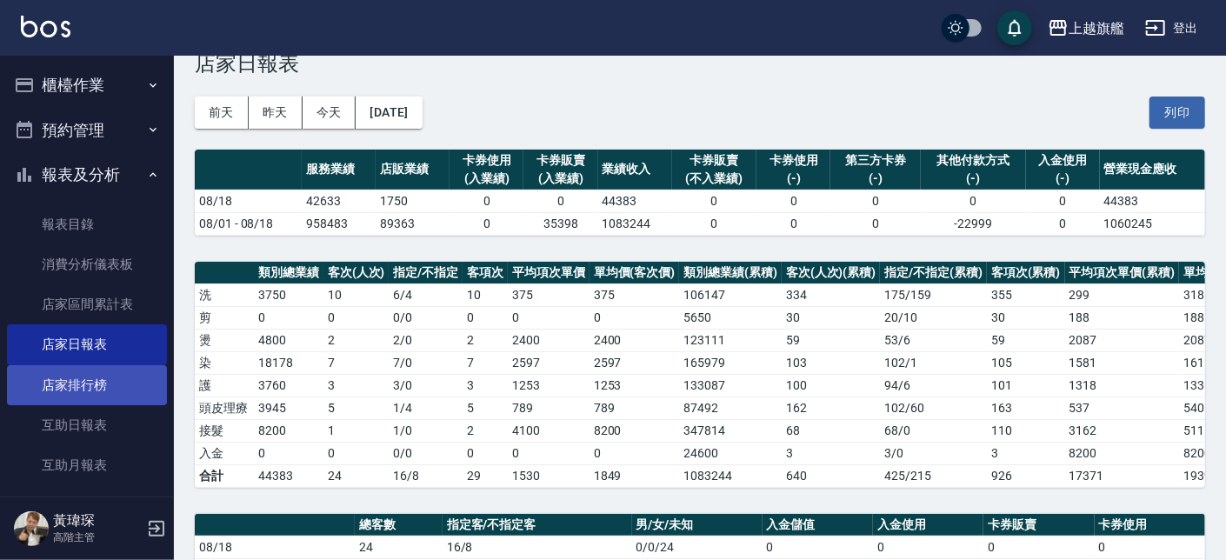
scroll to position [524, 0]
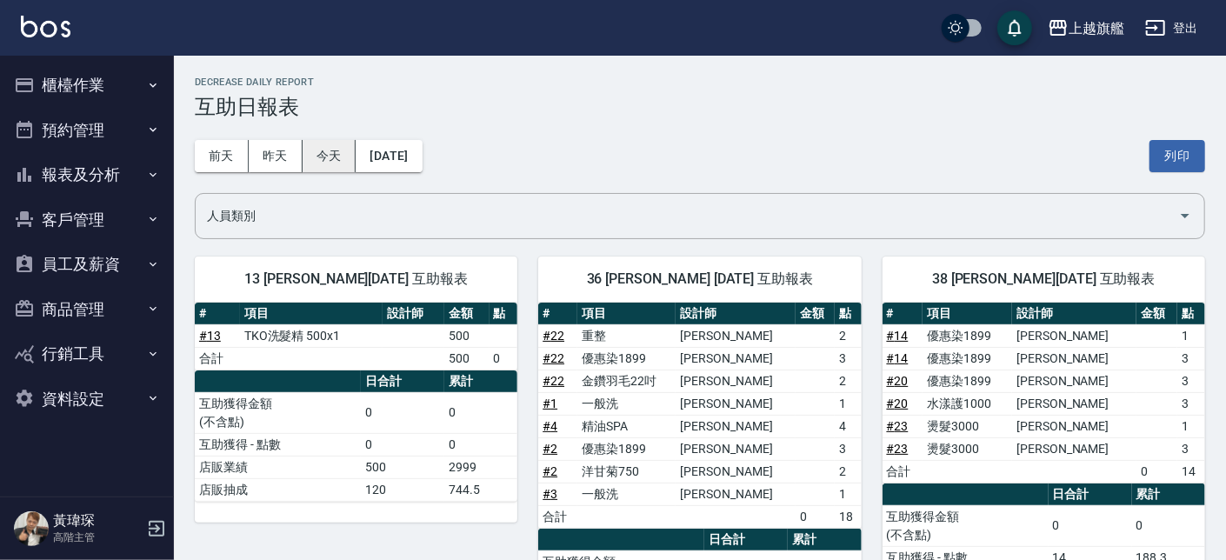
click at [350, 162] on button "今天" at bounding box center [330, 156] width 54 height 32
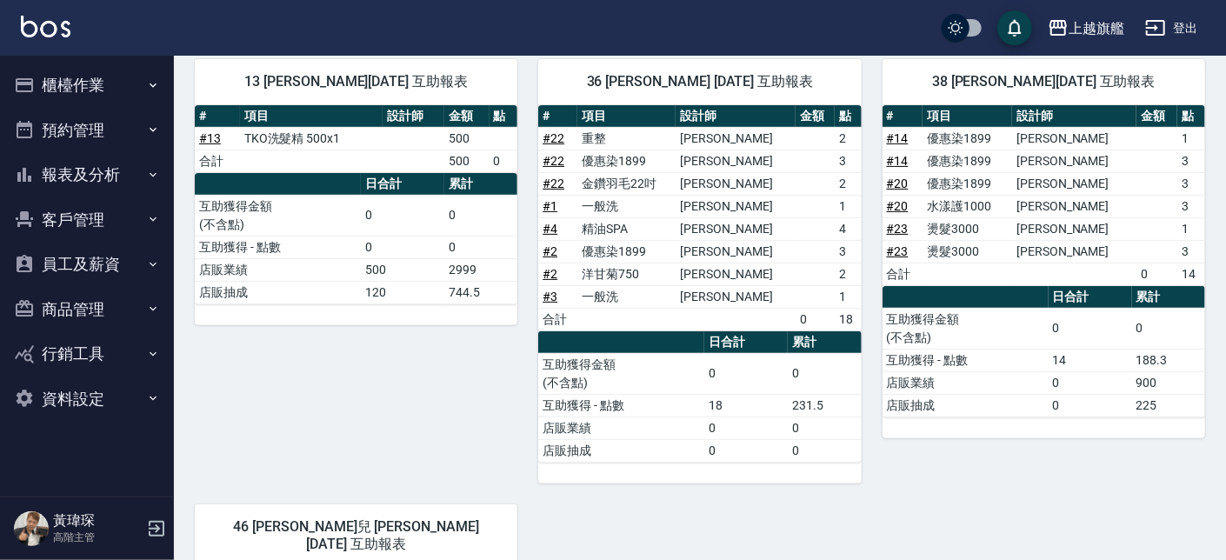
scroll to position [98, 0]
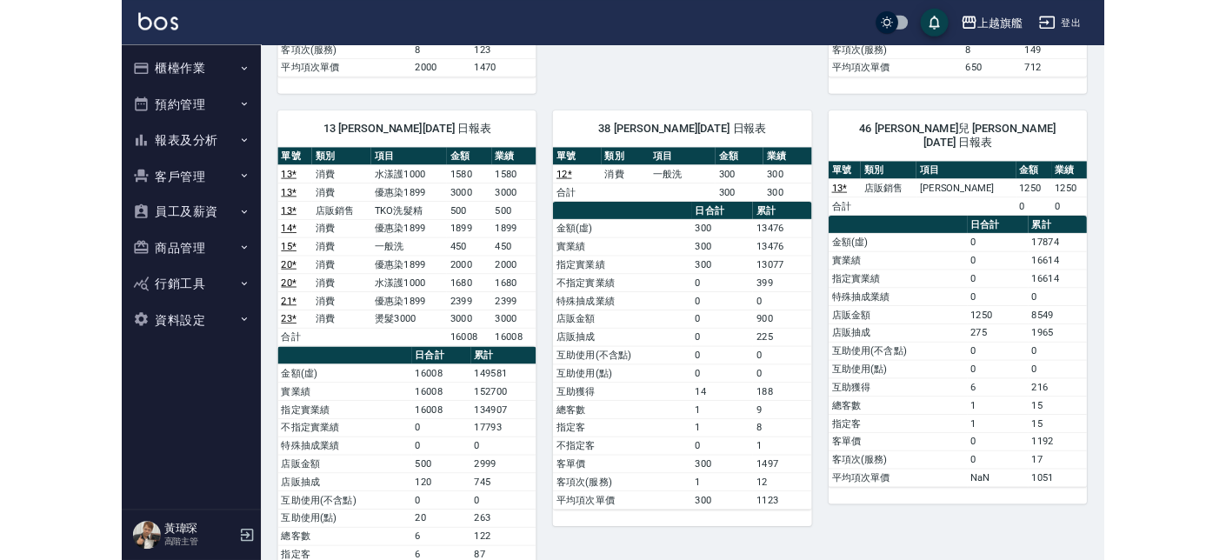
scroll to position [773, 0]
